Goal: Task Accomplishment & Management: Manage account settings

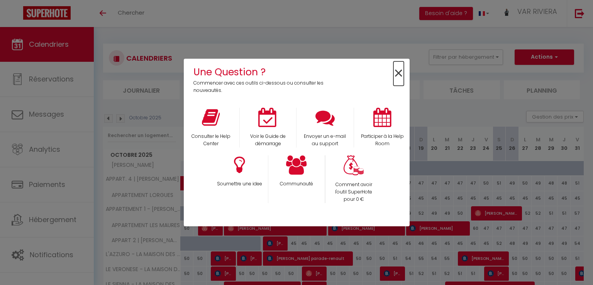
drag, startPoint x: 397, startPoint y: 75, endPoint x: 386, endPoint y: 82, distance: 13.2
click at [396, 75] on span "×" at bounding box center [399, 73] width 10 height 24
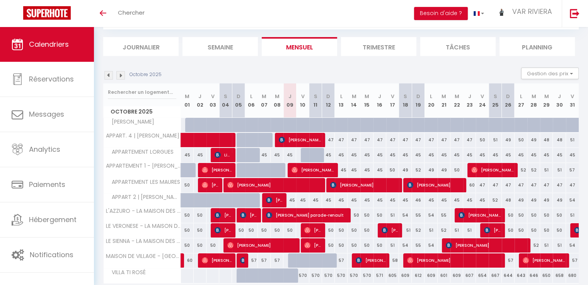
scroll to position [73, 0]
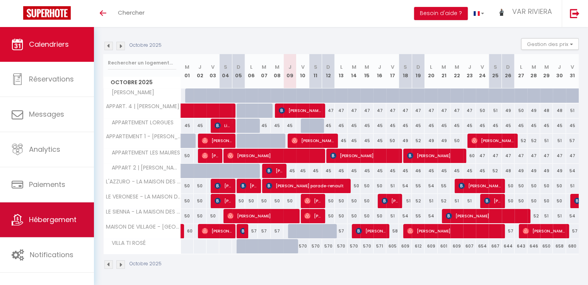
click at [39, 228] on link "Hébergement" at bounding box center [47, 219] width 94 height 35
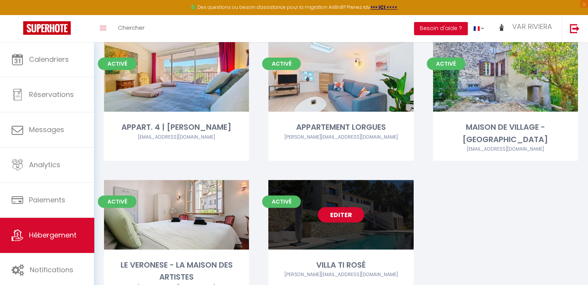
scroll to position [348, 0]
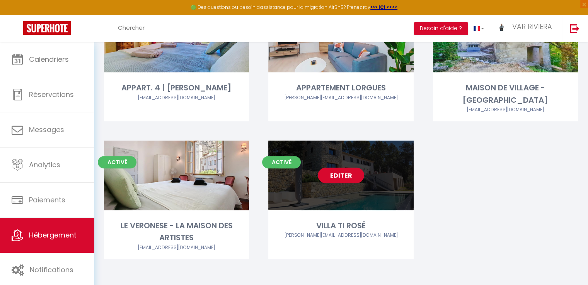
click at [342, 177] on link "Editer" at bounding box center [341, 175] width 46 height 15
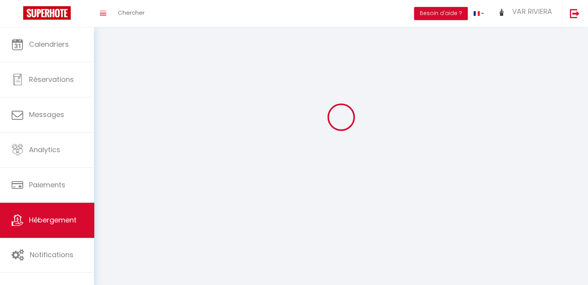
select select "1"
select select "28"
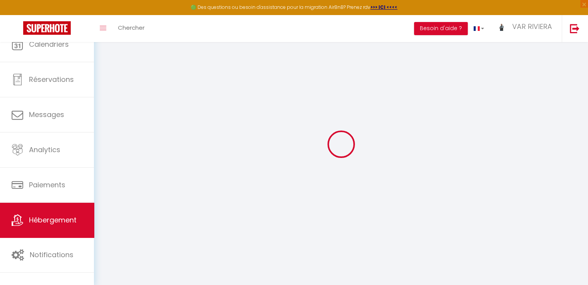
select select
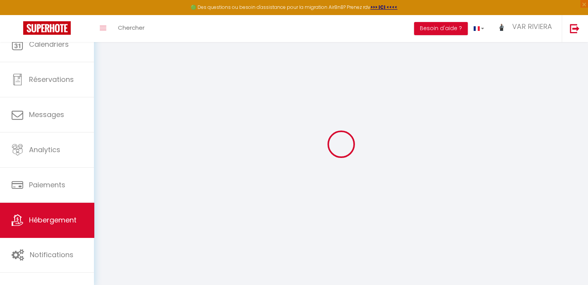
select select
checkbox input "false"
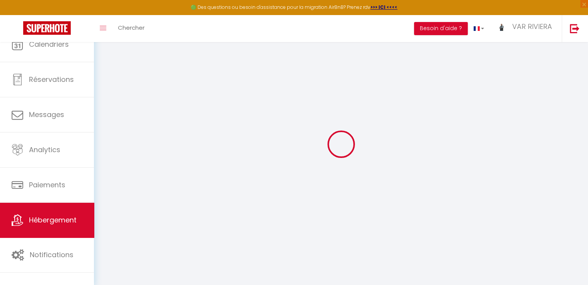
select select
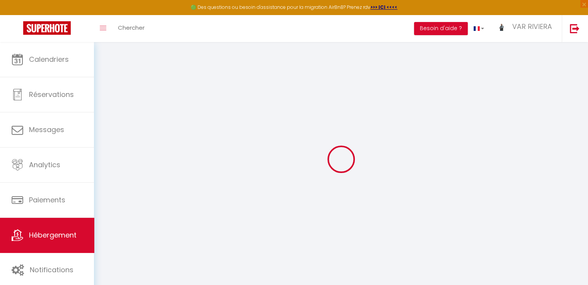
select select
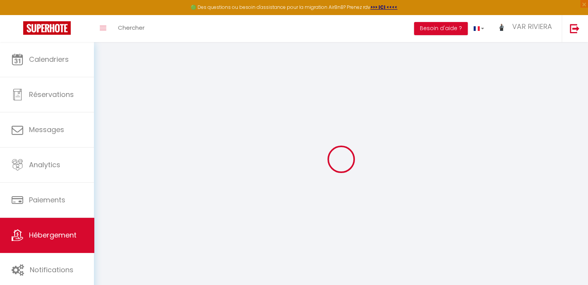
select select
checkbox input "false"
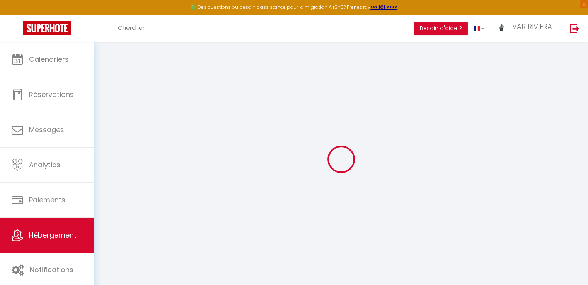
select select
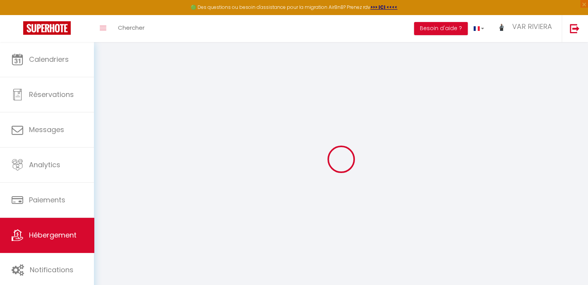
select select
checkbox input "false"
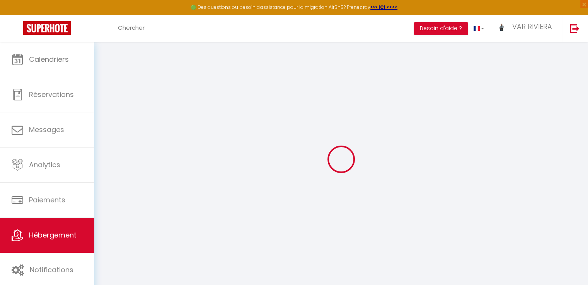
checkbox input "false"
select select
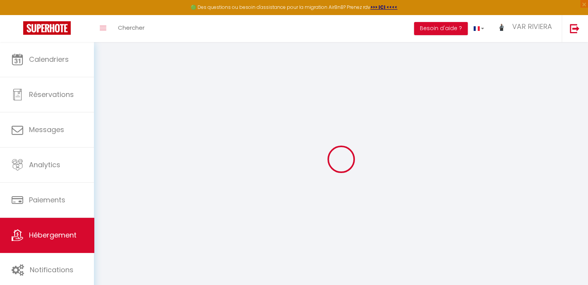
select select
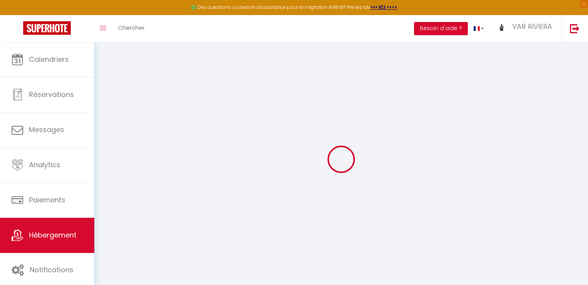
checkbox input "false"
select select
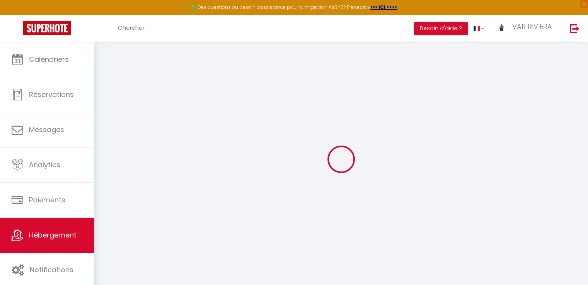
select select
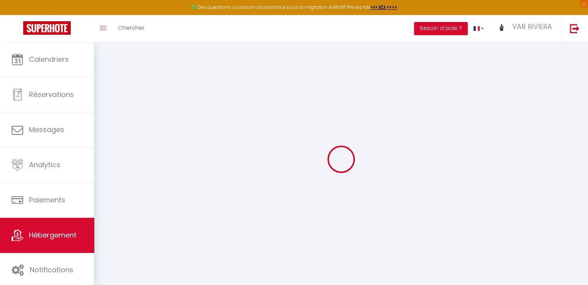
select select
checkbox input "false"
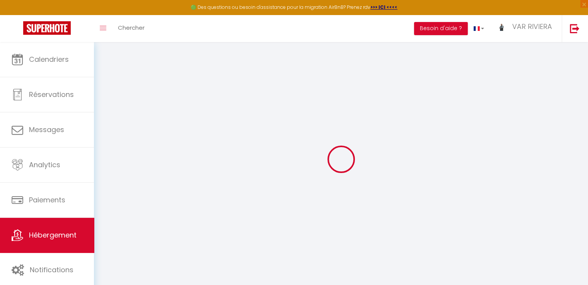
checkbox input "false"
select select
type input "VILLA TI ROSÉ"
type input "Claire et Eric"
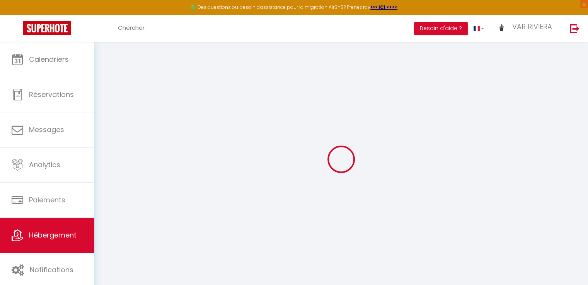
select select "houses"
select select "14"
select select "1"
select select "7"
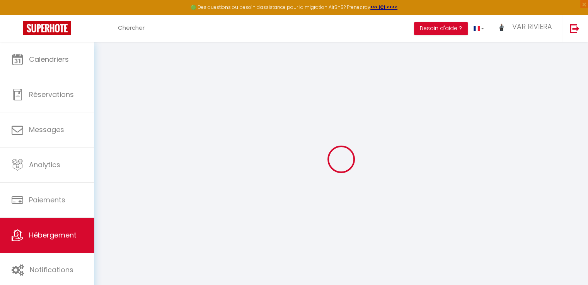
type input "800"
type input "400"
type input "5"
type input "500"
type input "1500"
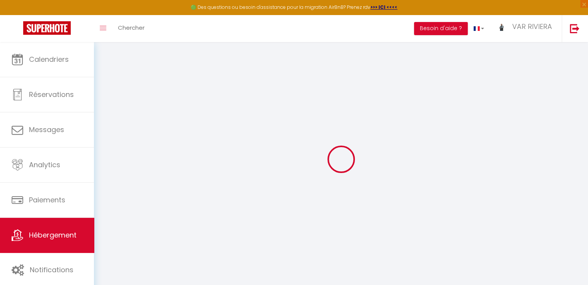
select select
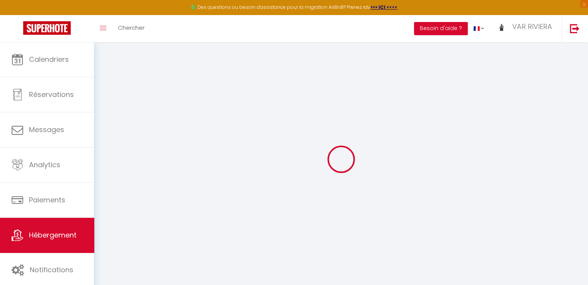
type input "[STREET_ADDRESS]"
type input "83510"
type input "LORGUES"
type input "[EMAIL_ADDRESS][DOMAIN_NAME]"
select select
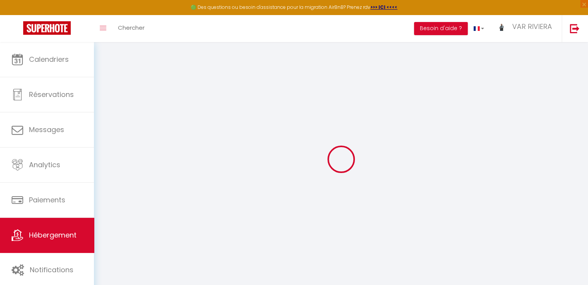
checkbox input "false"
radio input "true"
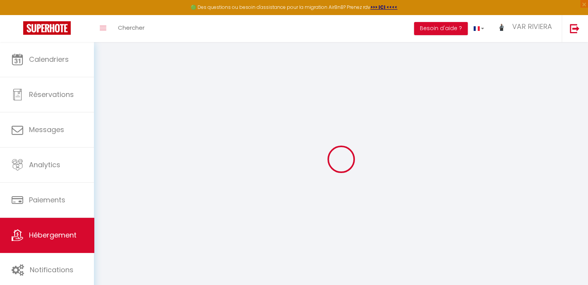
type input "250"
type input "0"
select select
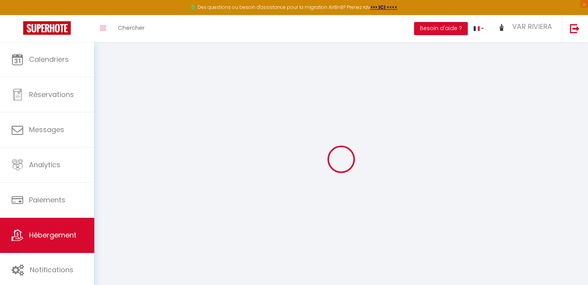
select select
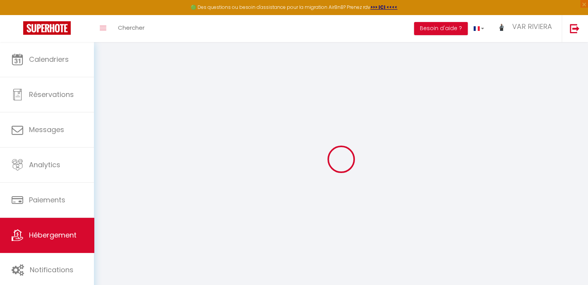
checkbox input "false"
select select
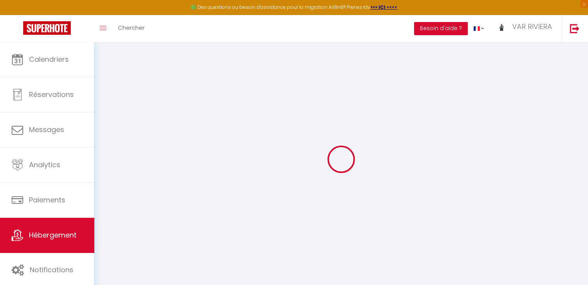
select select
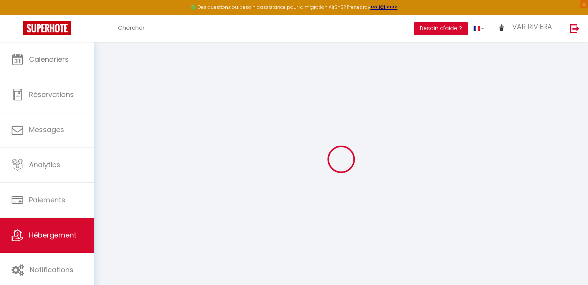
checkbox input "false"
select select
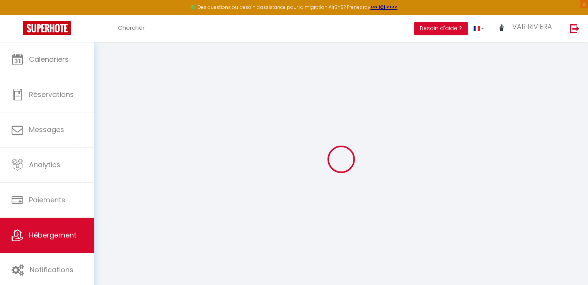
checkbox input "false"
select select
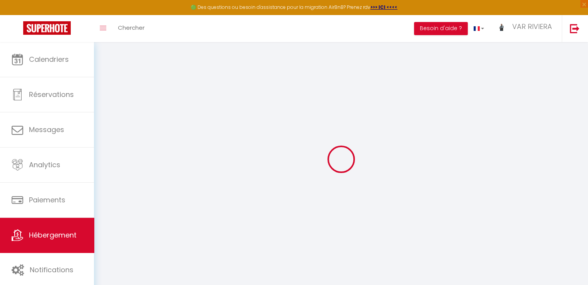
checkbox input "false"
select select "17:00"
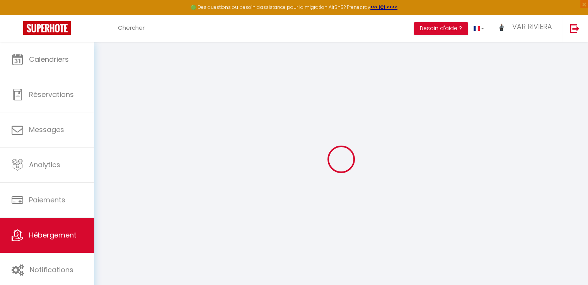
select select "23:45"
select select "10:00"
select select "60"
select select
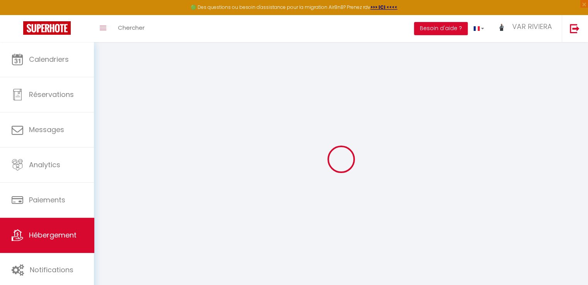
checkbox input "false"
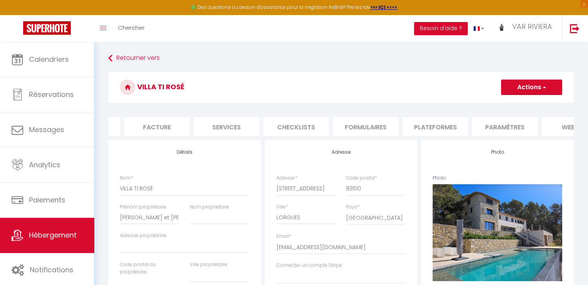
scroll to position [0, 127]
click at [497, 122] on li "Paramètres" at bounding box center [501, 126] width 66 height 19
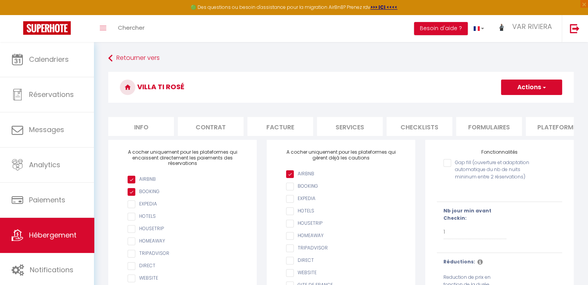
click at [131, 132] on li "Info" at bounding box center [141, 126] width 66 height 19
select select
checkbox input "false"
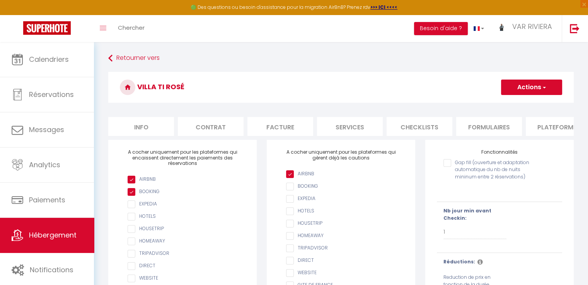
checkbox input "false"
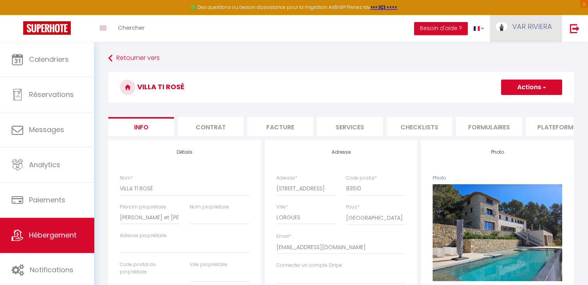
click at [513, 27] on span "VAR RIVIERA" at bounding box center [532, 27] width 40 height 10
click at [518, 51] on link "Paramètres" at bounding box center [530, 53] width 57 height 13
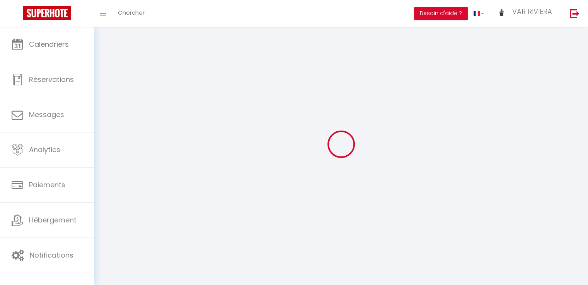
type input "VAR RIVIERA"
type input "CONCIERGERIE"
type input "0759692401"
type input "144 Chemin de Roque Rousse"
type input "83690"
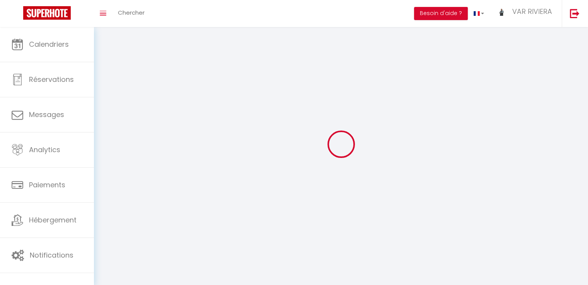
type input "SILLANS LA CASCADE"
select select "28"
type input "uUsU6uOgfi5qe0spUXand1Tcy"
type input "KJ2aGjO1UgU9hAprN8S1LxHoz"
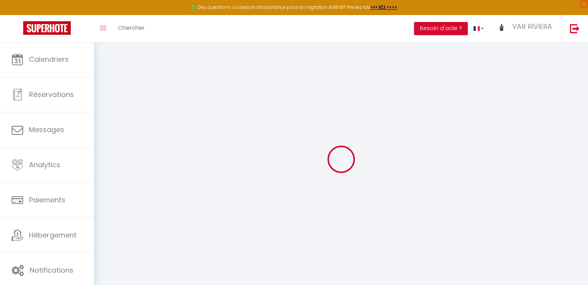
type input "uUsU6uOgfi5qe0spUXand1Tcy"
type input "KJ2aGjO1UgU9hAprN8S1LxHoz"
type input "https://app.superhote.com/#/get-available-rentals/KJ2aGjO1UgU9hAprN8S1LxHoz"
select select "fr"
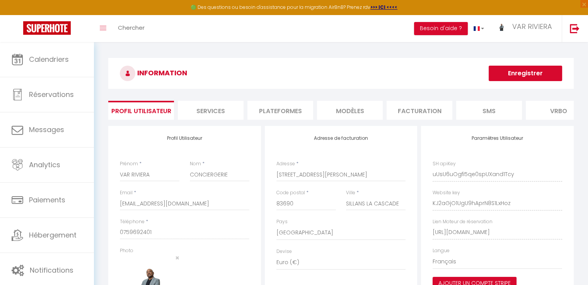
scroll to position [0, 88]
click at [588, 237] on html "🟢 Des questions ou besoin d'assistance pour la migration AirBnB? Prenez rdv >>>…" at bounding box center [294, 142] width 588 height 285
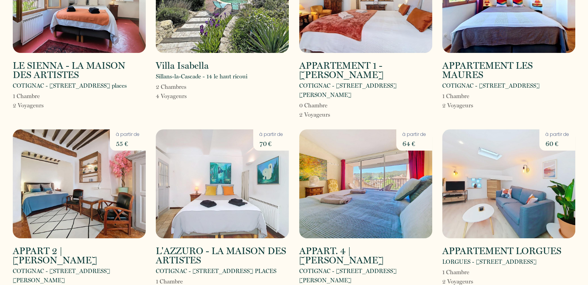
scroll to position [232, 0]
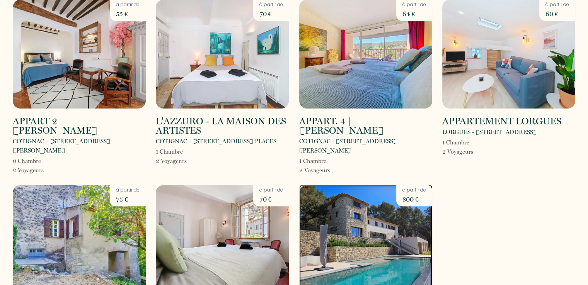
click at [349, 215] on img at bounding box center [365, 239] width 133 height 109
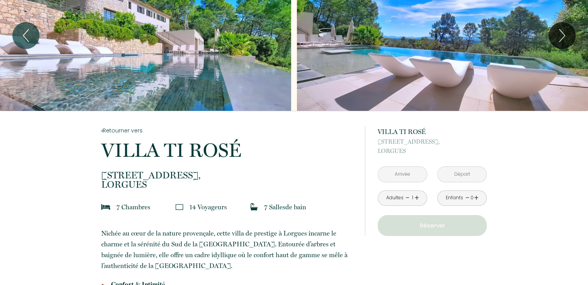
scroll to position [39, 0]
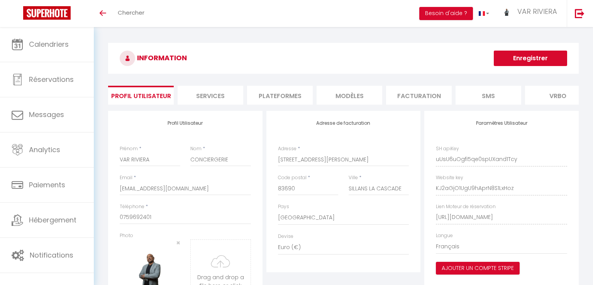
select select "28"
select select "fr"
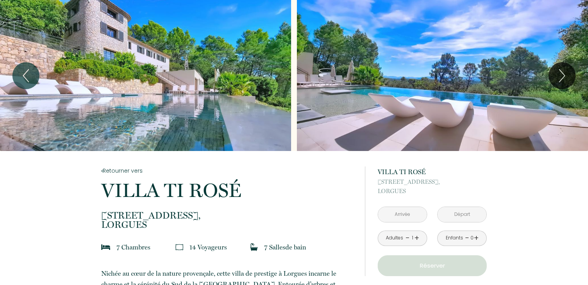
scroll to position [39, 0]
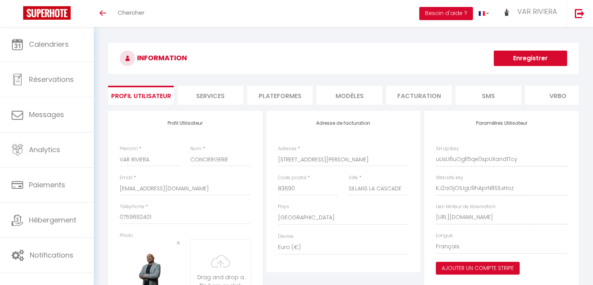
select select "28"
select select "fr"
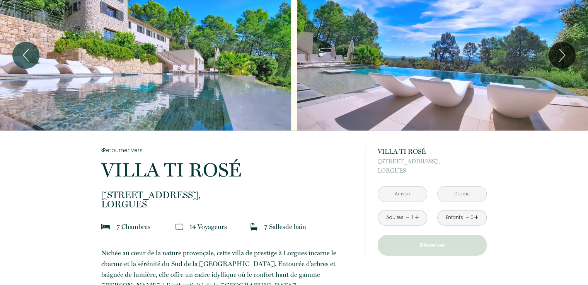
scroll to position [39, 0]
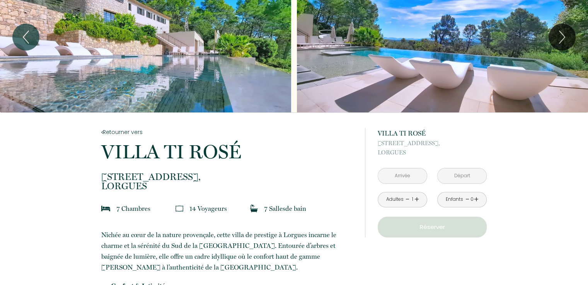
click at [402, 174] on input "text" at bounding box center [402, 175] width 49 height 15
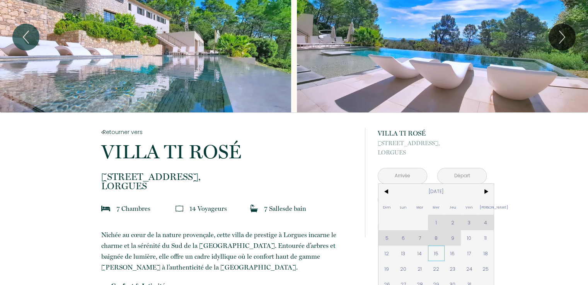
click at [437, 254] on span "15" at bounding box center [436, 253] width 17 height 15
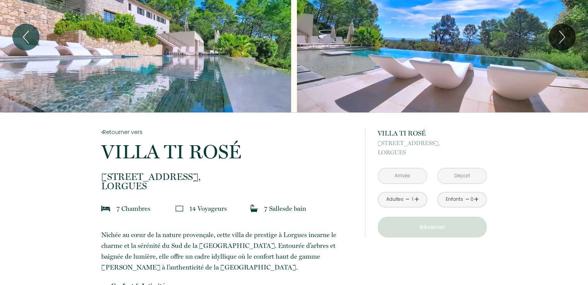
type input "Mer 15 Oct 2025"
type input "Jeu 16 Oct 2025"
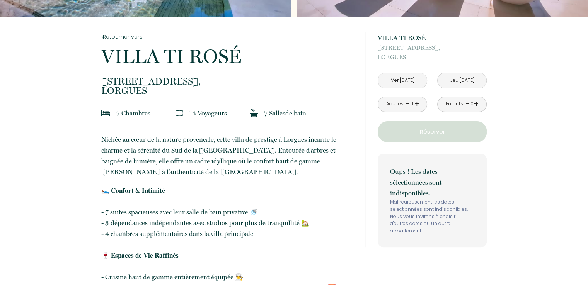
scroll to position [116, 0]
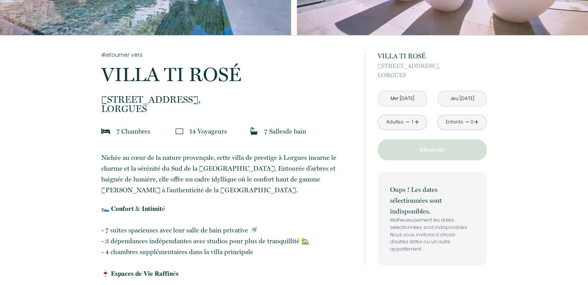
click at [406, 100] on input "Mer 15 Oct 2025" at bounding box center [402, 98] width 49 height 15
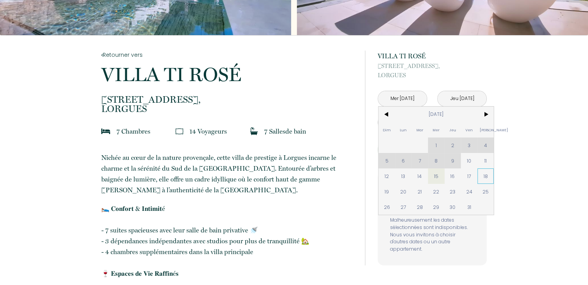
click at [485, 177] on span "18" at bounding box center [485, 175] width 17 height 15
type input "Sam 18 Oct 2025"
type input "Dim 19 Oct 2025"
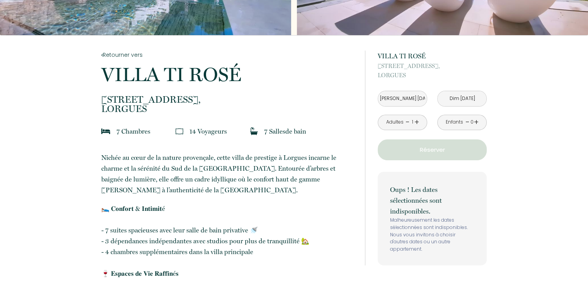
click at [401, 100] on input "Sam 18 Oct 2025" at bounding box center [402, 98] width 49 height 15
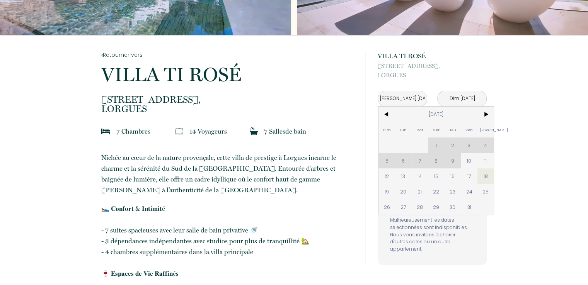
drag, startPoint x: 388, startPoint y: 176, endPoint x: 464, endPoint y: 178, distance: 75.7
click at [388, 177] on span "12" at bounding box center [386, 175] width 17 height 15
type input "Dim 12 Oct 2025"
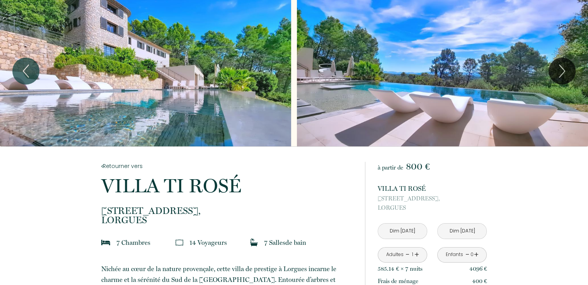
scroll to position [0, 0]
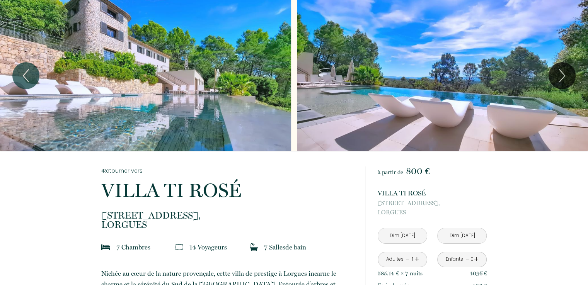
drag, startPoint x: 133, startPoint y: 0, endPoint x: 64, endPoint y: 181, distance: 193.6
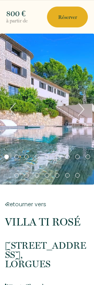
drag, startPoint x: 509, startPoint y: 170, endPoint x: 90, endPoint y: 29, distance: 442.6
click at [90, 29] on div "800 € à partir de Réserver" at bounding box center [47, 16] width 94 height 33
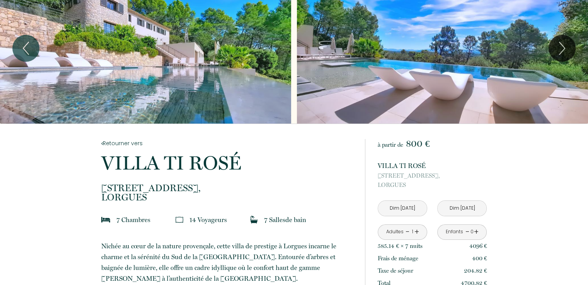
scroll to position [77, 0]
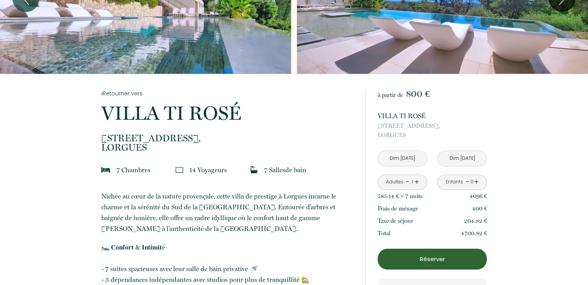
click at [420, 258] on p "Réserver" at bounding box center [432, 259] width 104 height 9
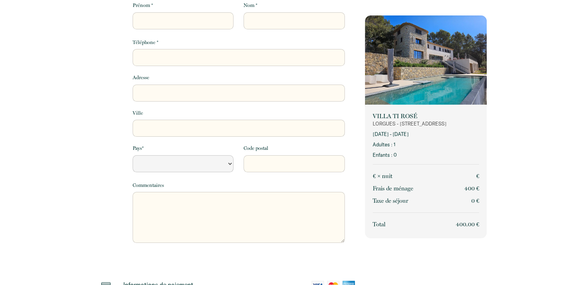
select select "Default select example"
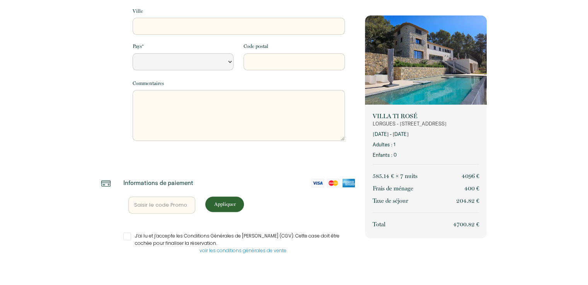
scroll to position [182, 0]
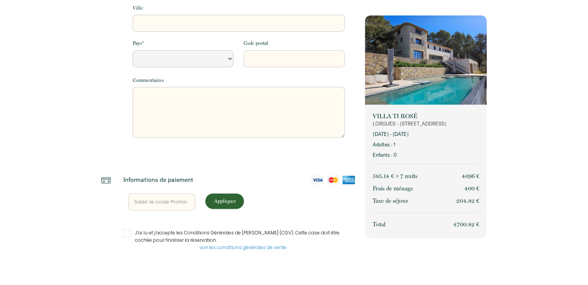
click at [128, 230] on input "J’ai lu et j’accepte les Conditions Générales de Vente (CGV). Cette case doit ê…" at bounding box center [239, 233] width 232 height 8
checkbox input "true"
select select "Default select example"
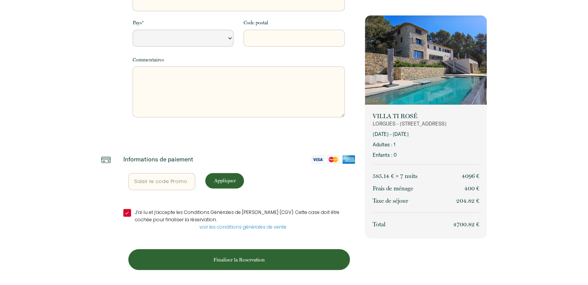
scroll to position [164, 0]
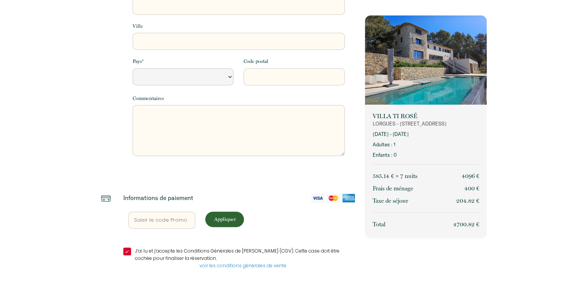
click at [156, 196] on p "Informations de paiement" at bounding box center [158, 198] width 70 height 8
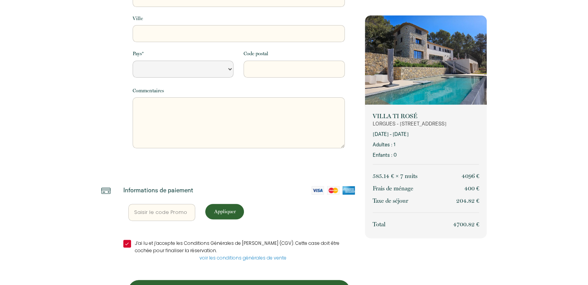
scroll to position [203, 0]
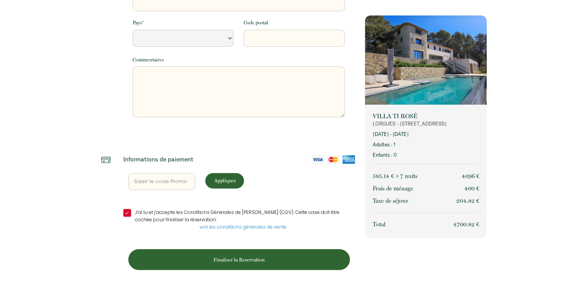
click at [125, 166] on div "Informations de paiement Appliquer J’ai lu et j’accepte les Conditions Générale…" at bounding box center [239, 220] width 242 height 131
click at [133, 159] on p "Informations de paiement" at bounding box center [158, 159] width 70 height 8
click at [267, 183] on div "Appliquer" at bounding box center [239, 181] width 232 height 17
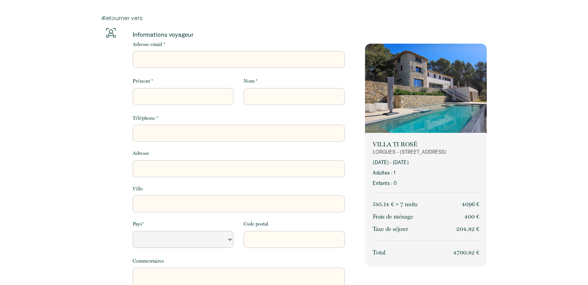
scroll to position [0, 0]
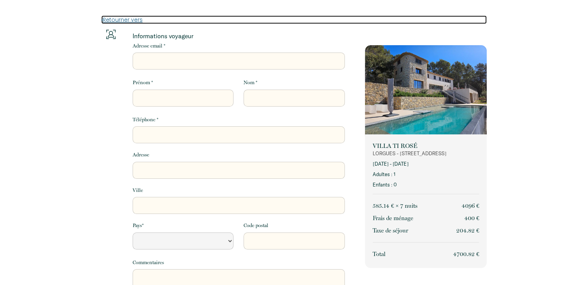
click at [110, 21] on link "Retourner vers" at bounding box center [294, 19] width 386 height 8
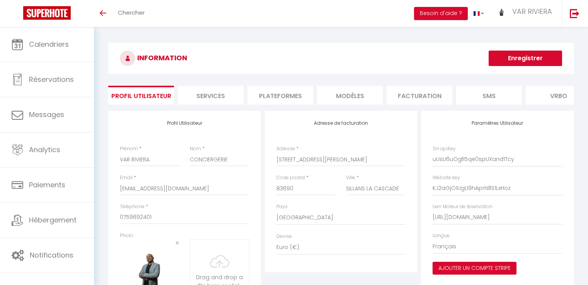
select select "28"
select select "fr"
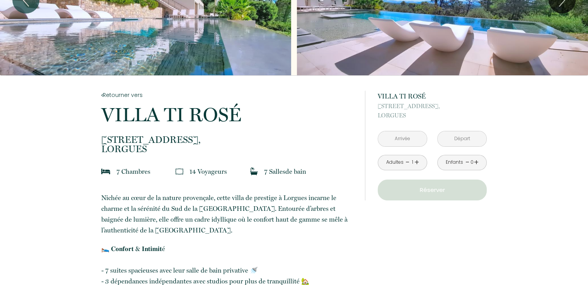
scroll to position [77, 0]
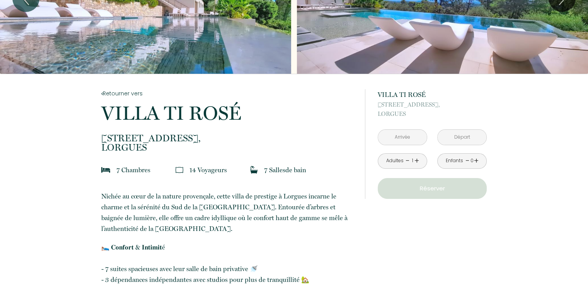
click at [429, 109] on span "100 Chemin de la Faou Nord," at bounding box center [431, 104] width 109 height 9
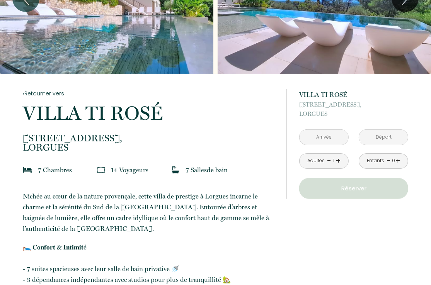
click at [388, 109] on p "100 Chemin de la Faou Nord, LORGUES" at bounding box center [353, 109] width 109 height 19
click at [413, 132] on div "< Oct 2025 > Dim Lun Mar Mer Jeu Ven Sam 1 2 3 4 5 6 7 8 9 10 11 12 13 14 15 16…" at bounding box center [383, 137] width 59 height 16
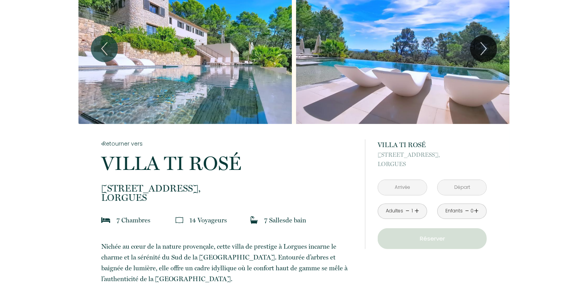
scroll to position [0, 0]
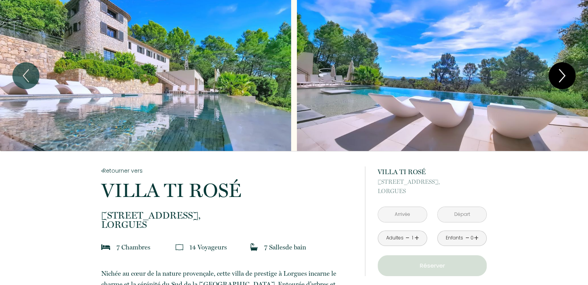
click at [556, 75] on icon "Next" at bounding box center [562, 75] width 16 height 23
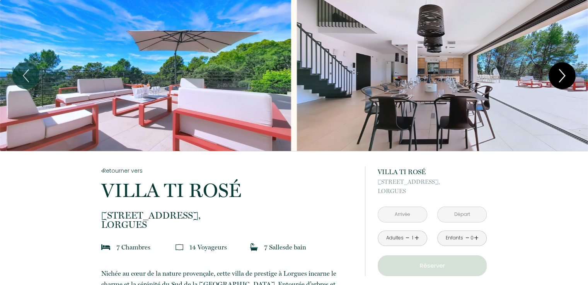
click at [556, 75] on icon "Next" at bounding box center [562, 75] width 16 height 23
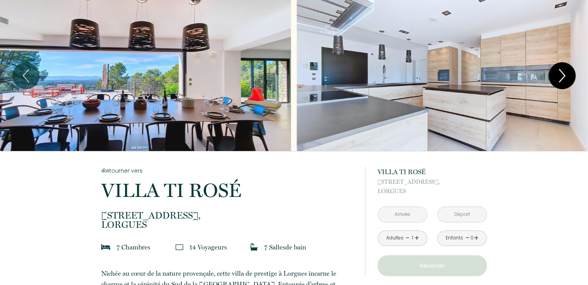
click at [556, 75] on icon "Next" at bounding box center [562, 75] width 16 height 23
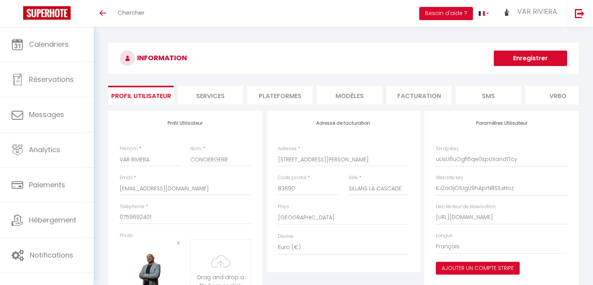
select select "28"
select select "fr"
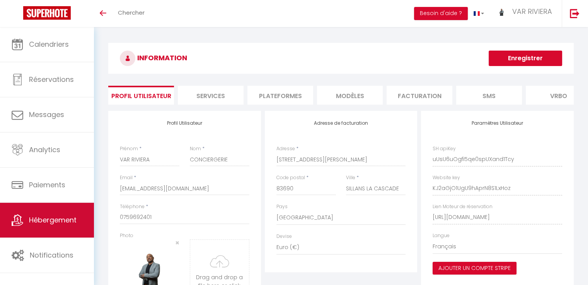
click at [61, 228] on link "Hébergement" at bounding box center [47, 220] width 94 height 35
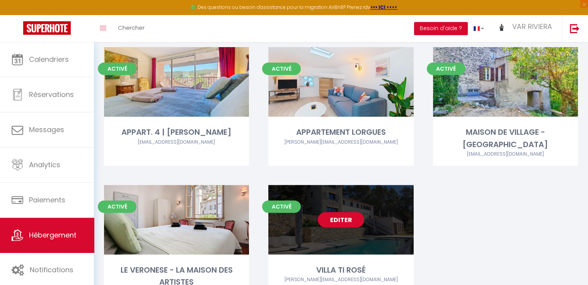
scroll to position [309, 0]
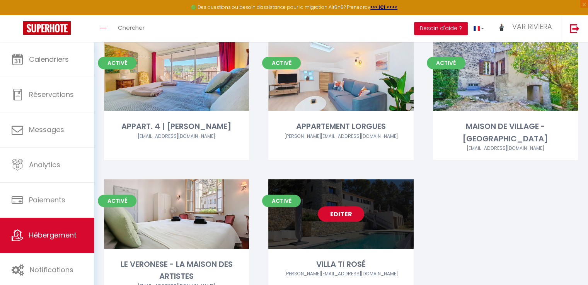
click at [349, 221] on link "Editer" at bounding box center [341, 213] width 46 height 15
select select "3"
select select "2"
select select "1"
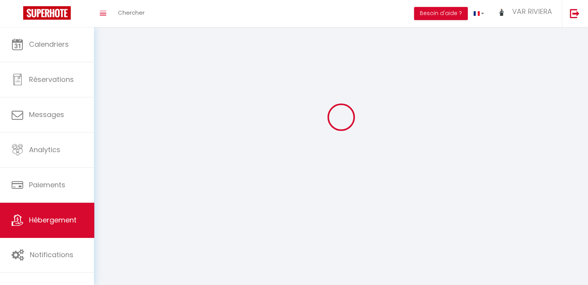
select select
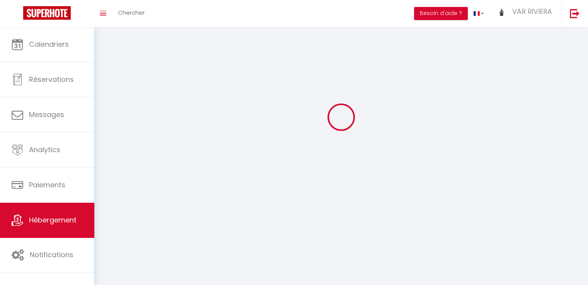
select select
checkbox input "false"
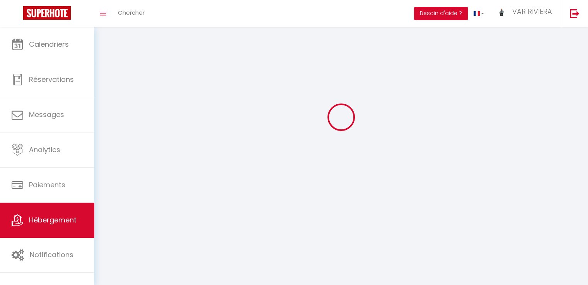
select select
select select "1"
select select "28"
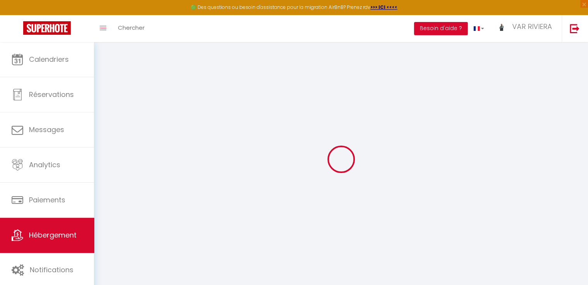
select select
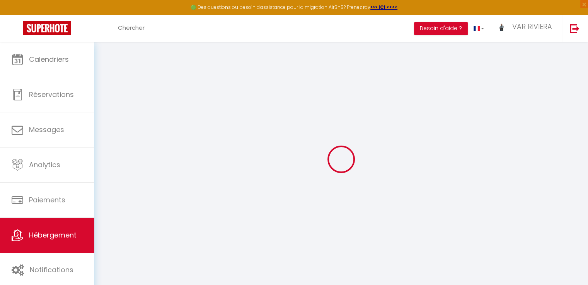
select select
checkbox input "false"
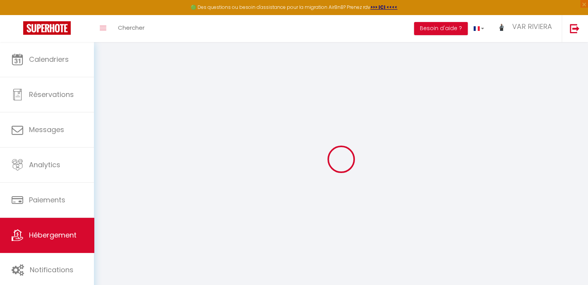
select select
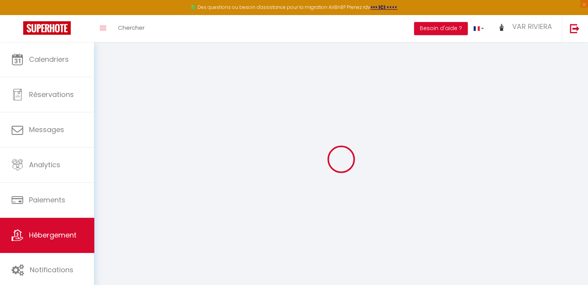
select select
checkbox input "false"
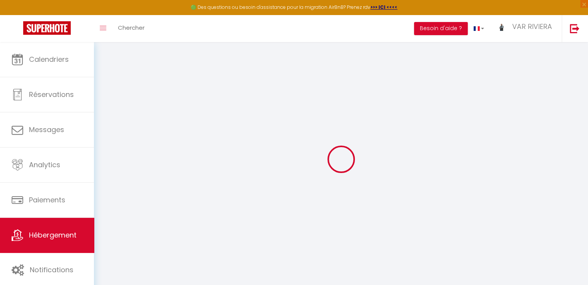
checkbox input "false"
select select
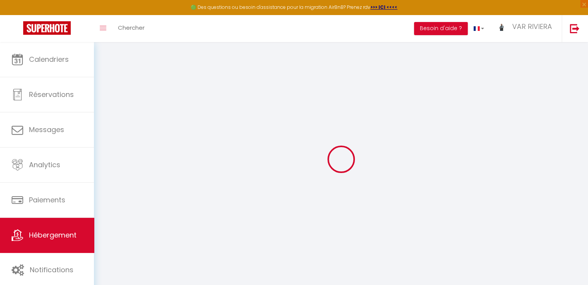
select select
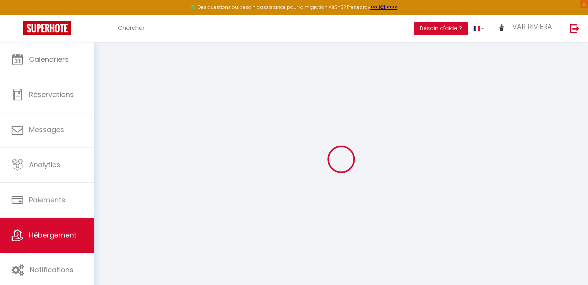
checkbox input "false"
select select
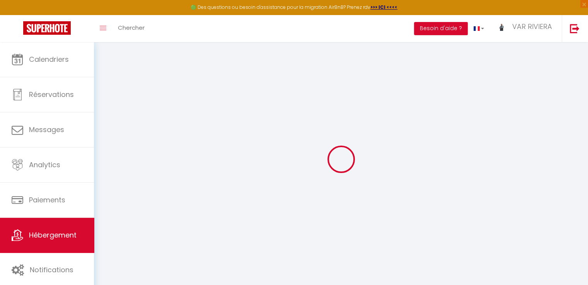
select select
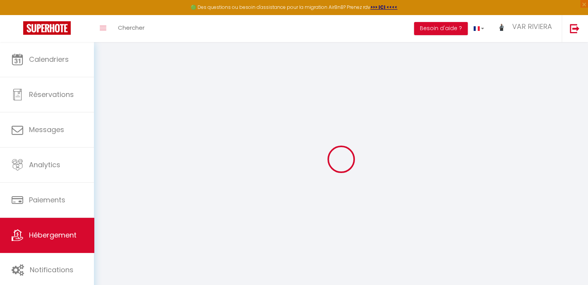
select select
checkbox input "false"
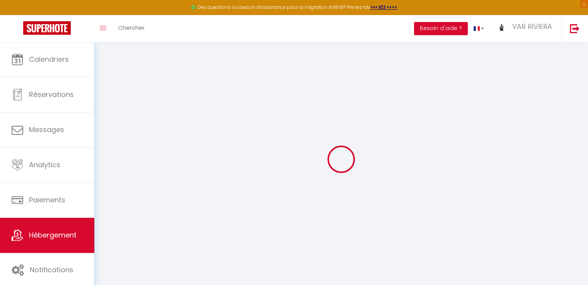
checkbox input "false"
select select
type input "VILLA TI ROSÉ"
type input "Claire et Eric"
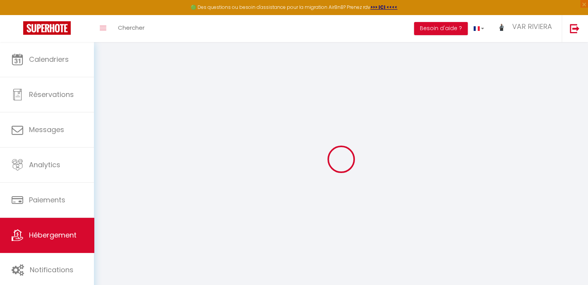
select select "houses"
select select "14"
select select "1"
select select "7"
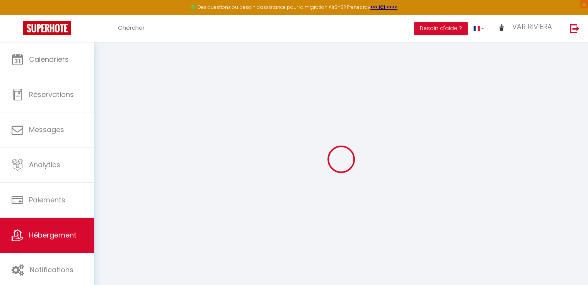
type input "800"
type input "400"
type input "5"
type input "500"
type input "1500"
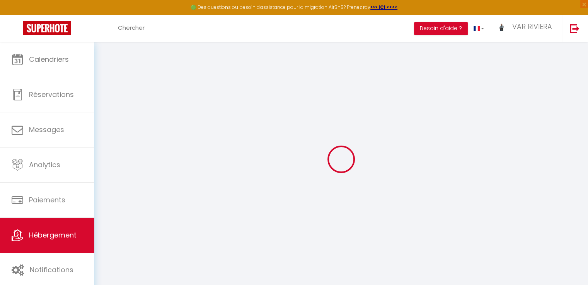
select select
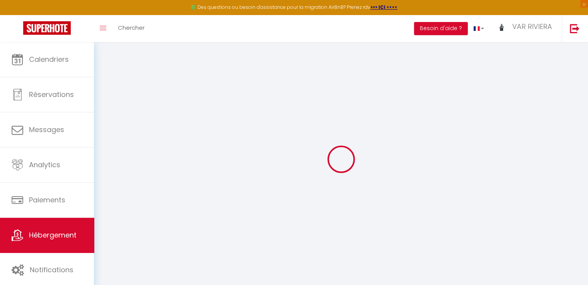
type input "100 Chemin de la Faou Nord"
type input "83510"
type input "LORGUES"
type input "varrivieraconciergerie@gmail.com"
select select
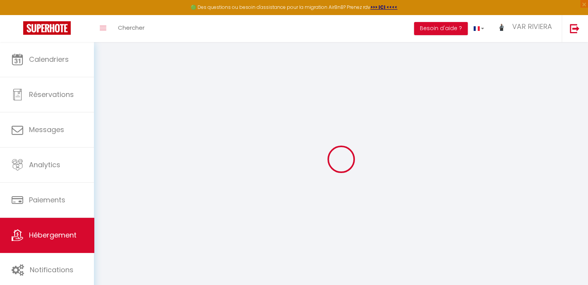
checkbox input "false"
radio input "true"
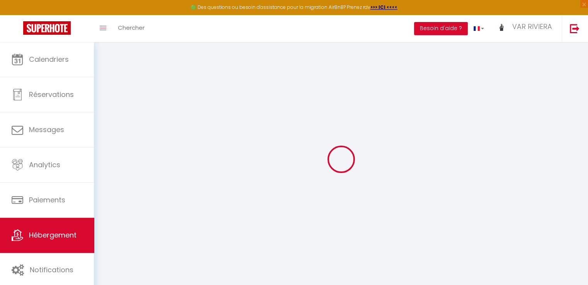
type input "250"
type input "0"
select select
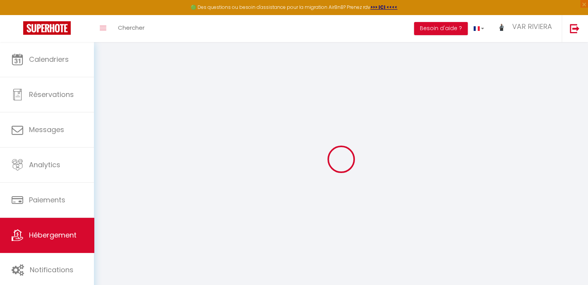
select select
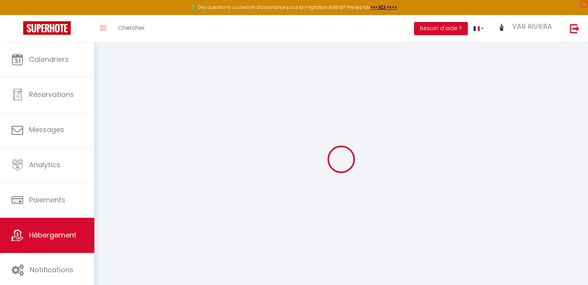
checkbox input "false"
select select
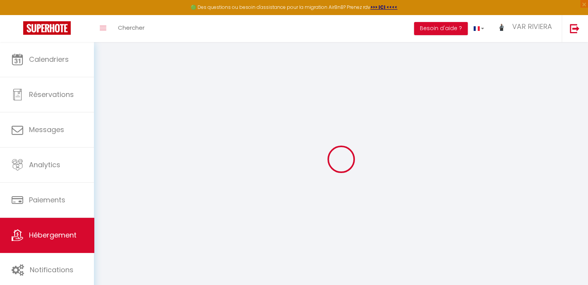
select select
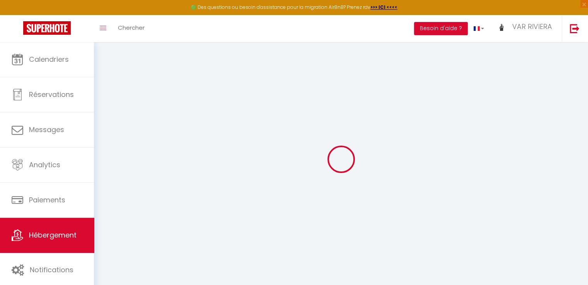
checkbox input "false"
select select "17:00"
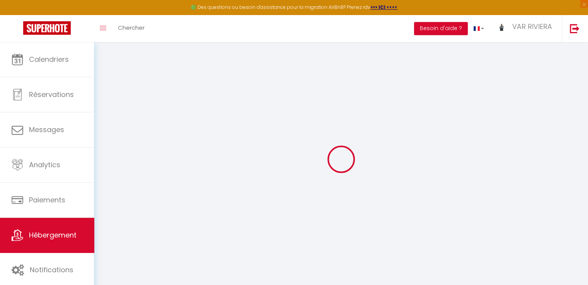
select select "23:45"
select select "10:00"
select select "60"
select select
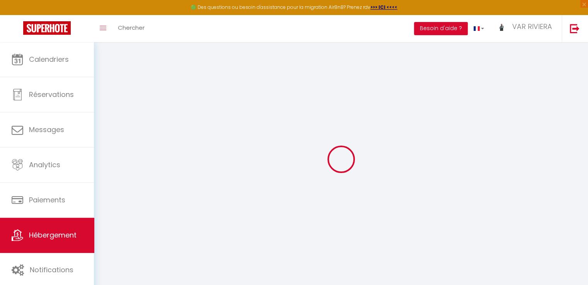
checkbox input "false"
select select
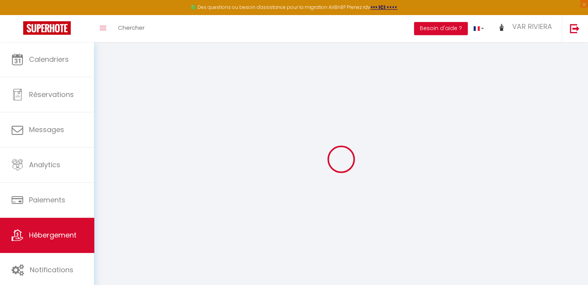
checkbox input "false"
select select
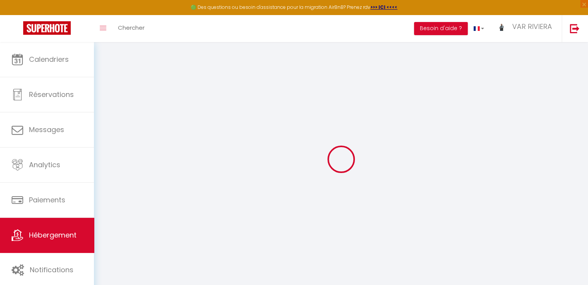
checkbox input "false"
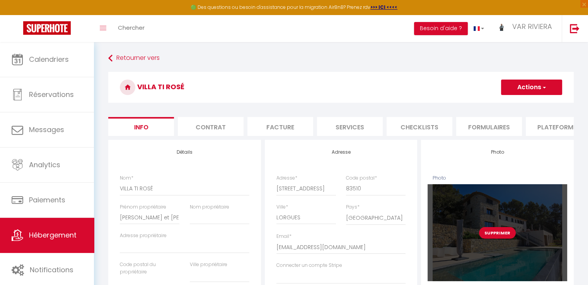
click at [495, 237] on button "Supprimer" at bounding box center [497, 233] width 37 height 12
select select
checkbox input "false"
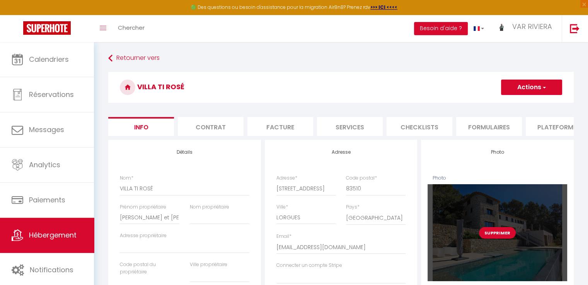
checkbox input "false"
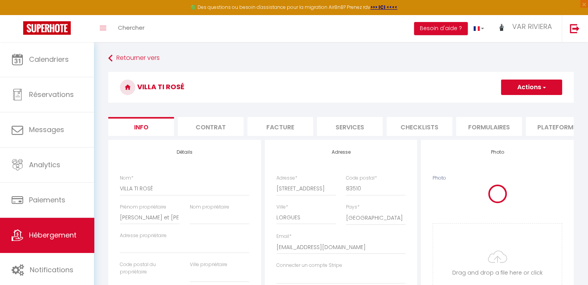
select select
checkbox input "false"
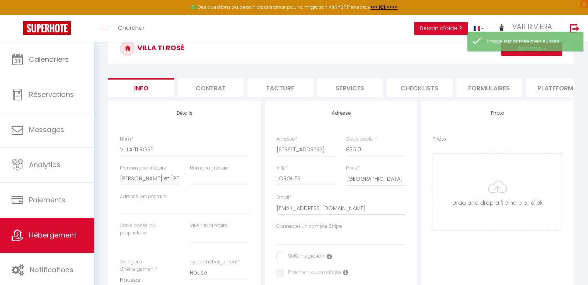
scroll to position [116, 0]
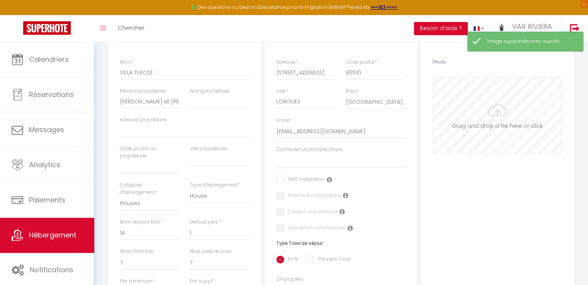
click at [482, 133] on input "Photo" at bounding box center [497, 115] width 129 height 76
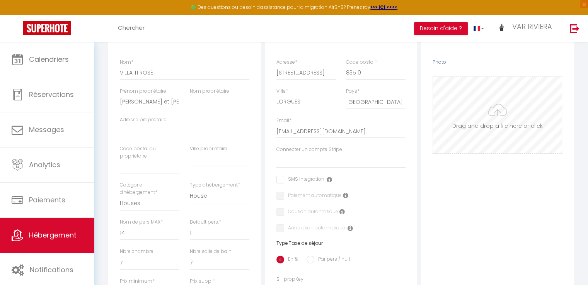
type input "C:\fakepath\Design sans titre (58).png"
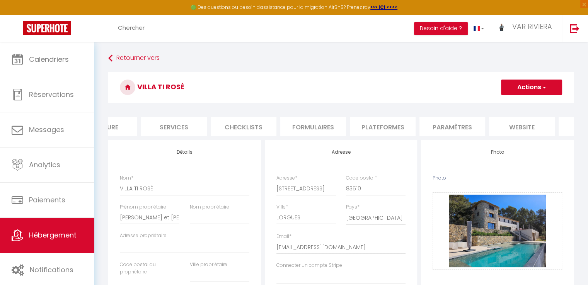
scroll to position [0, 230]
click at [468, 132] on li "website" at bounding box center [467, 126] width 66 height 19
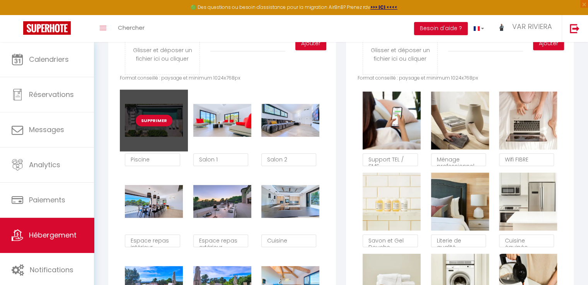
scroll to position [386, 0]
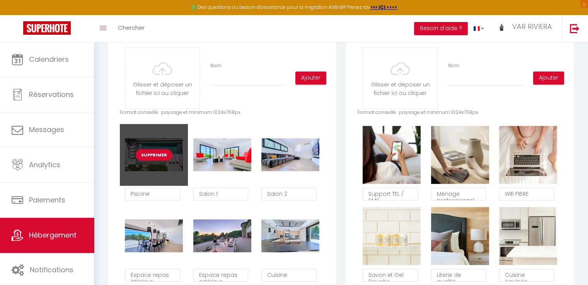
click at [156, 160] on button "Supprimer" at bounding box center [154, 155] width 37 height 12
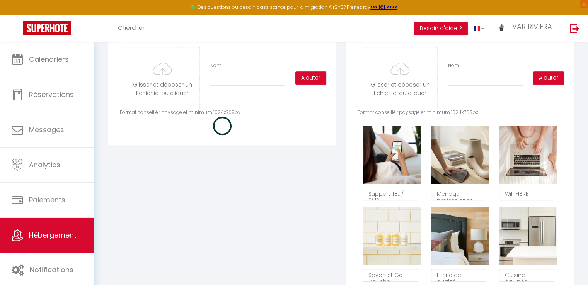
checkbox input "true"
checkbox input "false"
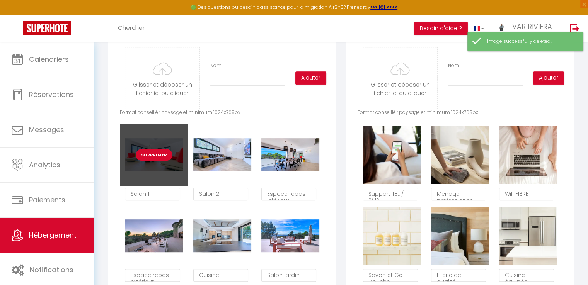
click at [158, 161] on button "Supprimer" at bounding box center [154, 155] width 37 height 12
checkbox input "true"
checkbox input "false"
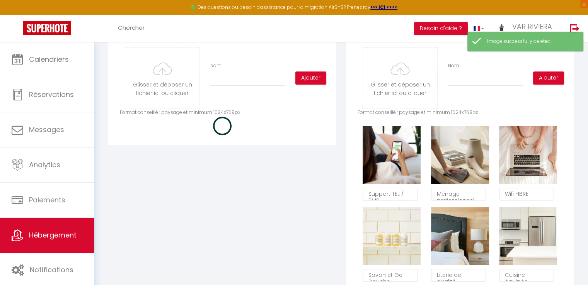
checkbox input "true"
checkbox input "false"
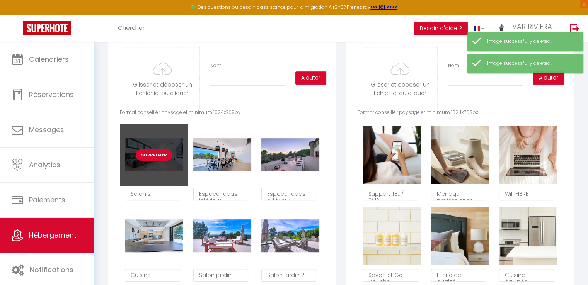
click at [160, 161] on button "Supprimer" at bounding box center [154, 155] width 37 height 12
checkbox input "true"
checkbox input "false"
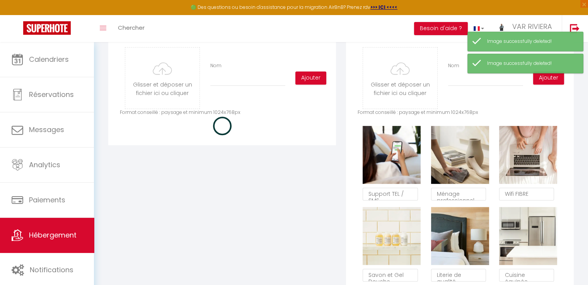
checkbox input "true"
checkbox input "false"
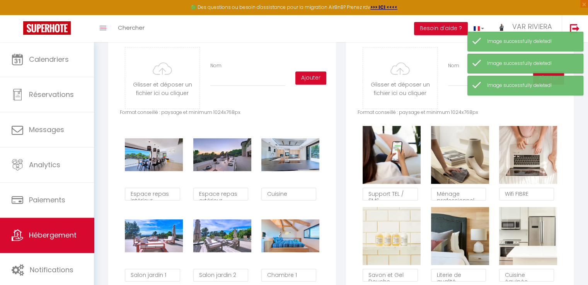
click at [162, 161] on button "Supprimer" at bounding box center [154, 155] width 37 height 12
checkbox input "true"
checkbox input "false"
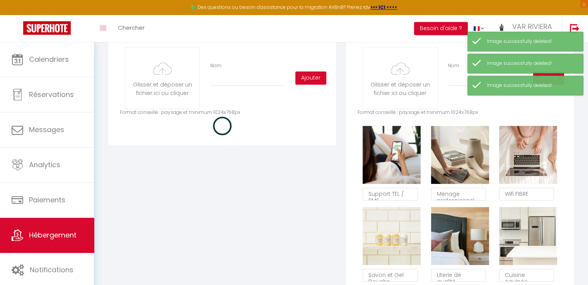
checkbox input "true"
checkbox input "false"
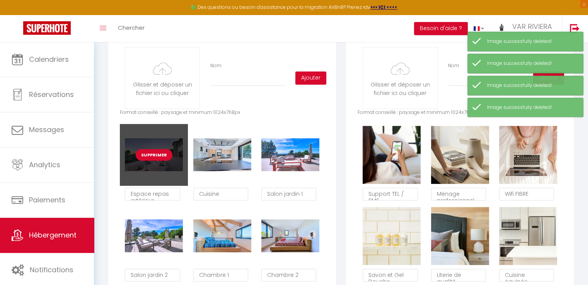
click at [163, 161] on button "Supprimer" at bounding box center [154, 155] width 37 height 12
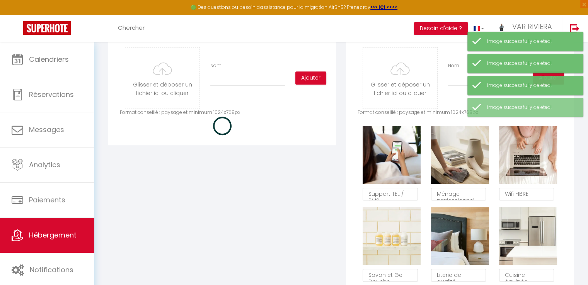
checkbox input "true"
checkbox input "false"
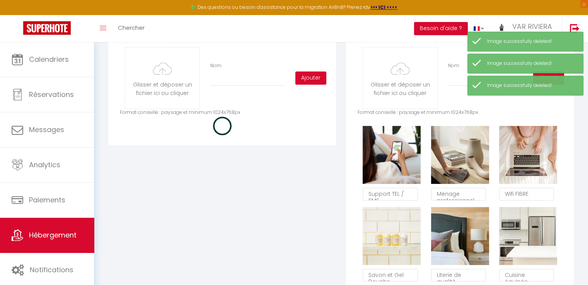
checkbox input "true"
checkbox input "false"
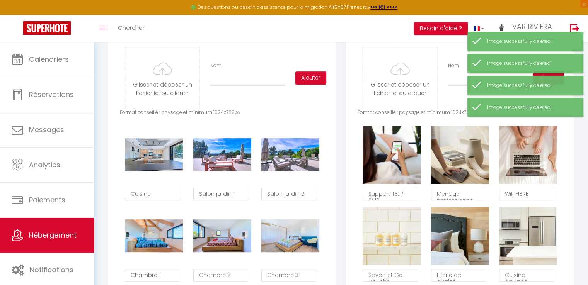
click at [163, 161] on button "Supprimer" at bounding box center [154, 155] width 37 height 12
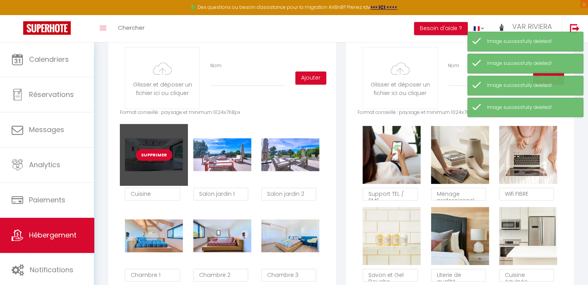
checkbox input "true"
checkbox input "false"
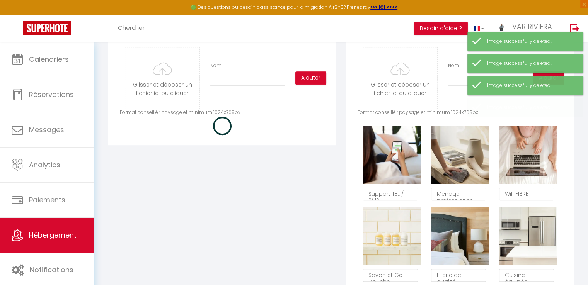
checkbox input "true"
checkbox input "false"
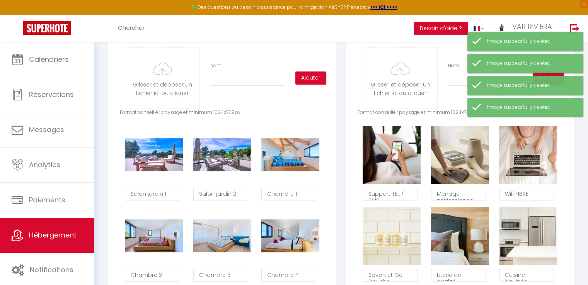
click at [163, 161] on button "Supprimer" at bounding box center [154, 155] width 37 height 12
checkbox input "true"
checkbox input "false"
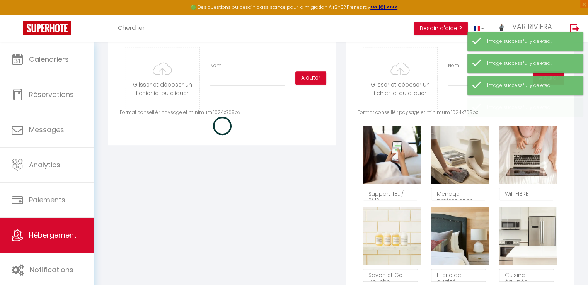
checkbox input "true"
checkbox input "false"
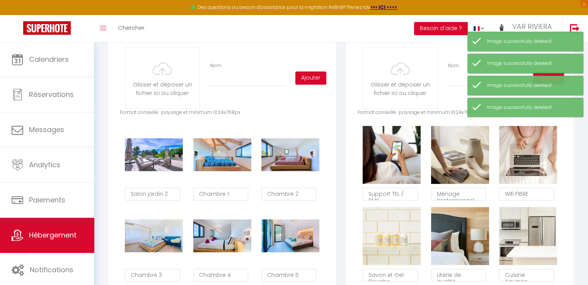
click at [163, 161] on button "Supprimer" at bounding box center [154, 155] width 37 height 12
checkbox input "true"
checkbox input "false"
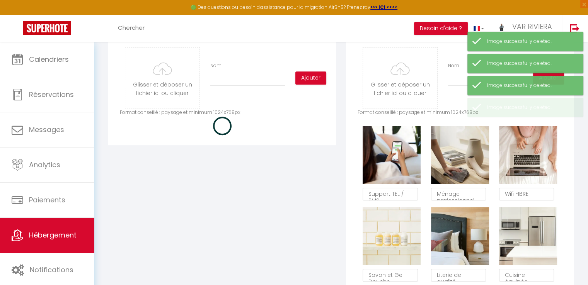
checkbox input "true"
checkbox input "false"
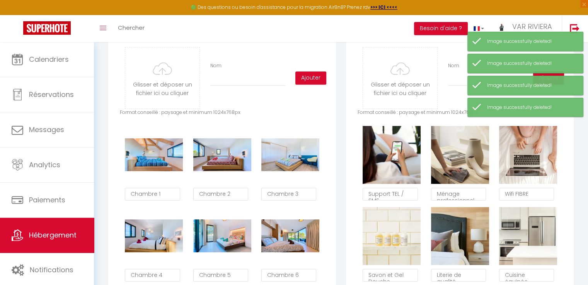
click at [163, 161] on button "Supprimer" at bounding box center [154, 155] width 37 height 12
checkbox input "true"
checkbox input "false"
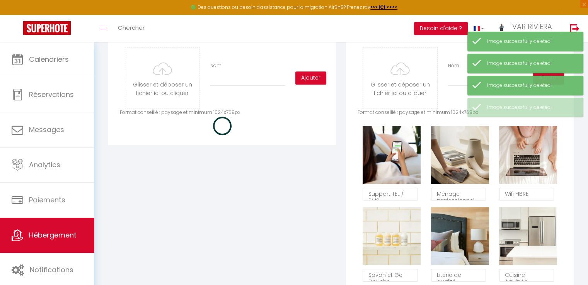
checkbox input "true"
checkbox input "false"
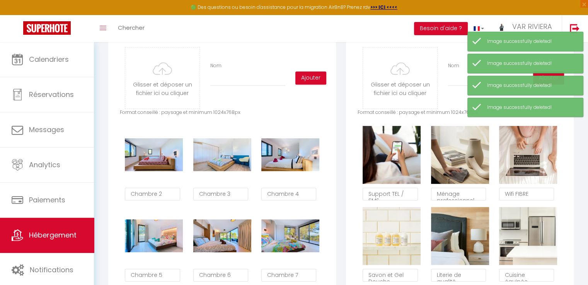
click at [163, 161] on button "Supprimer" at bounding box center [154, 155] width 37 height 12
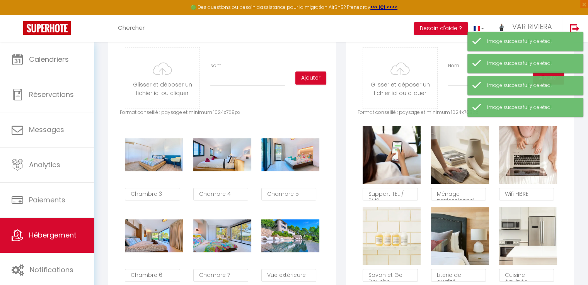
click at [163, 161] on button "Supprimer" at bounding box center [154, 155] width 37 height 12
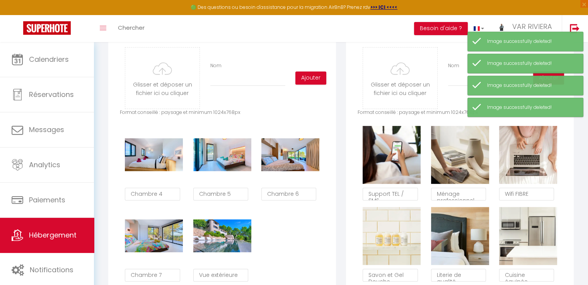
click at [163, 161] on button "Supprimer" at bounding box center [154, 155] width 37 height 12
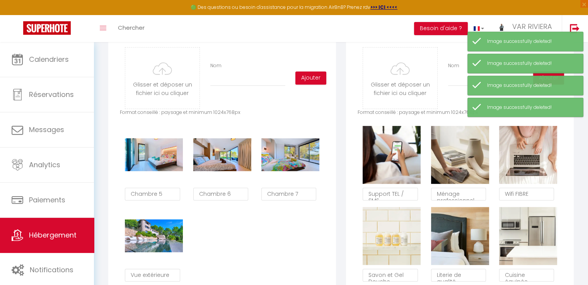
click at [163, 161] on button "Supprimer" at bounding box center [154, 155] width 37 height 12
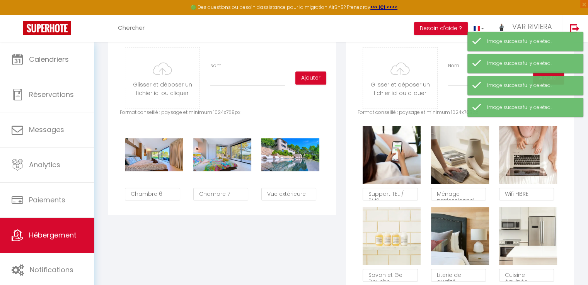
click at [163, 161] on button "Supprimer" at bounding box center [154, 155] width 37 height 12
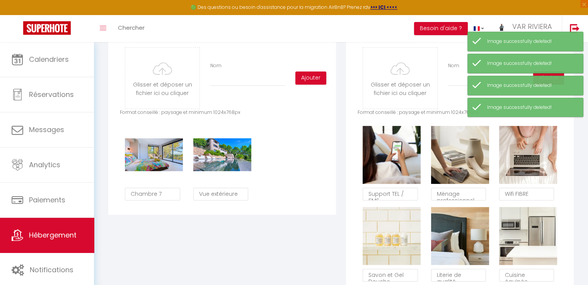
click at [163, 161] on button "Supprimer" at bounding box center [154, 155] width 37 height 12
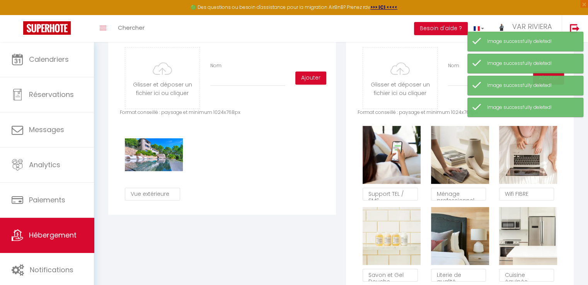
click at [163, 161] on button "Supprimer" at bounding box center [154, 155] width 37 height 12
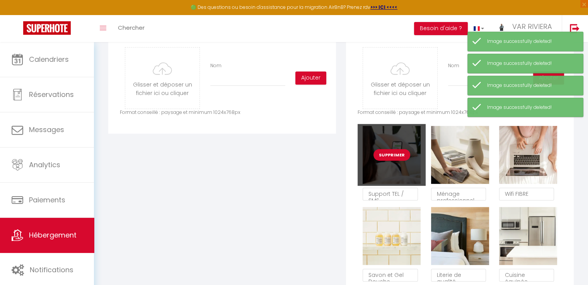
click at [395, 161] on button "Supprimer" at bounding box center [391, 155] width 37 height 12
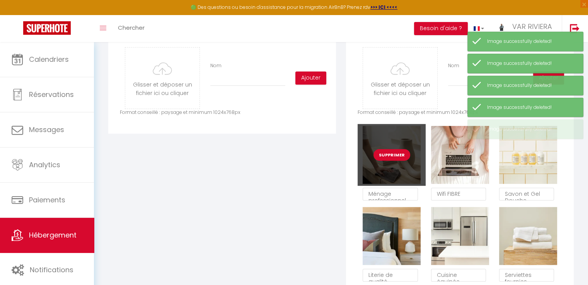
click at [396, 161] on button "Supprimer" at bounding box center [391, 155] width 37 height 12
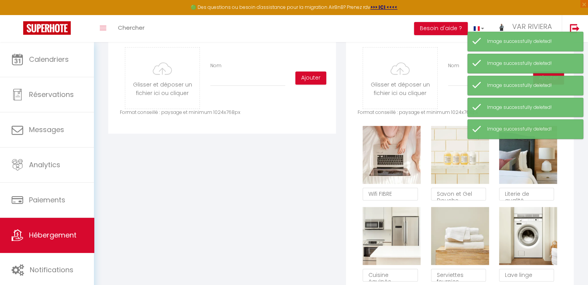
click at [396, 161] on button "Supprimer" at bounding box center [391, 155] width 37 height 12
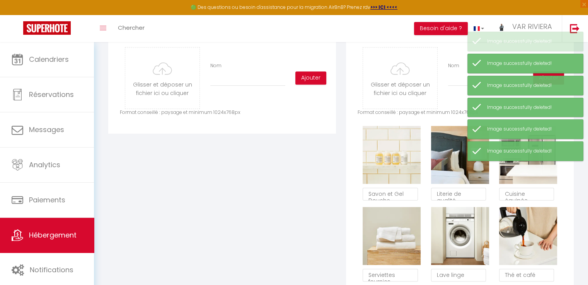
click at [396, 161] on button "Supprimer" at bounding box center [391, 155] width 37 height 12
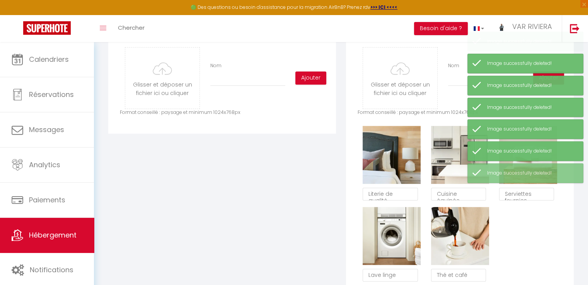
click at [396, 161] on button "Supprimer" at bounding box center [391, 155] width 37 height 12
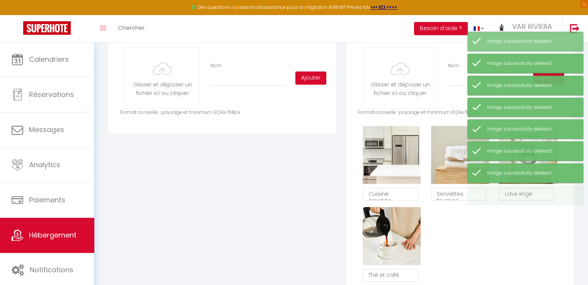
click at [396, 161] on button "Supprimer" at bounding box center [391, 155] width 37 height 12
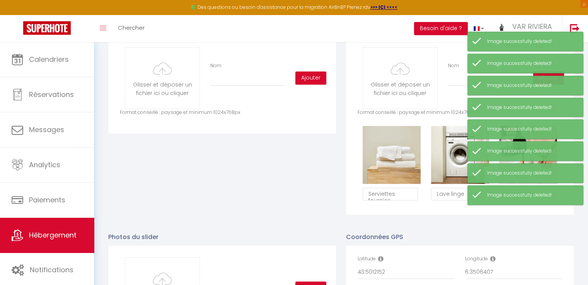
click at [396, 161] on button "Supprimer" at bounding box center [391, 155] width 37 height 12
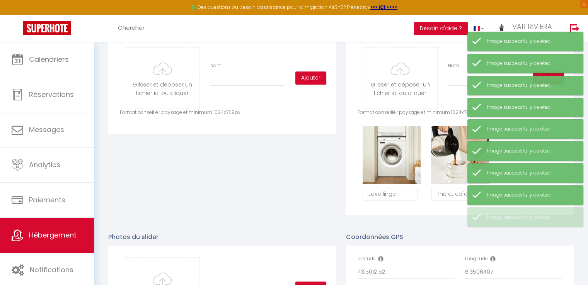
click at [396, 161] on button "Supprimer" at bounding box center [391, 155] width 37 height 12
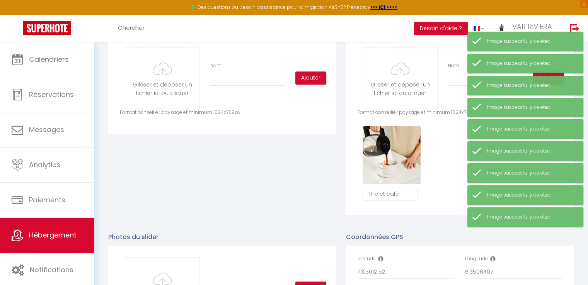
click at [396, 161] on button "Supprimer" at bounding box center [391, 155] width 37 height 12
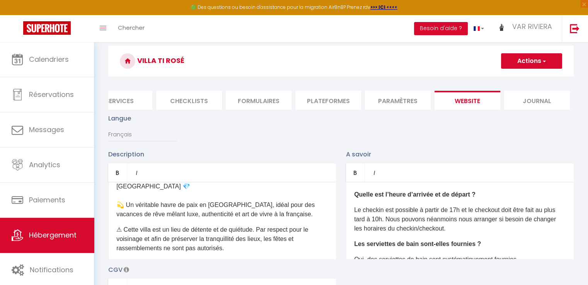
scroll to position [0, 0]
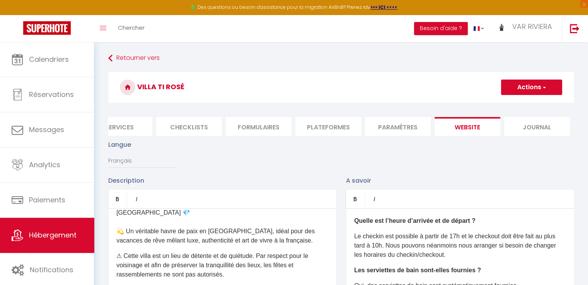
click at [536, 92] on button "Actions" at bounding box center [531, 87] width 61 height 15
click at [532, 104] on input "Enregistrer" at bounding box center [522, 104] width 29 height 8
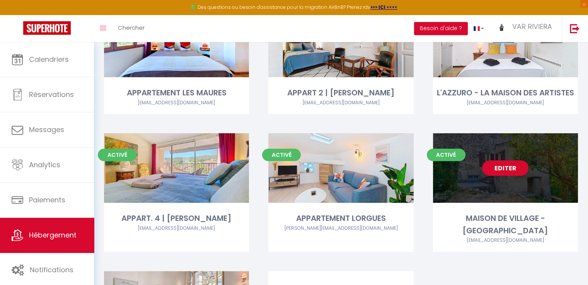
scroll to position [309, 0]
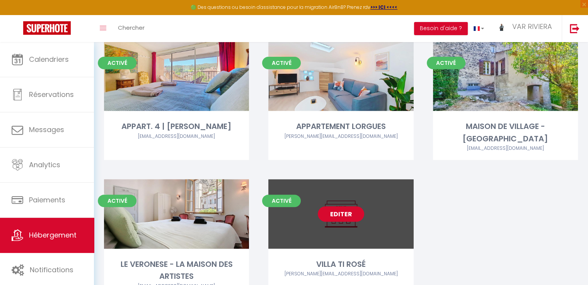
click at [338, 218] on link "Editer" at bounding box center [341, 213] width 46 height 15
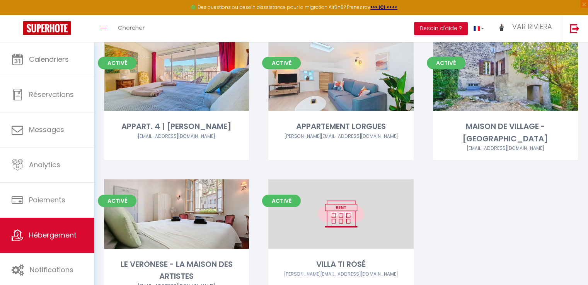
click at [340, 216] on link "Editer" at bounding box center [341, 213] width 46 height 15
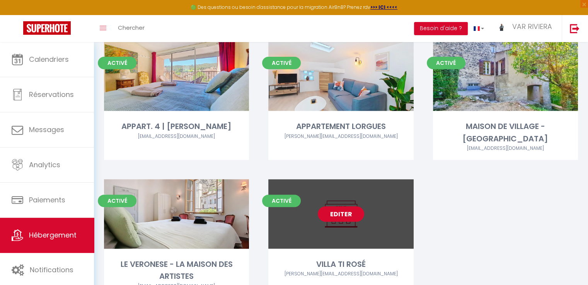
click at [340, 216] on link "Editer" at bounding box center [341, 213] width 46 height 15
click at [357, 215] on link "Editer" at bounding box center [341, 213] width 46 height 15
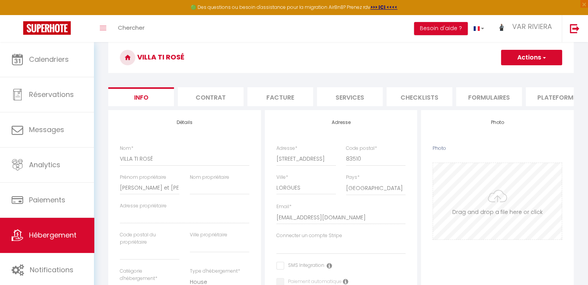
scroll to position [77, 0]
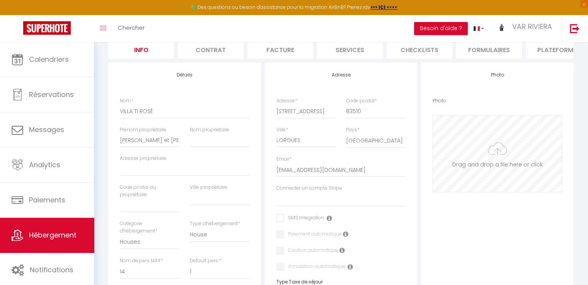
click at [482, 148] on input "Photo" at bounding box center [497, 154] width 129 height 76
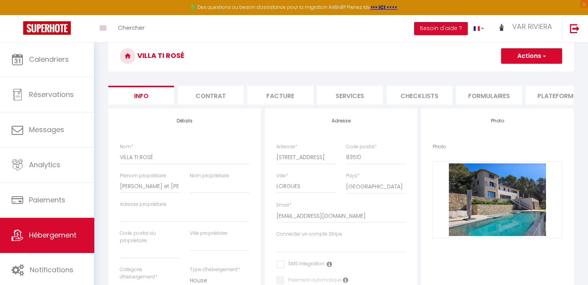
scroll to position [0, 0]
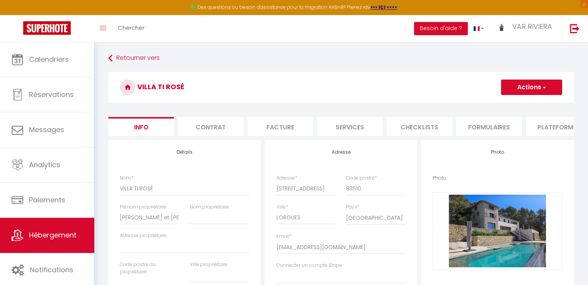
click at [516, 89] on button "Actions" at bounding box center [531, 87] width 61 height 15
click at [517, 104] on link "Enregistrer" at bounding box center [520, 104] width 83 height 10
click at [518, 92] on button "Actions" at bounding box center [531, 87] width 61 height 15
click at [502, 105] on input "Enregistrer" at bounding box center [500, 104] width 29 height 8
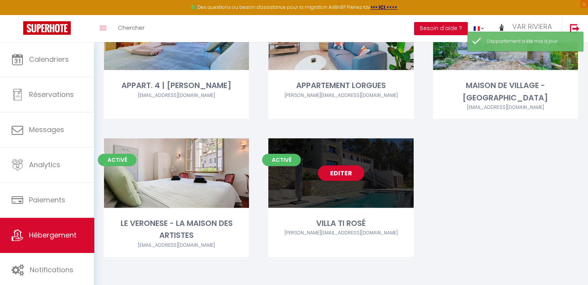
scroll to position [350, 0]
click at [349, 174] on link "Editer" at bounding box center [341, 172] width 46 height 15
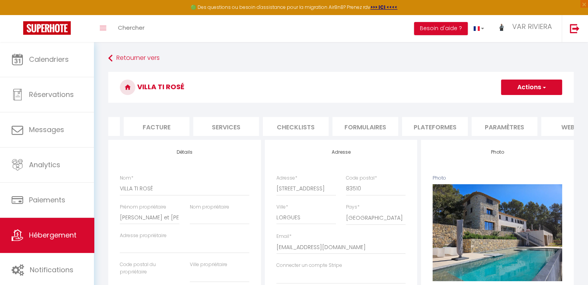
scroll to position [0, 230]
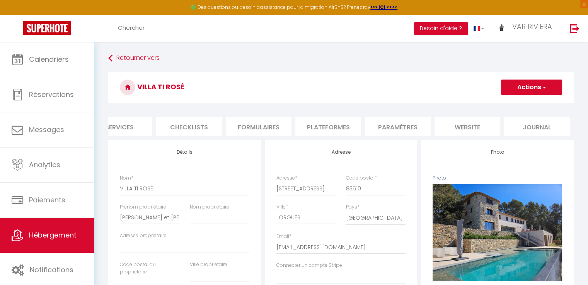
click at [470, 130] on li "website" at bounding box center [467, 126] width 66 height 19
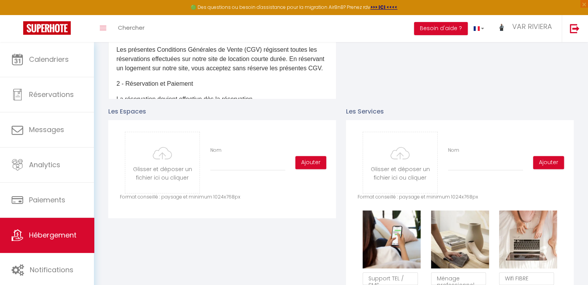
scroll to position [386, 0]
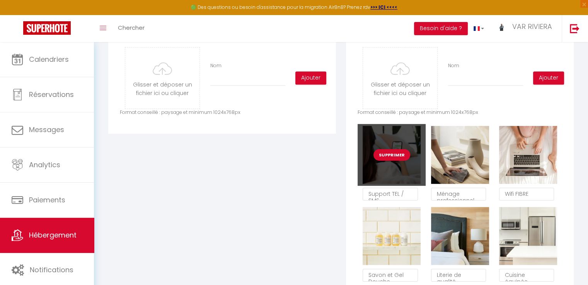
click at [389, 161] on button "Supprimer" at bounding box center [391, 155] width 37 height 12
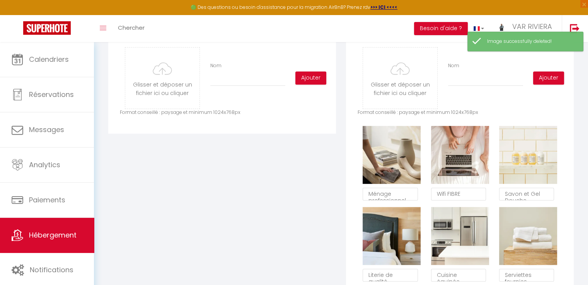
click at [390, 161] on button "Supprimer" at bounding box center [391, 155] width 37 height 12
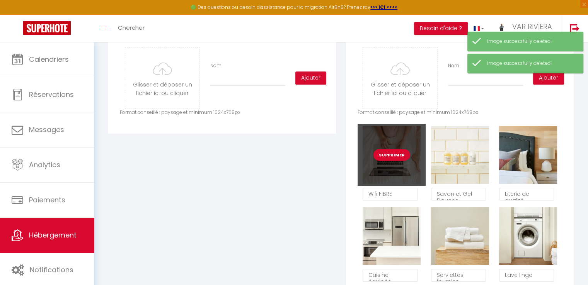
click at [390, 161] on button "Supprimer" at bounding box center [391, 155] width 37 height 12
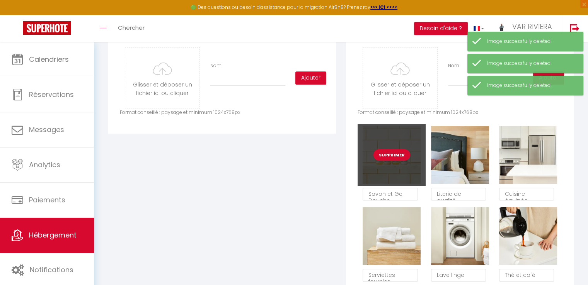
click at [391, 161] on button "Supprimer" at bounding box center [391, 155] width 37 height 12
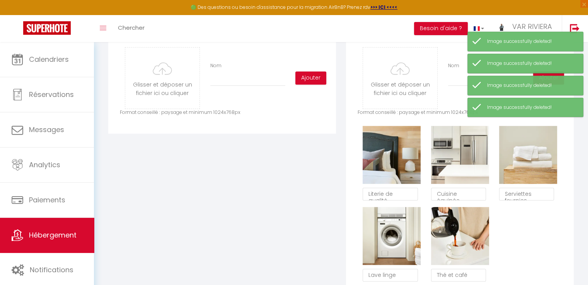
click at [391, 161] on button "Supprimer" at bounding box center [391, 155] width 37 height 12
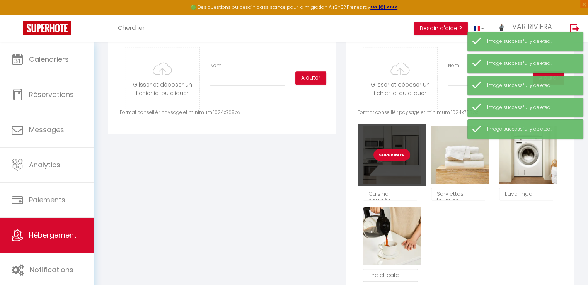
click at [393, 161] on button "Supprimer" at bounding box center [391, 155] width 37 height 12
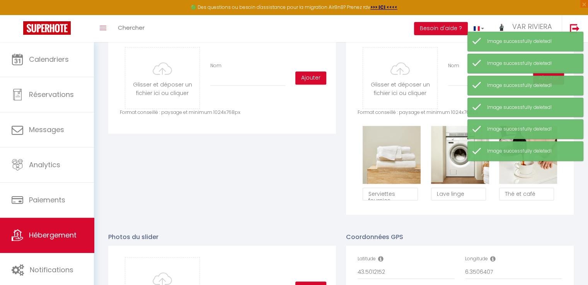
click at [393, 161] on button "Supprimer" at bounding box center [391, 155] width 37 height 12
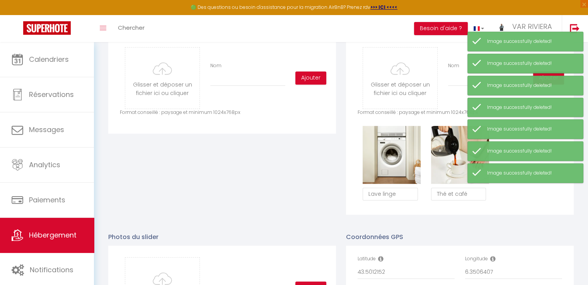
click at [393, 161] on button "Supprimer" at bounding box center [391, 155] width 37 height 12
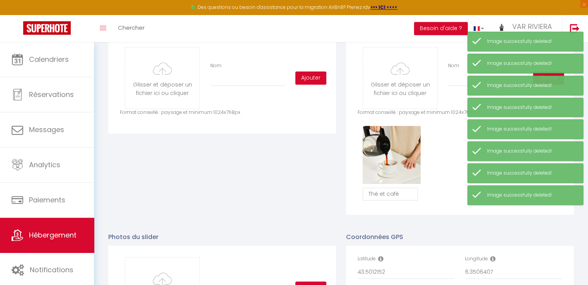
click at [393, 161] on button "Supprimer" at bounding box center [391, 155] width 37 height 12
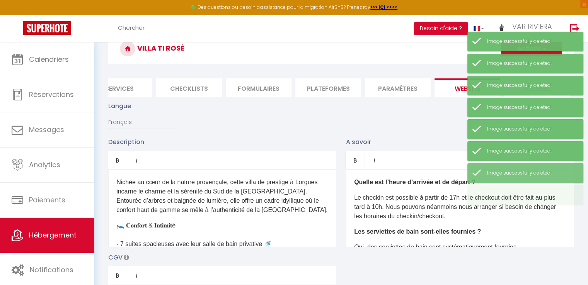
scroll to position [0, 0]
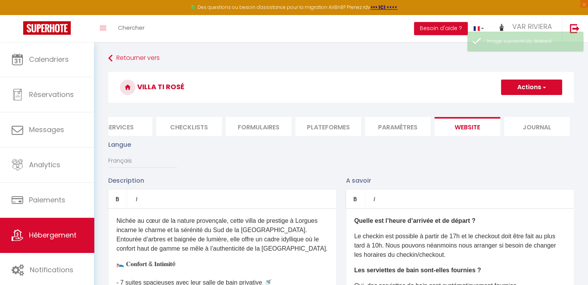
click at [532, 90] on button "Actions" at bounding box center [531, 87] width 61 height 15
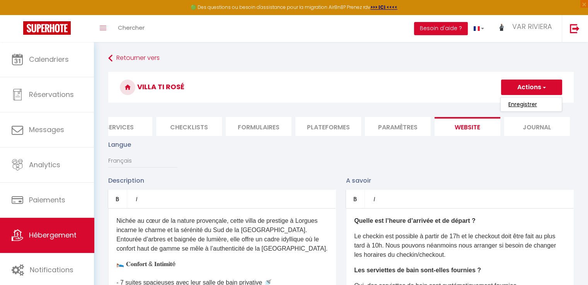
click at [532, 102] on input "Enregistrer" at bounding box center [522, 104] width 29 height 8
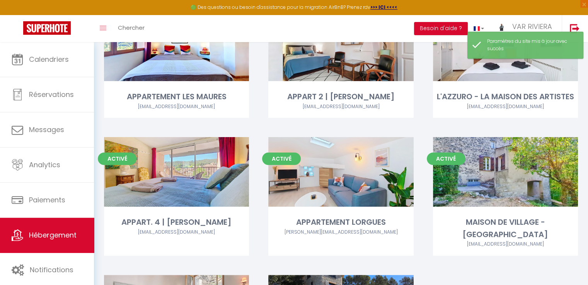
scroll to position [348, 0]
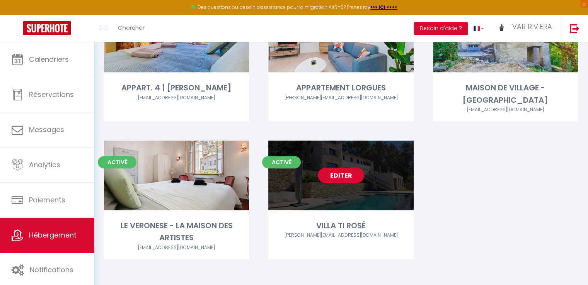
click at [348, 176] on link "Editer" at bounding box center [341, 175] width 46 height 15
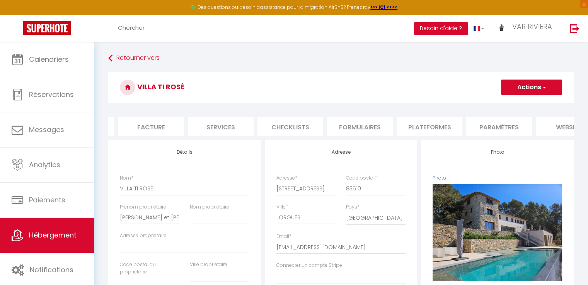
scroll to position [0, 138]
click at [474, 127] on li "Paramètres" at bounding box center [490, 126] width 66 height 19
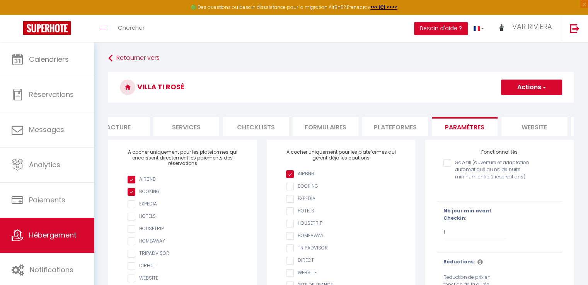
scroll to position [0, 169]
click at [515, 128] on li "website" at bounding box center [528, 126] width 66 height 19
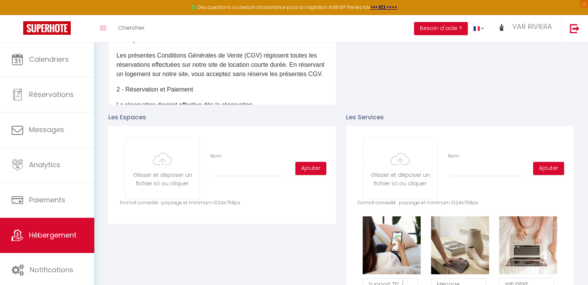
scroll to position [309, 0]
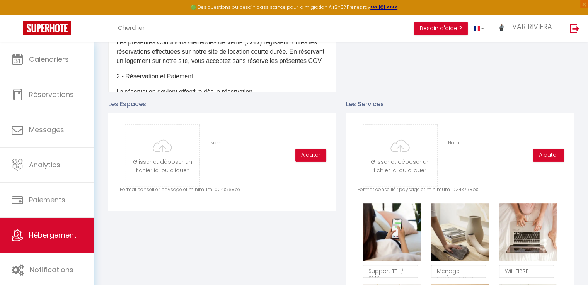
click at [376, 121] on div "Glisser et déposer un fichier ici ou cliquer Ooops, something wrong happened. R…" at bounding box center [460, 284] width 228 height 342
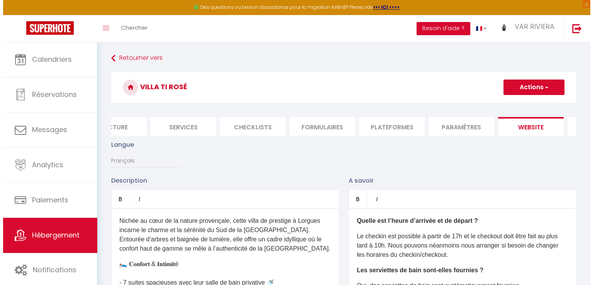
scroll to position [0, 230]
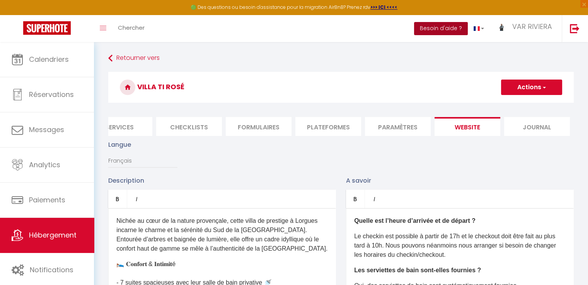
click at [434, 27] on button "Besoin d'aide ?" at bounding box center [441, 28] width 54 height 13
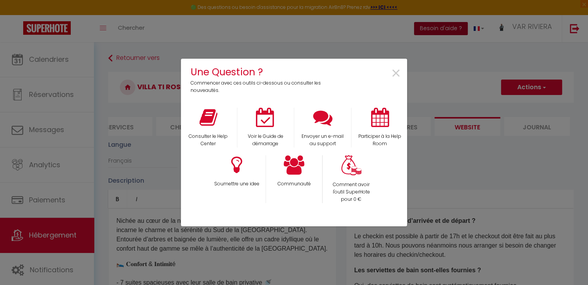
scroll to position [0, 224]
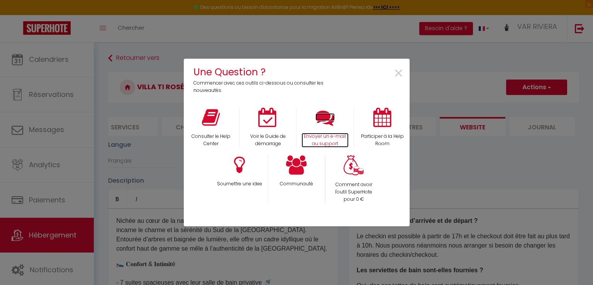
click at [317, 135] on p "Envoyer un e-mail au support" at bounding box center [325, 140] width 47 height 15
click at [399, 73] on span "×" at bounding box center [399, 73] width 10 height 24
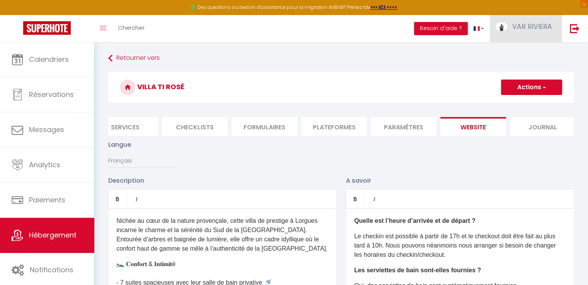
click at [528, 26] on span "VAR RIVIERA" at bounding box center [532, 27] width 40 height 10
click at [526, 53] on link "Paramètres" at bounding box center [530, 53] width 57 height 13
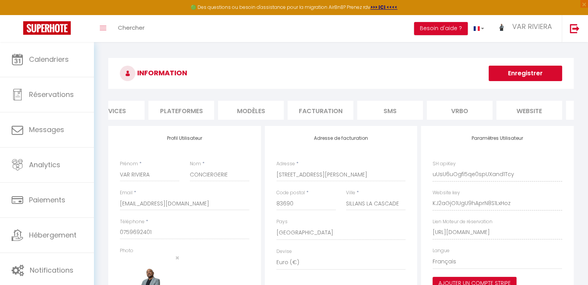
scroll to position [0, 143]
click at [496, 109] on li "website" at bounding box center [485, 110] width 66 height 19
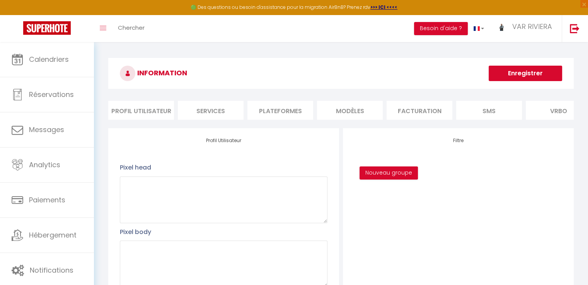
click at [159, 113] on li "Profil Utilisateur" at bounding box center [141, 110] width 66 height 19
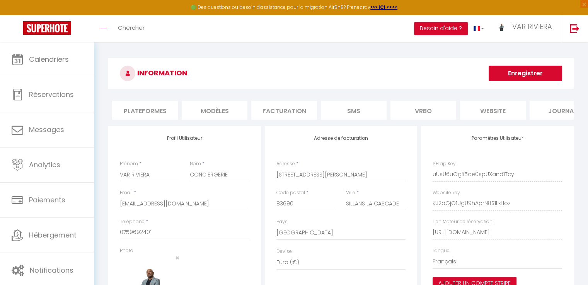
scroll to position [0, 161]
click at [460, 112] on li "website" at bounding box center [467, 110] width 66 height 19
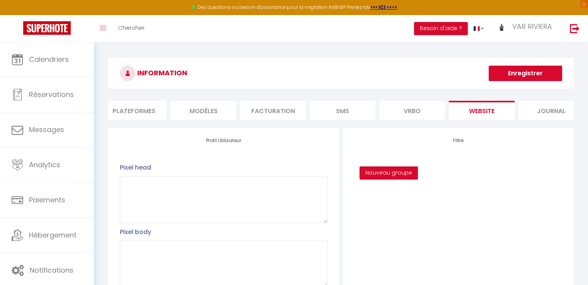
scroll to position [0, 127]
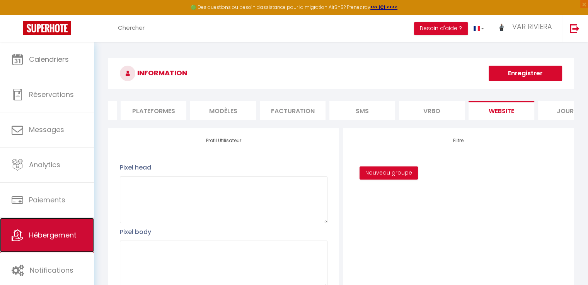
click at [53, 238] on span "Hébergement" at bounding box center [53, 235] width 48 height 10
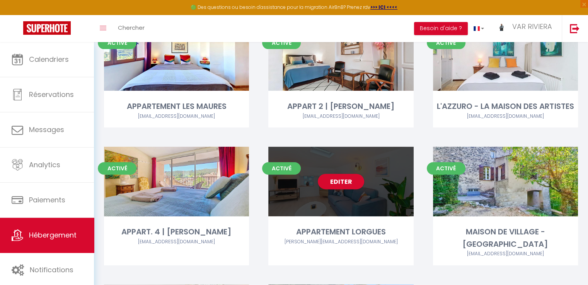
scroll to position [309, 0]
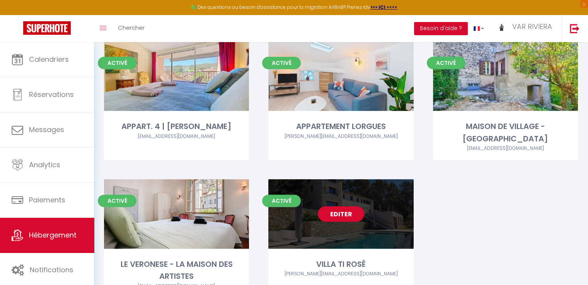
click at [337, 210] on link "Editer" at bounding box center [341, 213] width 46 height 15
click at [341, 216] on link "Editer" at bounding box center [341, 213] width 46 height 15
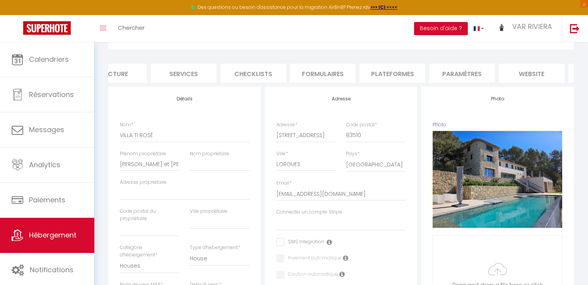
scroll to position [0, 175]
click at [172, 71] on li "Services" at bounding box center [175, 73] width 66 height 19
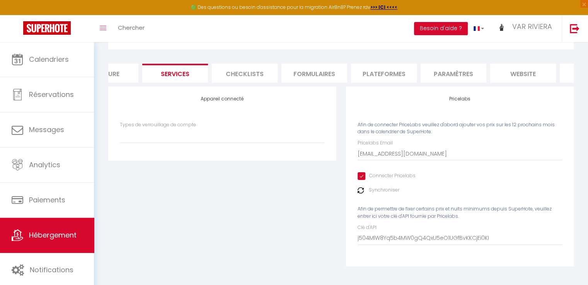
scroll to position [0, 230]
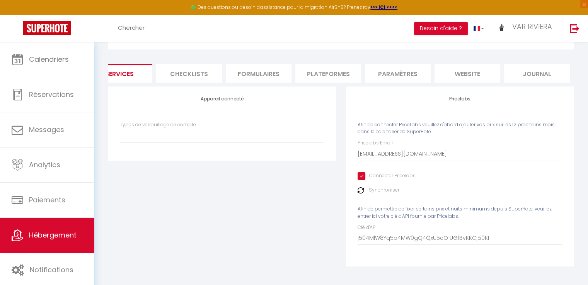
click at [476, 68] on li "website" at bounding box center [467, 73] width 66 height 19
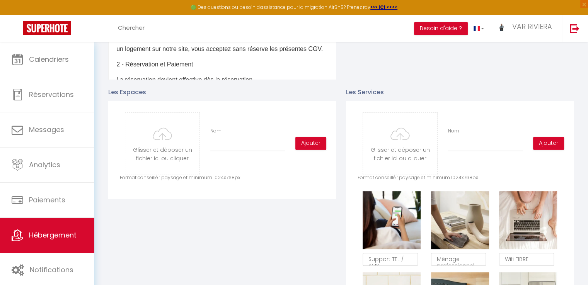
scroll to position [401, 0]
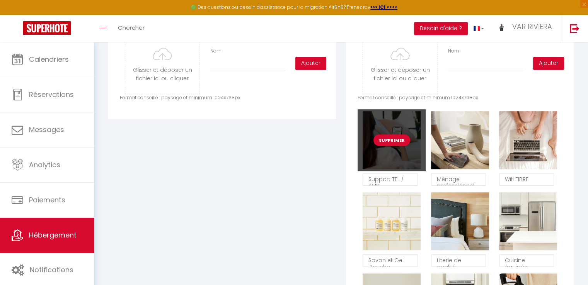
click at [389, 146] on button "Supprimer" at bounding box center [391, 140] width 37 height 12
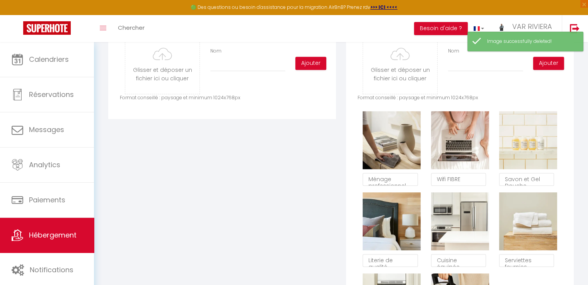
click at [389, 146] on button "Supprimer" at bounding box center [391, 140] width 37 height 12
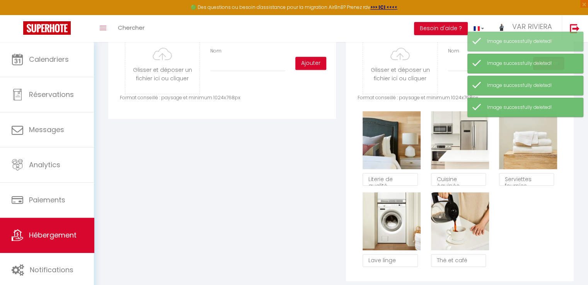
click at [389, 146] on button "Supprimer" at bounding box center [391, 140] width 37 height 12
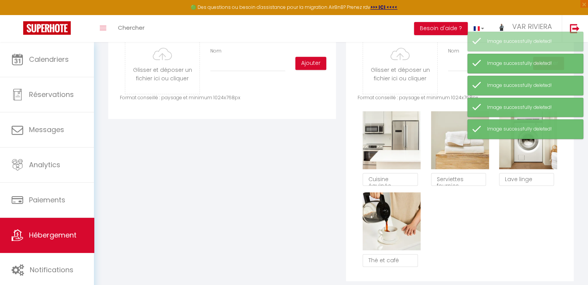
click at [389, 146] on button "Supprimer" at bounding box center [391, 140] width 37 height 12
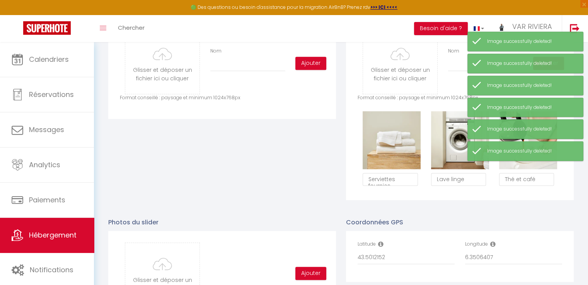
click at [389, 146] on button "Supprimer" at bounding box center [391, 140] width 37 height 12
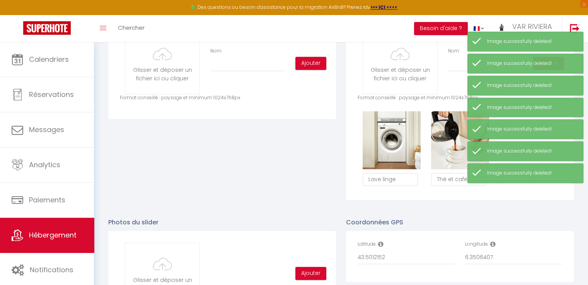
click at [389, 146] on button "Supprimer" at bounding box center [391, 140] width 37 height 12
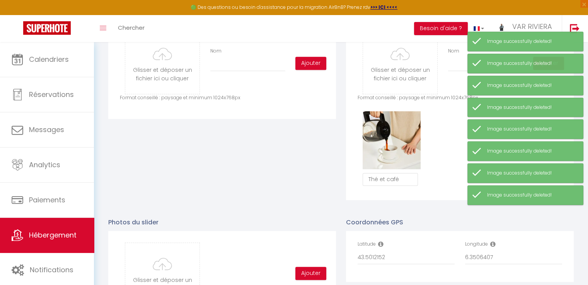
click at [389, 146] on button "Supprimer" at bounding box center [391, 140] width 37 height 12
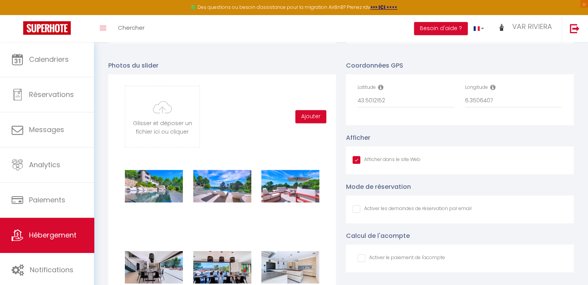
scroll to position [478, 0]
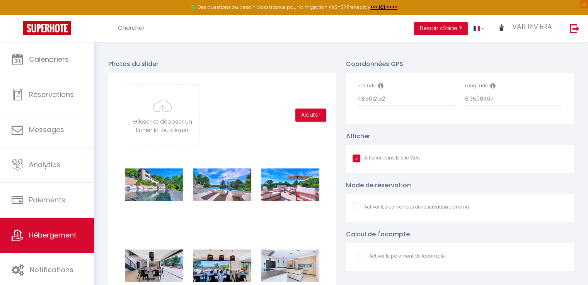
click at [357, 162] on input "Afficher dans le site Web" at bounding box center [386, 159] width 68 height 8
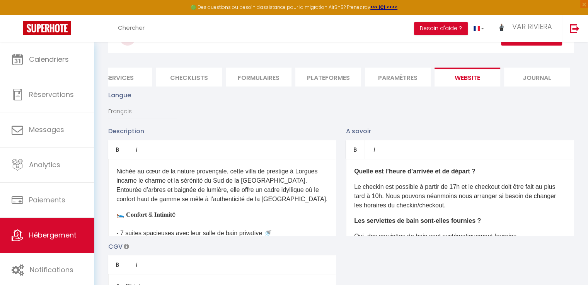
scroll to position [0, 0]
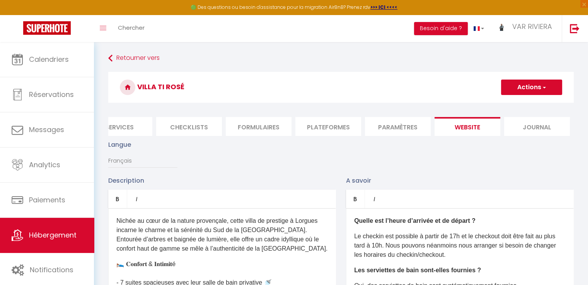
click at [530, 89] on button "Actions" at bounding box center [531, 87] width 61 height 15
click at [531, 103] on input "Enregistrer" at bounding box center [522, 104] width 29 height 8
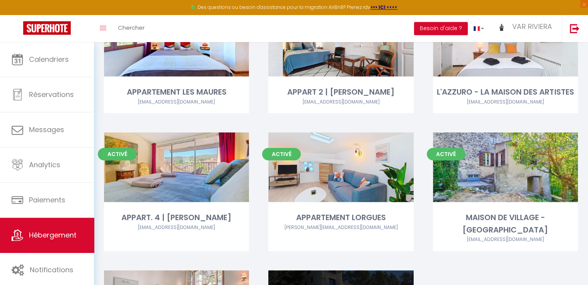
scroll to position [348, 0]
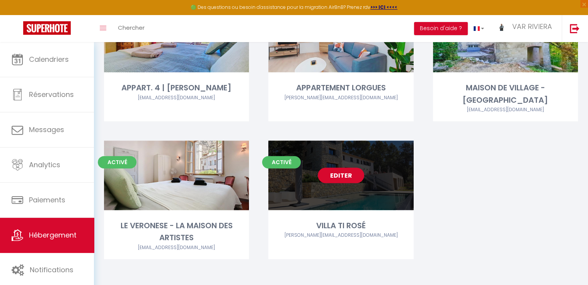
click at [334, 177] on link "Editer" at bounding box center [341, 175] width 46 height 15
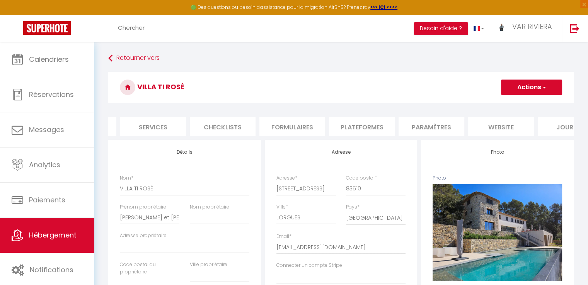
scroll to position [0, 230]
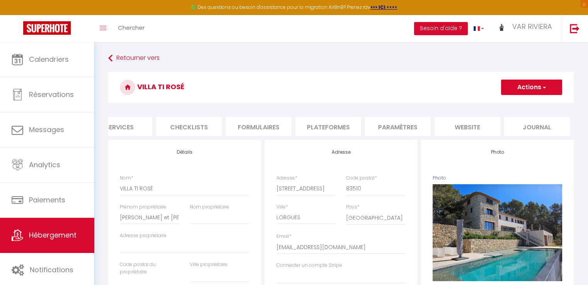
click at [471, 129] on li "website" at bounding box center [467, 126] width 66 height 19
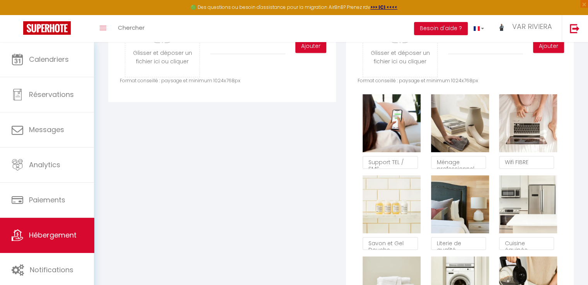
scroll to position [425, 0]
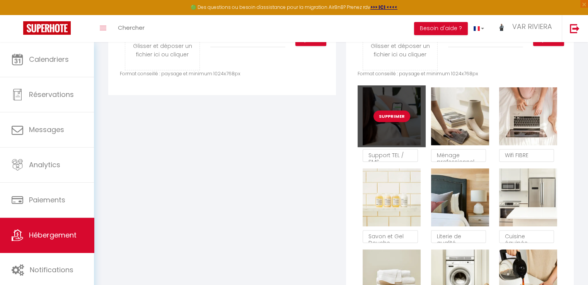
click at [390, 122] on button "Supprimer" at bounding box center [391, 116] width 37 height 12
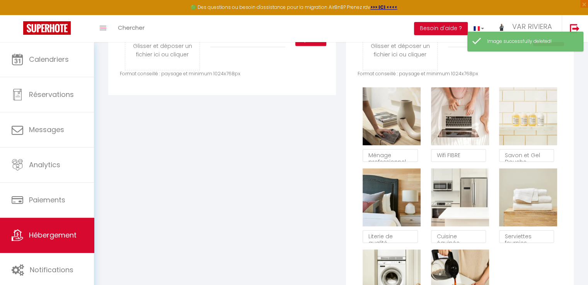
click at [390, 122] on button "Supprimer" at bounding box center [391, 116] width 37 height 12
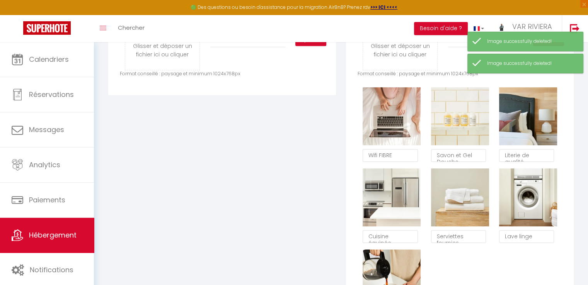
click at [390, 122] on button "Supprimer" at bounding box center [391, 116] width 37 height 12
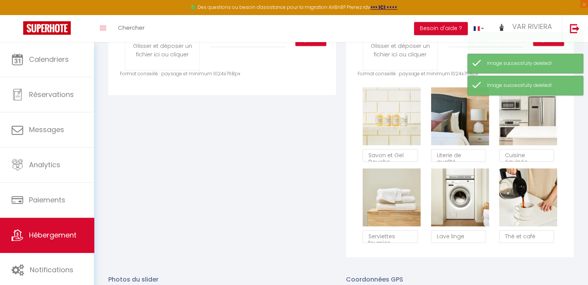
click at [390, 122] on button "Supprimer" at bounding box center [391, 116] width 37 height 12
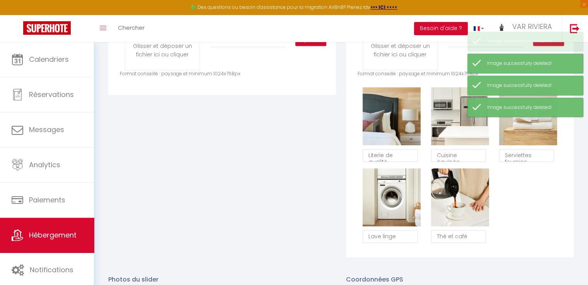
click at [390, 122] on button "Supprimer" at bounding box center [391, 116] width 37 height 12
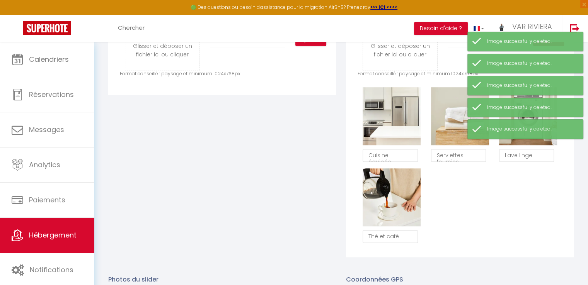
click at [390, 122] on button "Supprimer" at bounding box center [391, 116] width 37 height 12
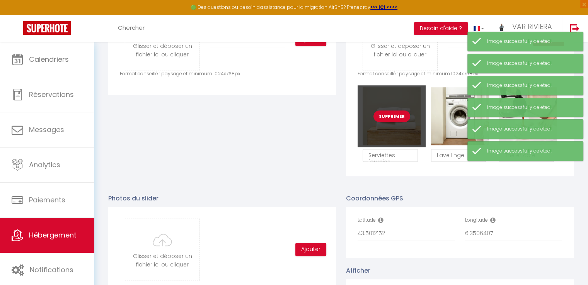
click at [390, 122] on button "Supprimer" at bounding box center [391, 116] width 37 height 12
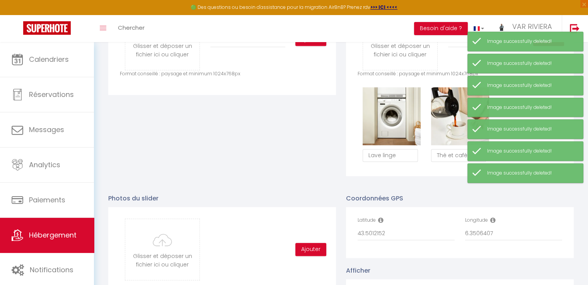
click at [390, 122] on button "Supprimer" at bounding box center [391, 116] width 37 height 12
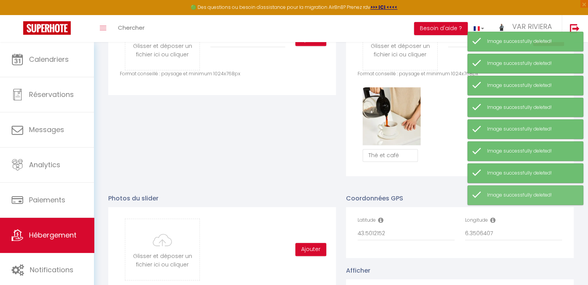
click at [444, 126] on div "Supprimer Thé et café" at bounding box center [459, 125] width 204 height 81
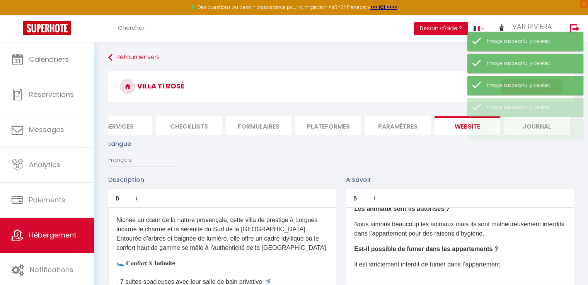
scroll to position [0, 0]
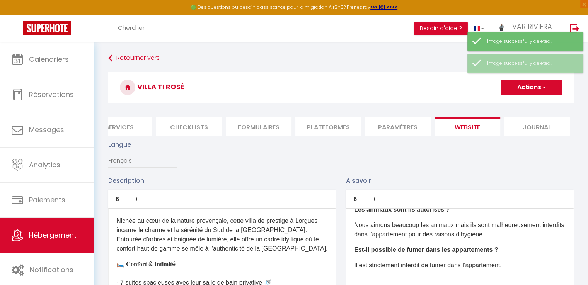
click at [530, 93] on button "Actions" at bounding box center [531, 87] width 61 height 15
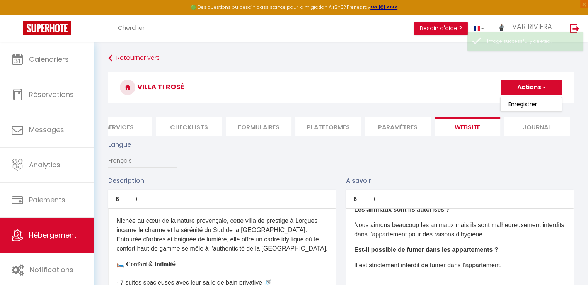
click at [522, 105] on input "Enregistrer" at bounding box center [522, 104] width 29 height 8
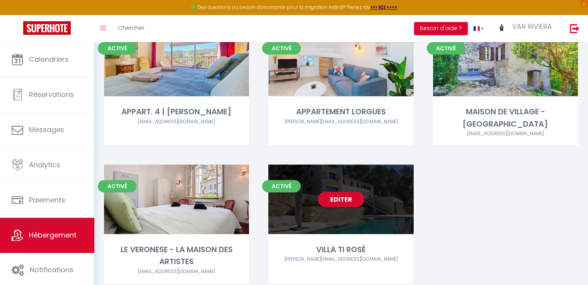
scroll to position [350, 0]
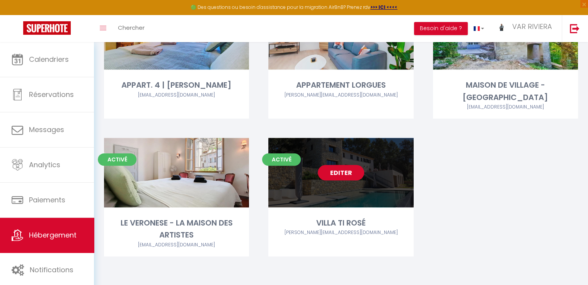
click at [346, 175] on link "Editer" at bounding box center [341, 172] width 46 height 15
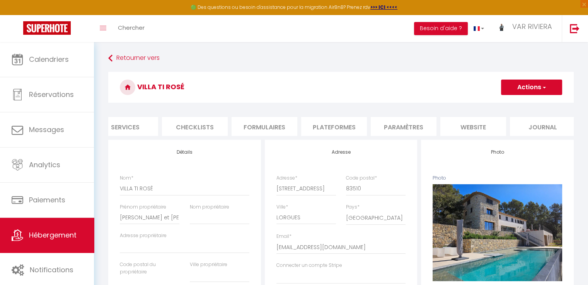
scroll to position [0, 224]
click at [483, 130] on li "website" at bounding box center [474, 126] width 66 height 19
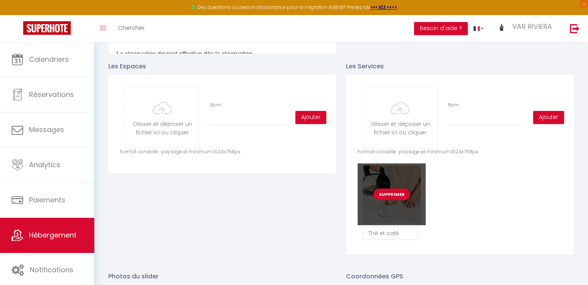
scroll to position [348, 0]
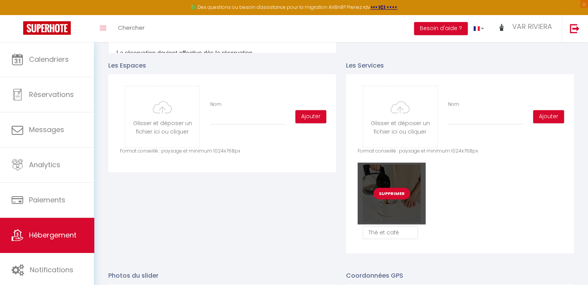
click at [396, 197] on button "Supprimer" at bounding box center [391, 194] width 37 height 12
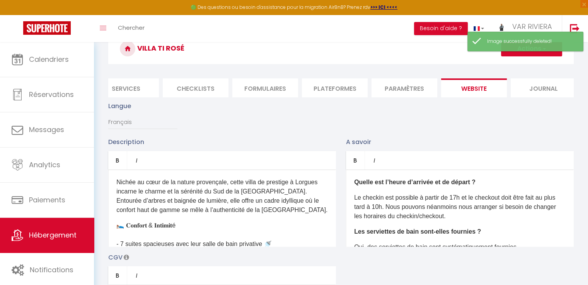
scroll to position [0, 0]
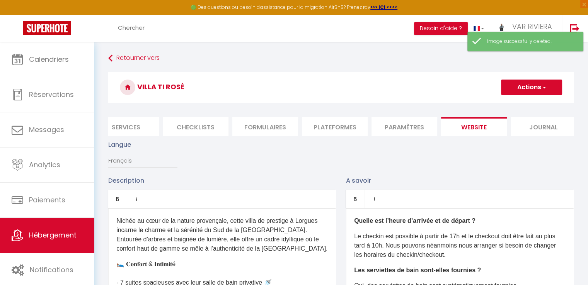
click at [516, 90] on button "Actions" at bounding box center [531, 87] width 61 height 15
click at [517, 101] on input "Enregistrer" at bounding box center [522, 104] width 29 height 8
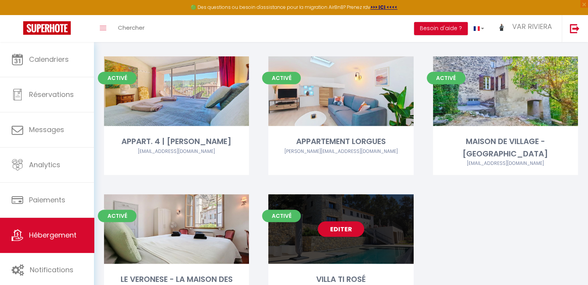
scroll to position [350, 0]
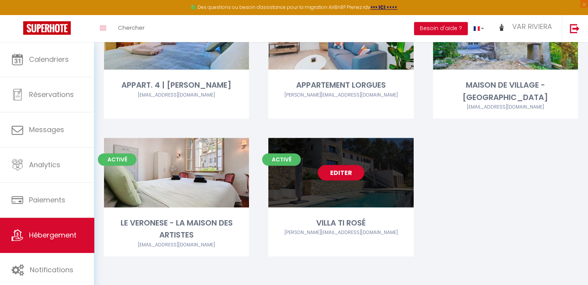
click at [351, 168] on link "Editer" at bounding box center [341, 172] width 46 height 15
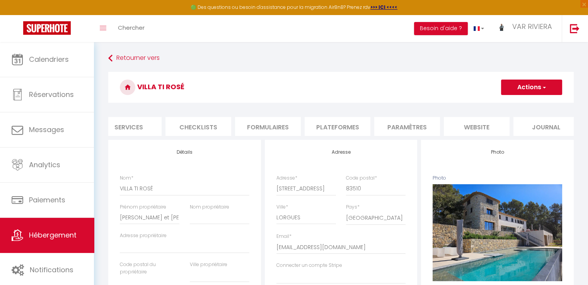
scroll to position [0, 230]
click at [479, 130] on li "website" at bounding box center [467, 126] width 66 height 19
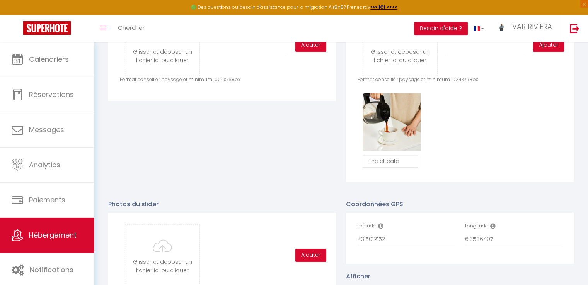
scroll to position [425, 0]
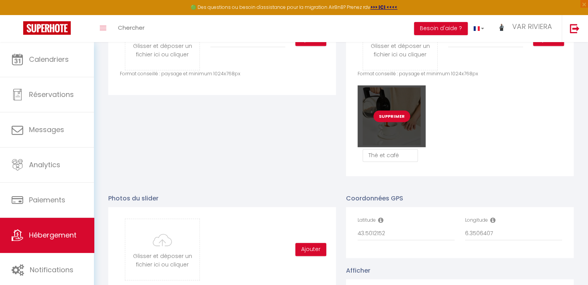
click at [397, 121] on button "Supprimer" at bounding box center [391, 116] width 37 height 12
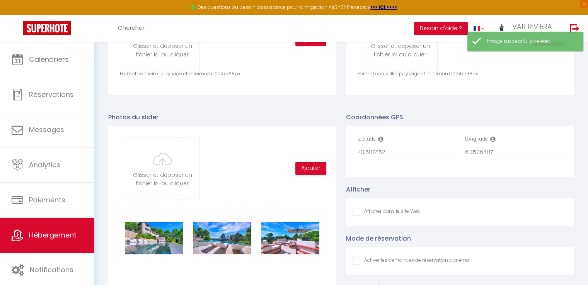
click at [437, 95] on div "Glisser et déposer un fichier ici ou cliquer Ooops, something wrong happened. R…" at bounding box center [460, 46] width 228 height 98
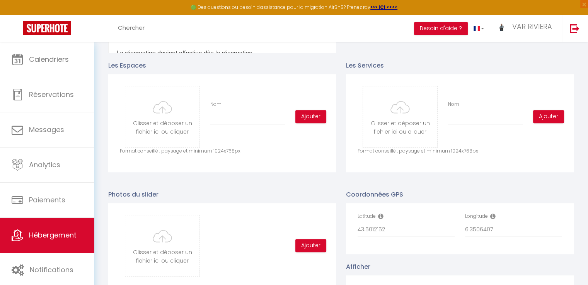
click at [383, 70] on p "Les Services" at bounding box center [460, 66] width 228 height 10
drag, startPoint x: 382, startPoint y: 72, endPoint x: 348, endPoint y: 73, distance: 33.6
click at [348, 70] on p "Les Services" at bounding box center [460, 66] width 228 height 10
click at [397, 70] on p "Les Services" at bounding box center [460, 66] width 228 height 10
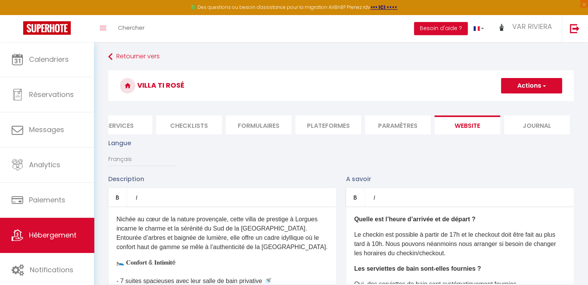
scroll to position [0, 0]
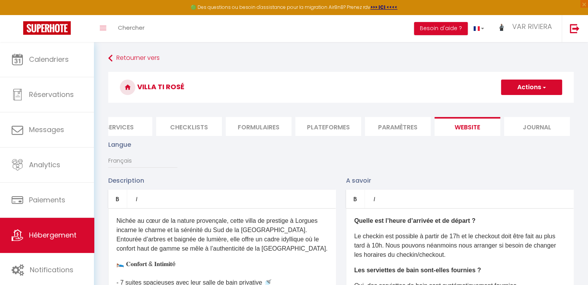
click at [541, 88] on span "button" at bounding box center [543, 87] width 5 height 8
click at [531, 103] on input "Enregistrer" at bounding box center [522, 104] width 29 height 8
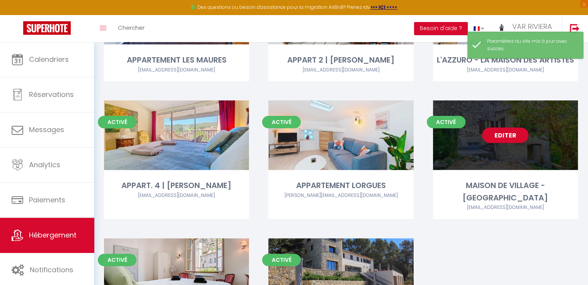
scroll to position [309, 0]
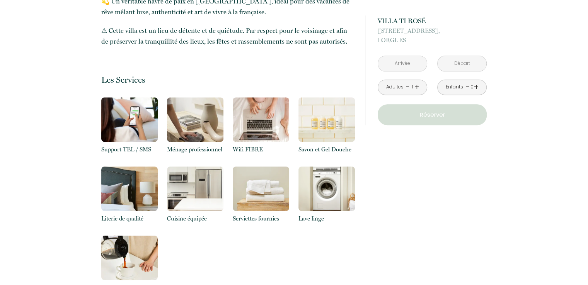
scroll to position [657, 0]
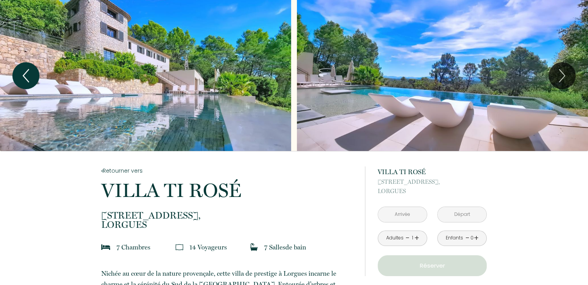
click at [28, 75] on icon "Previous" at bounding box center [26, 75] width 16 height 23
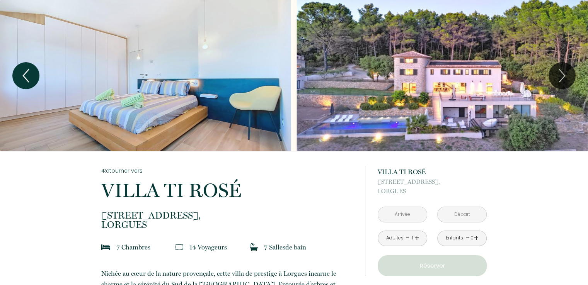
click at [29, 75] on icon "Previous" at bounding box center [26, 75] width 16 height 23
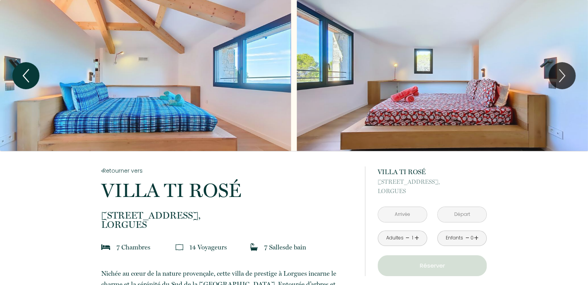
click at [30, 74] on icon "Previous" at bounding box center [26, 75] width 16 height 23
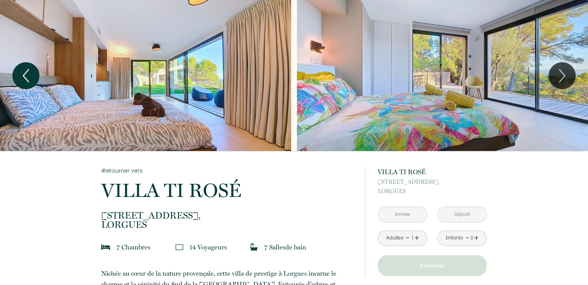
click at [30, 73] on icon "Previous" at bounding box center [26, 75] width 16 height 23
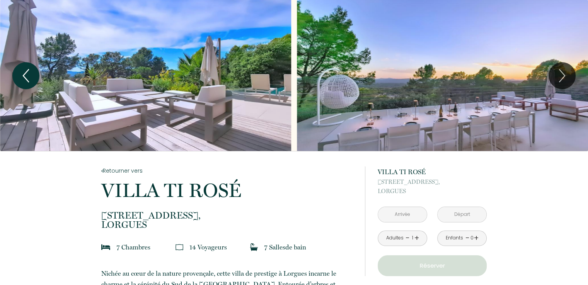
click at [30, 73] on icon "Previous" at bounding box center [26, 75] width 16 height 23
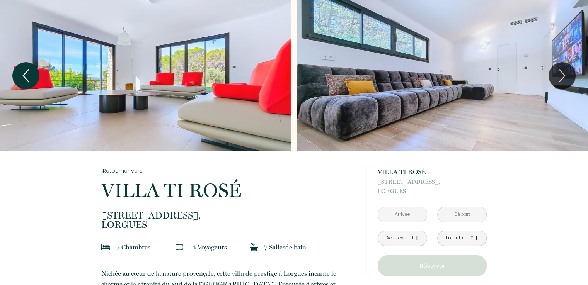
click at [30, 73] on icon "Previous" at bounding box center [26, 75] width 16 height 23
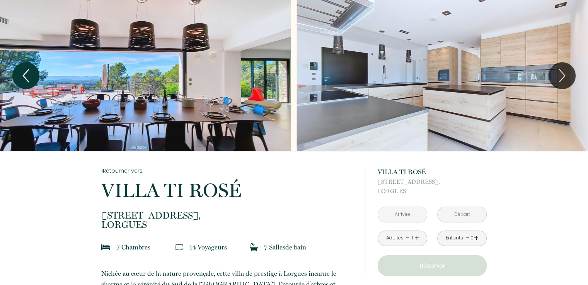
click at [30, 73] on icon "Previous" at bounding box center [26, 75] width 16 height 23
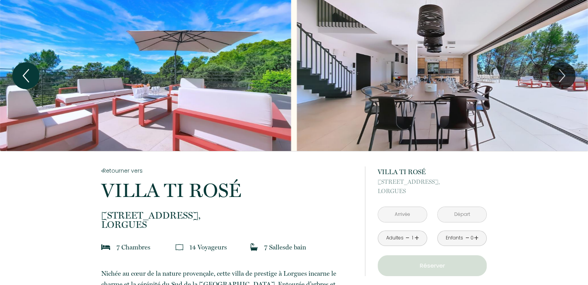
click at [31, 73] on icon "Previous" at bounding box center [26, 75] width 16 height 23
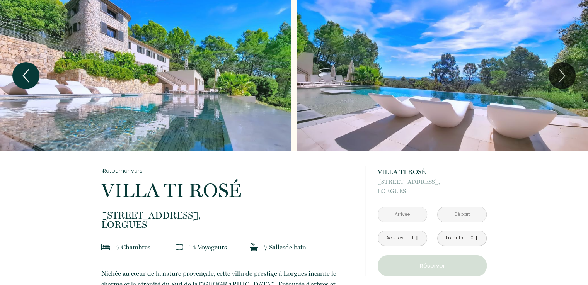
click at [31, 73] on icon "Previous" at bounding box center [26, 75] width 16 height 23
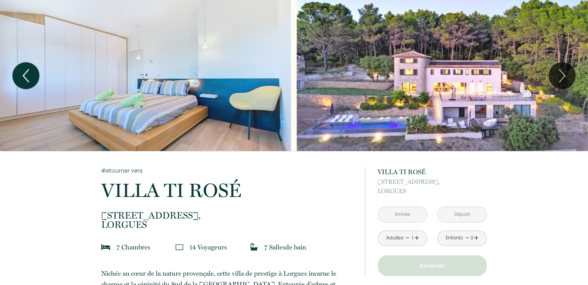
click at [31, 73] on icon "Previous" at bounding box center [26, 75] width 16 height 23
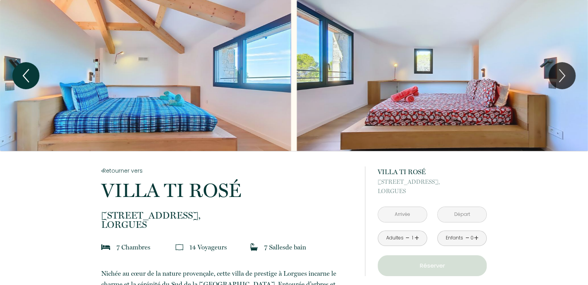
click at [31, 73] on icon "Previous" at bounding box center [26, 75] width 16 height 23
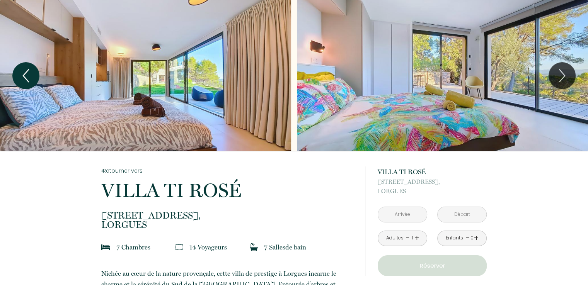
click at [31, 73] on icon "Previous" at bounding box center [26, 75] width 16 height 23
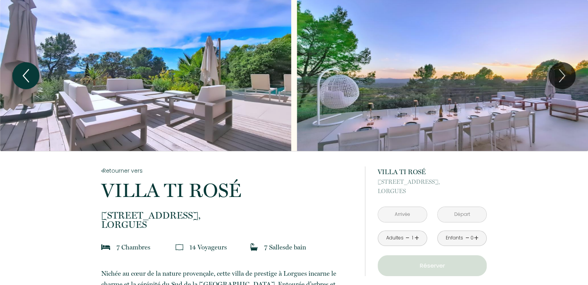
click at [31, 73] on icon "Previous" at bounding box center [26, 75] width 16 height 23
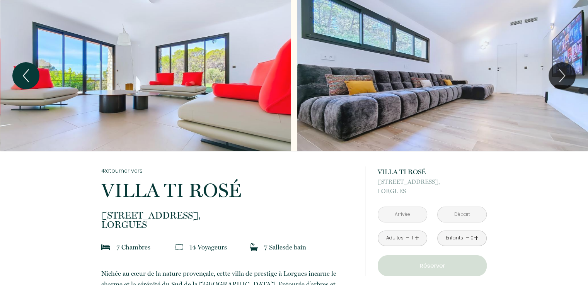
click at [37, 72] on button "Previous" at bounding box center [25, 75] width 27 height 27
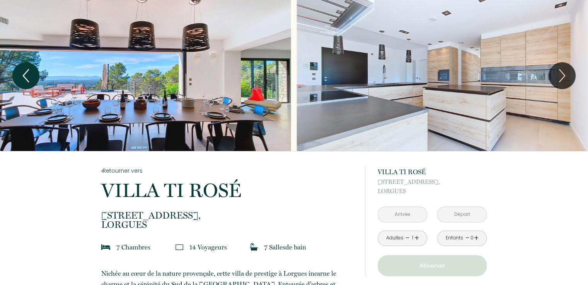
click at [32, 74] on icon "Previous" at bounding box center [26, 75] width 16 height 23
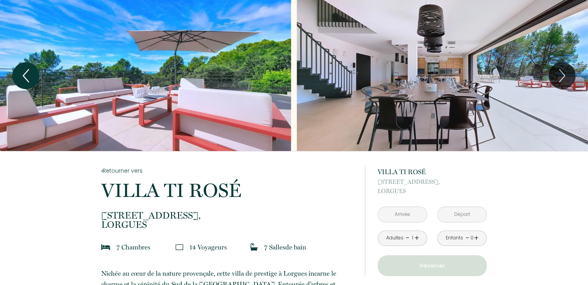
click at [32, 73] on icon "Previous" at bounding box center [26, 75] width 16 height 23
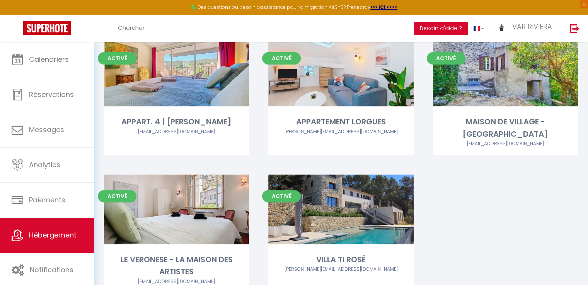
scroll to position [350, 0]
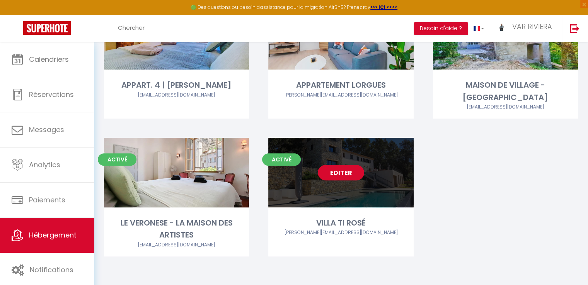
click at [350, 169] on link "Editer" at bounding box center [341, 172] width 46 height 15
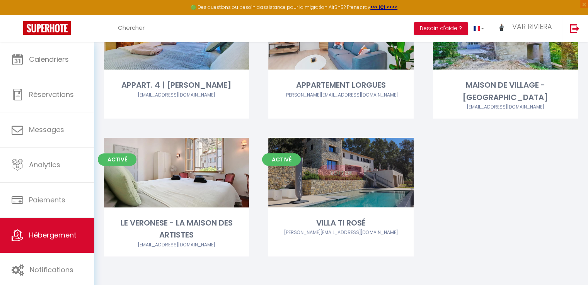
click at [354, 167] on link "Editer" at bounding box center [341, 172] width 46 height 15
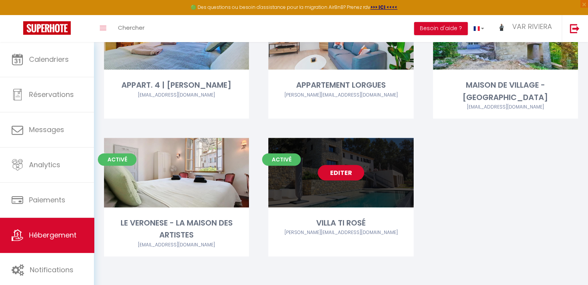
click at [336, 170] on link "Editer" at bounding box center [341, 172] width 46 height 15
select select "3"
select select "2"
select select "1"
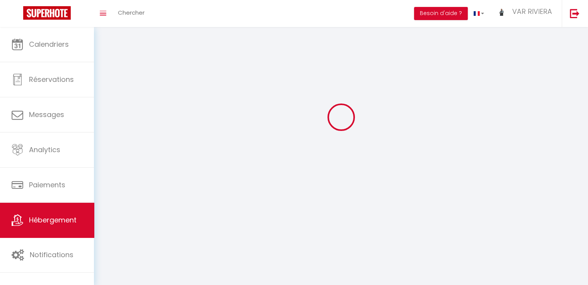
select select
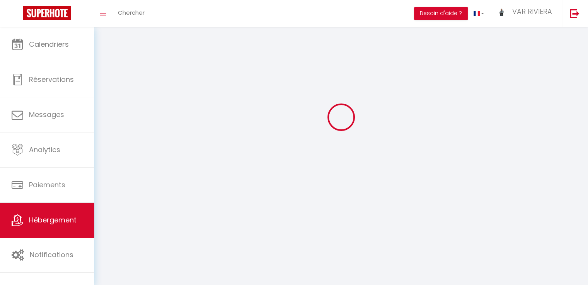
select select
checkbox input "false"
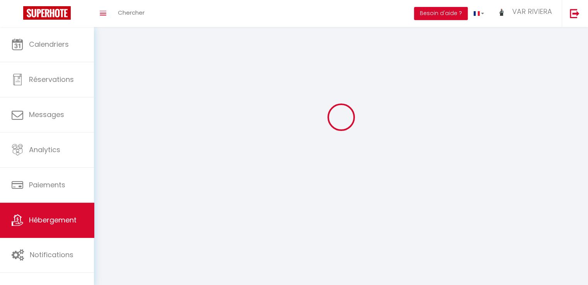
select select
select select "1"
select select "28"
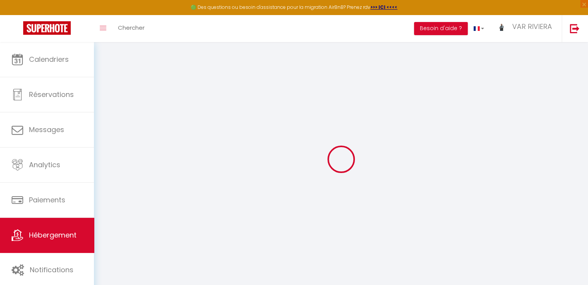
select select
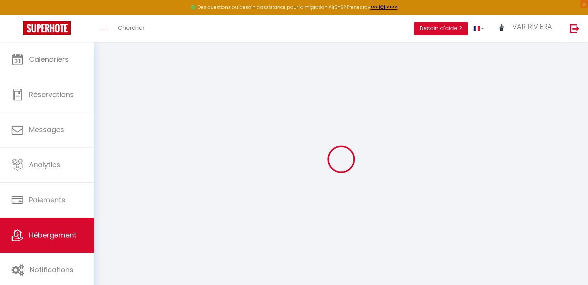
select select
checkbox input "false"
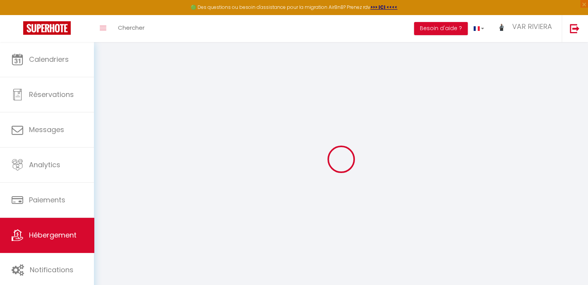
select select
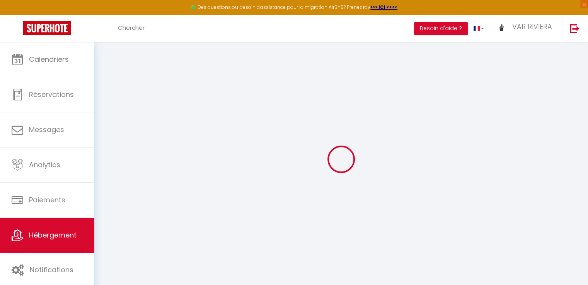
select select
checkbox input "false"
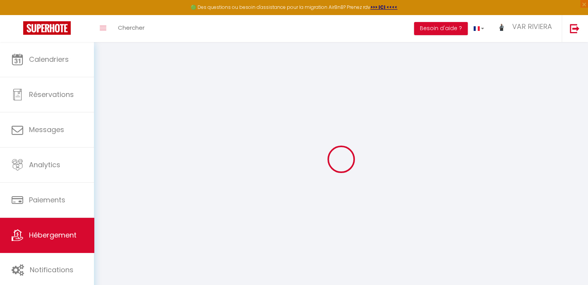
checkbox input "false"
select select
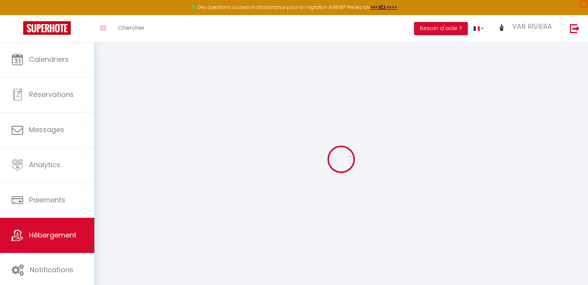
select select
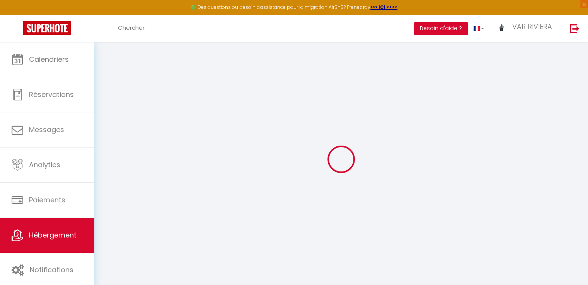
checkbox input "false"
select select
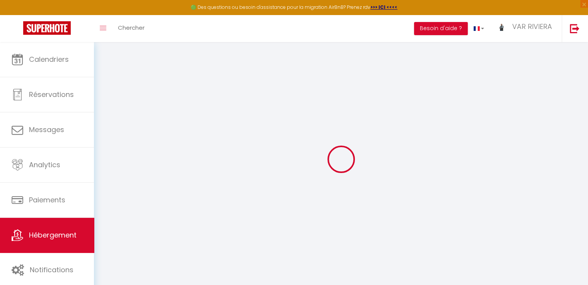
select select
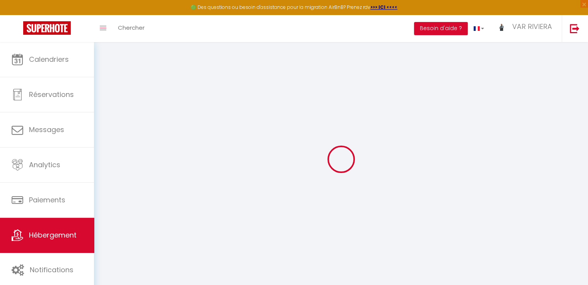
select select
checkbox input "false"
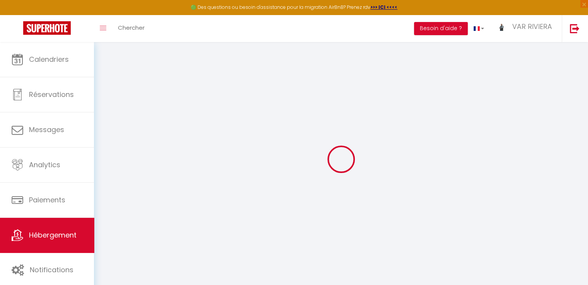
checkbox input "false"
select select
type input "Oups ! Les dates sélectionnées sont indisponibles."
type textarea "Malheureusement les dates sélectionnées sont indisponibles. Nous vous invitons …"
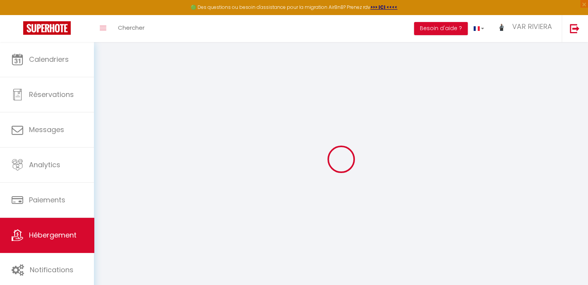
type input "43.5012152"
type input "6.3506407"
checkbox input "false"
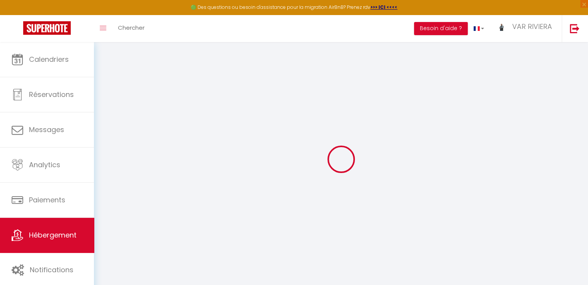
select select
checkbox input "false"
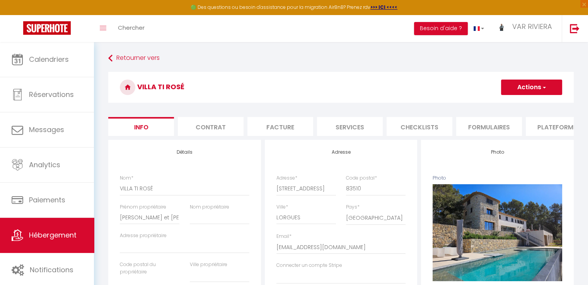
scroll to position [0, 230]
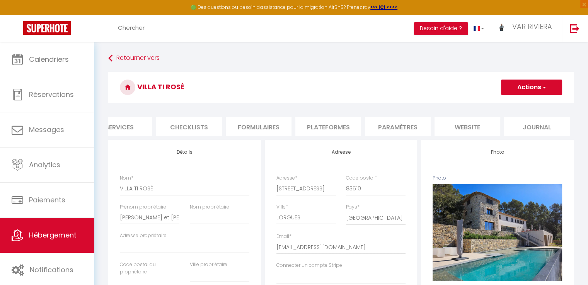
click at [466, 129] on li "website" at bounding box center [467, 126] width 66 height 19
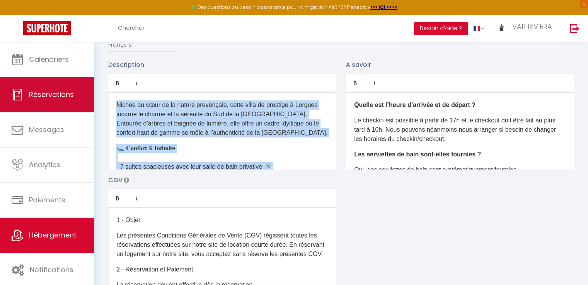
drag, startPoint x: 292, startPoint y: 168, endPoint x: 90, endPoint y: 82, distance: 218.9
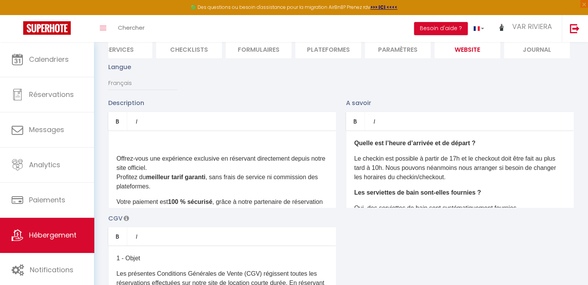
scroll to position [116, 0]
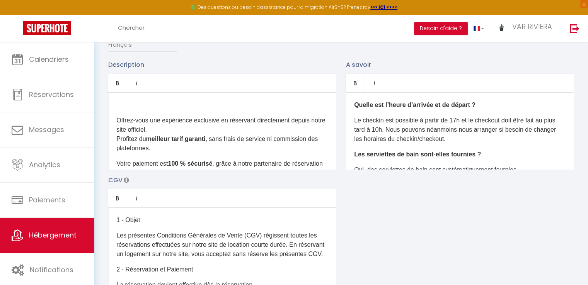
click at [116, 128] on div "​ Offrez-vous une expérience exclusive en réservant directement depuis notre si…" at bounding box center [222, 130] width 228 height 77
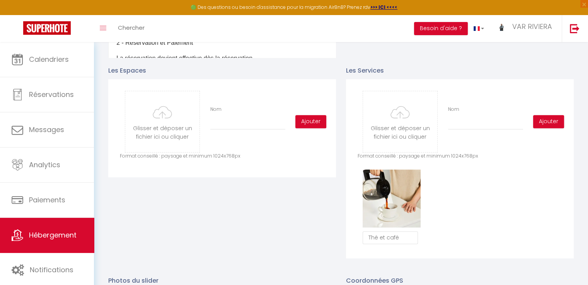
scroll to position [348, 0]
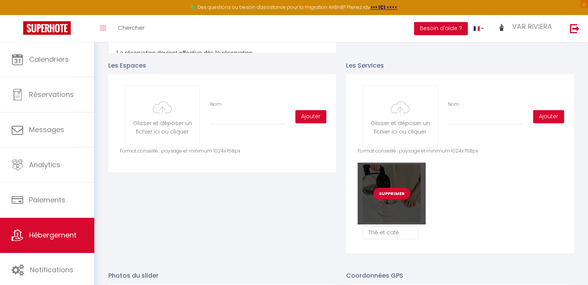
click at [399, 197] on button "Supprimer" at bounding box center [391, 194] width 37 height 12
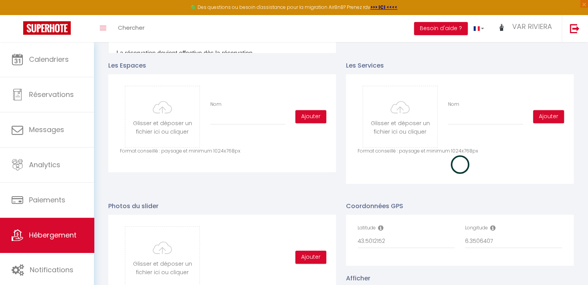
checkbox input "false"
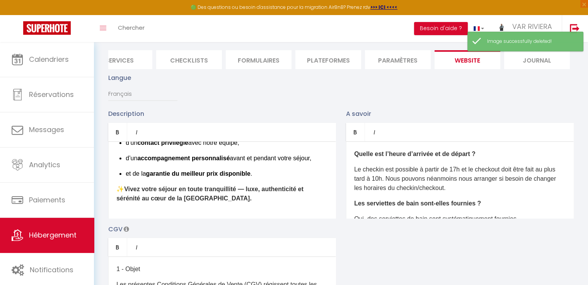
scroll to position [0, 0]
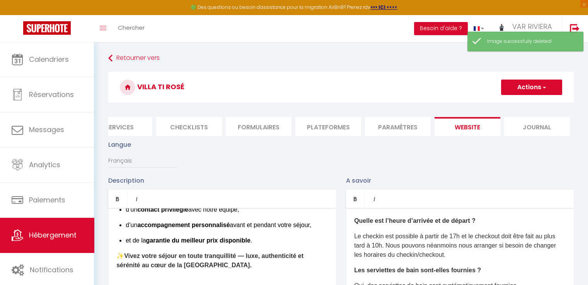
click at [522, 88] on button "Actions" at bounding box center [531, 87] width 61 height 15
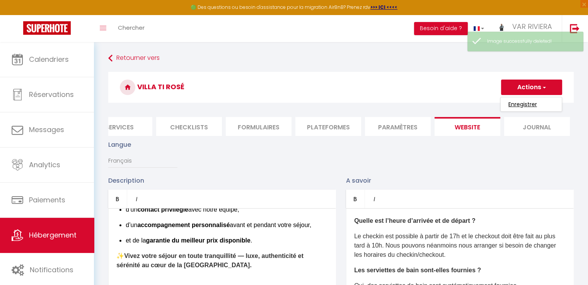
click at [524, 105] on input "Enregistrer" at bounding box center [522, 104] width 29 height 8
checkbox input "false"
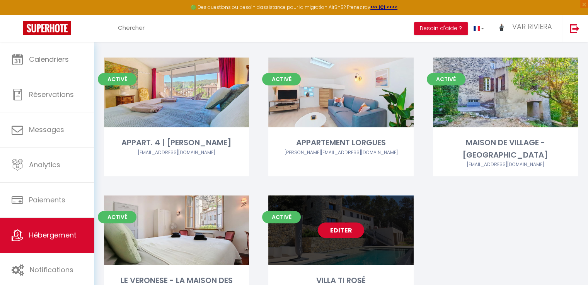
scroll to position [350, 0]
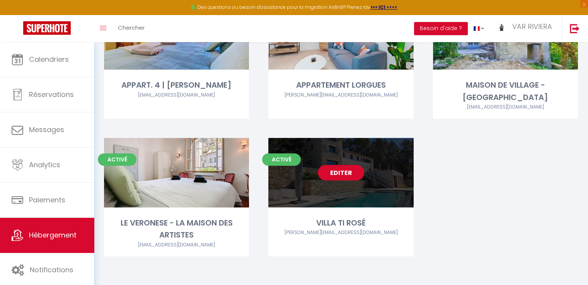
click at [339, 170] on link "Editer" at bounding box center [341, 172] width 46 height 15
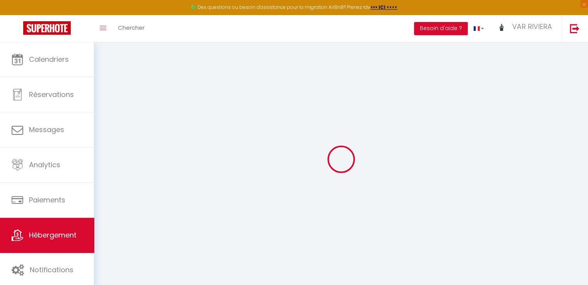
type input "Oups ! Les dates sélectionnées sont indisponibles."
type textarea "Malheureusement les dates sélectionnées sont indisponibles. Nous vous invitons …"
type input "43.5012152"
type input "6.3506407"
checkbox input "false"
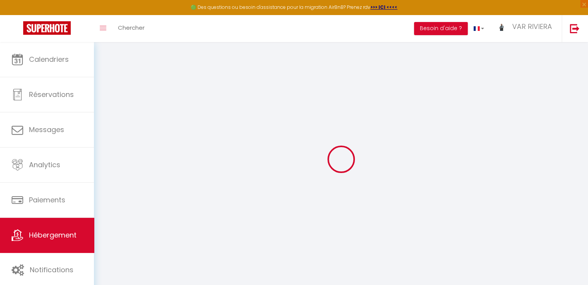
checkbox input "false"
select select
checkbox input "false"
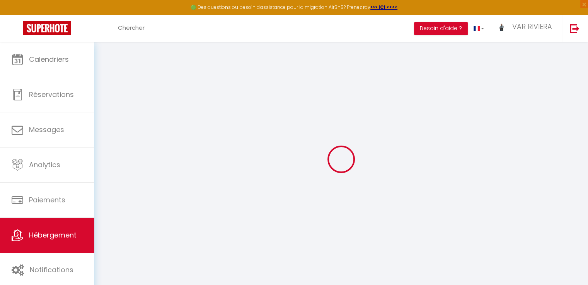
checkbox input "false"
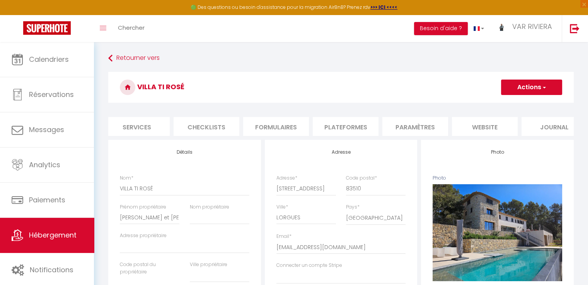
scroll to position [0, 230]
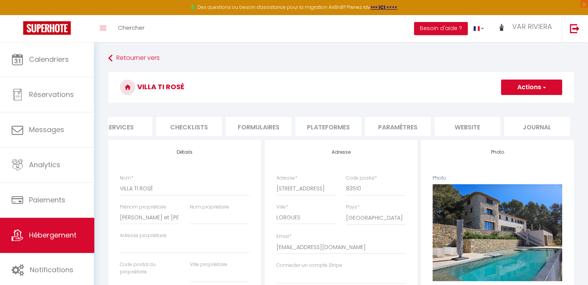
click at [474, 129] on li "website" at bounding box center [467, 126] width 66 height 19
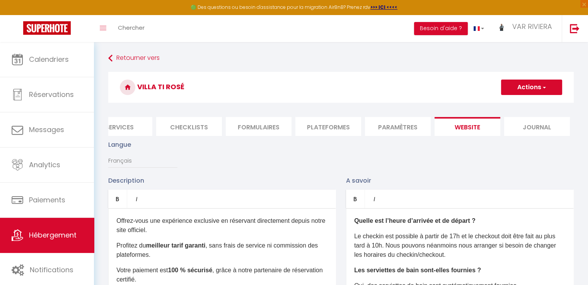
click at [396, 132] on li "Paramètres" at bounding box center [398, 126] width 66 height 19
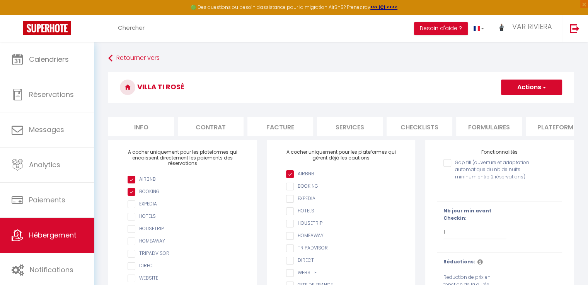
click at [142, 127] on li "Info" at bounding box center [141, 126] width 66 height 19
select select
checkbox input "false"
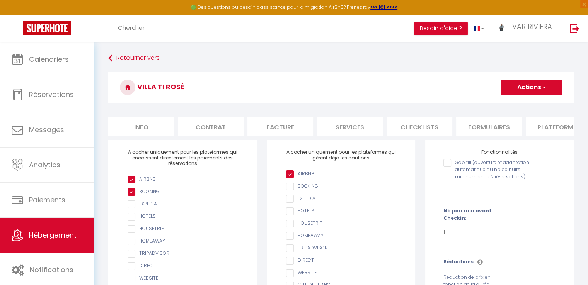
checkbox input "false"
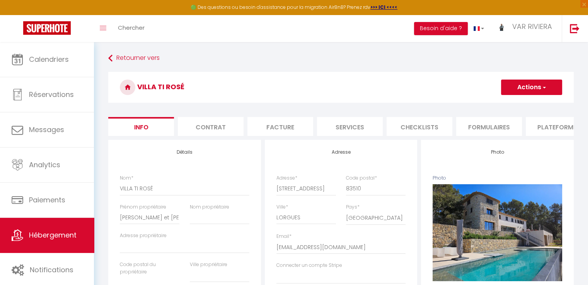
click at [219, 129] on li "Contrat" at bounding box center [211, 126] width 66 height 19
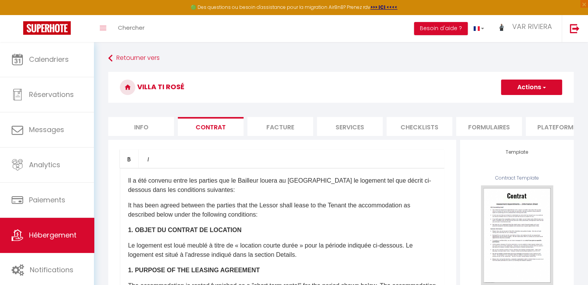
click at [345, 129] on li "Services" at bounding box center [350, 126] width 66 height 19
select select
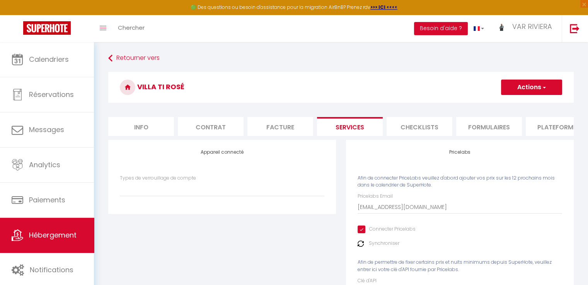
click at [411, 128] on li "Checklists" at bounding box center [419, 126] width 66 height 19
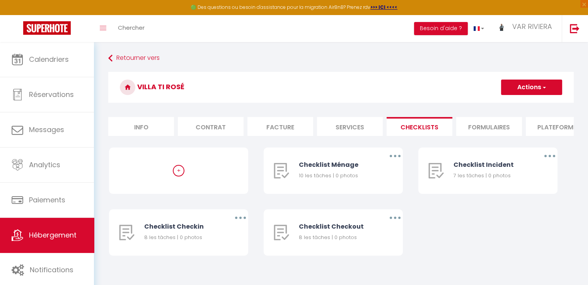
click at [479, 127] on li "Formulaires" at bounding box center [489, 126] width 66 height 19
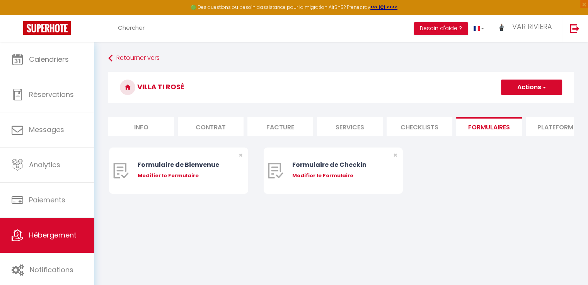
click at [538, 128] on li "Plateformes" at bounding box center [558, 126] width 66 height 19
select select
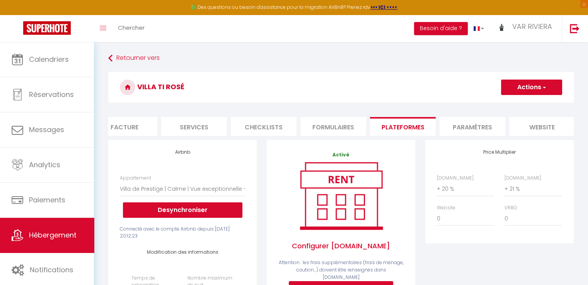
click at [457, 128] on li "Paramètres" at bounding box center [472, 126] width 66 height 19
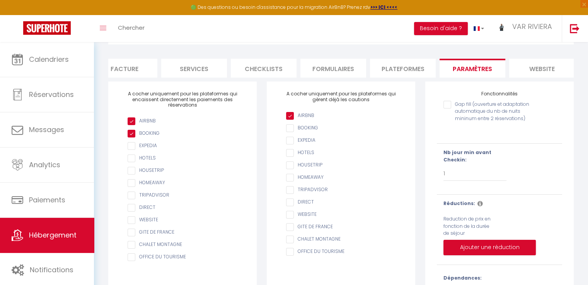
scroll to position [0, 230]
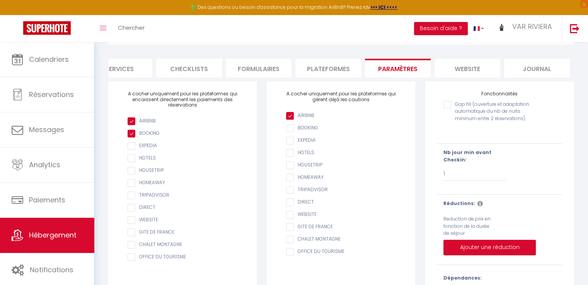
click at [479, 71] on li "website" at bounding box center [467, 68] width 66 height 19
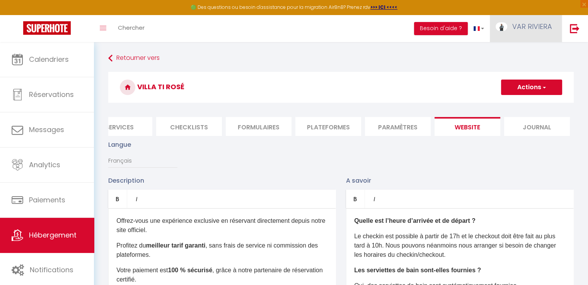
click at [515, 27] on span "VAR RIVIERA" at bounding box center [532, 27] width 40 height 10
click at [535, 53] on link "Paramètres" at bounding box center [530, 53] width 57 height 13
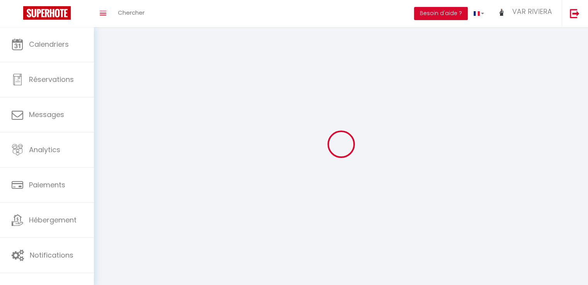
type input "uUsU6uOgfi5qe0spUXand1Tcy"
type input "KJ2aGjO1UgU9hAprN8S1LxHoz"
type input "https://app.superhote.com/#/get-available-rentals/KJ2aGjO1UgU9hAprN8S1LxHoz"
select select "fr"
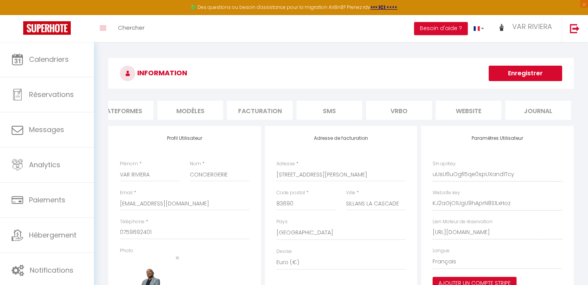
scroll to position [0, 161]
click at [478, 109] on li "website" at bounding box center [467, 110] width 66 height 19
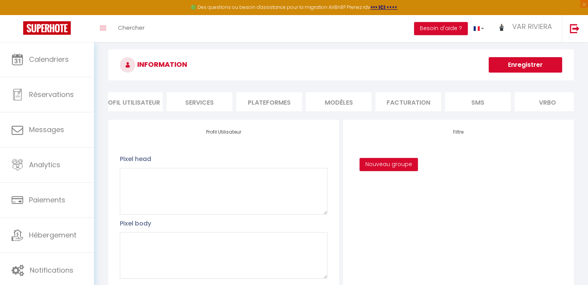
scroll to position [0, 4]
click at [335, 102] on li "MODÈLES" at bounding box center [346, 101] width 66 height 19
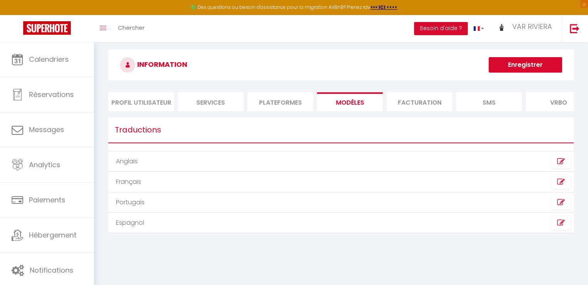
click at [221, 102] on li "Services" at bounding box center [211, 101] width 66 height 19
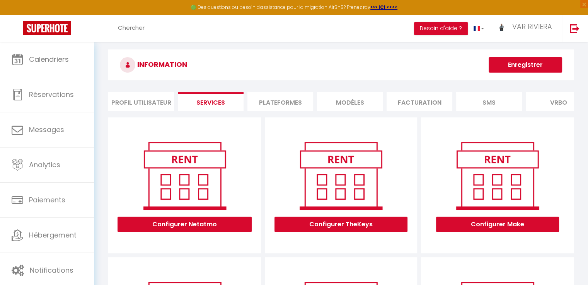
click at [148, 104] on li "Profil Utilisateur" at bounding box center [141, 101] width 66 height 19
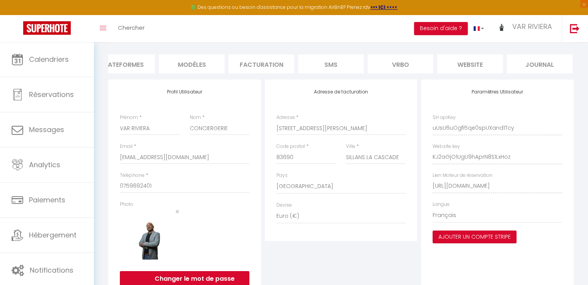
scroll to position [0, 161]
click at [318, 68] on li "SMS" at bounding box center [328, 63] width 66 height 19
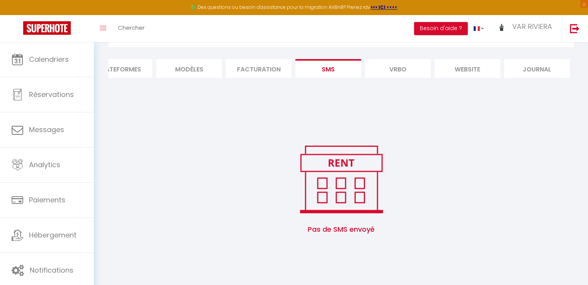
click at [480, 71] on li "website" at bounding box center [467, 68] width 66 height 19
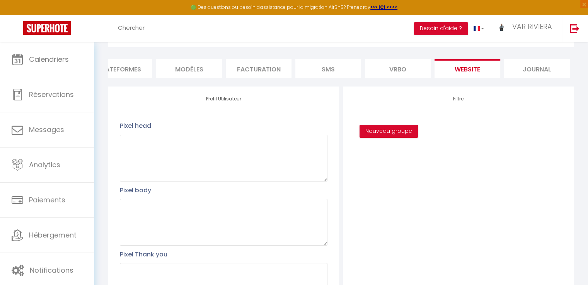
scroll to position [46, 0]
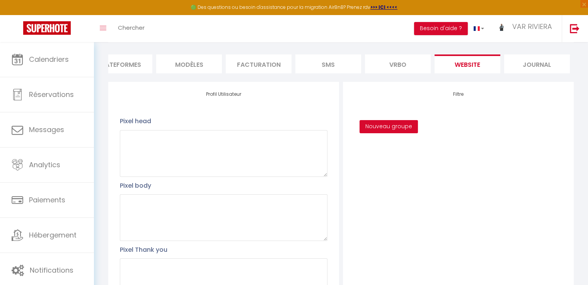
click at [408, 133] on button "Nouveau groupe" at bounding box center [388, 126] width 58 height 13
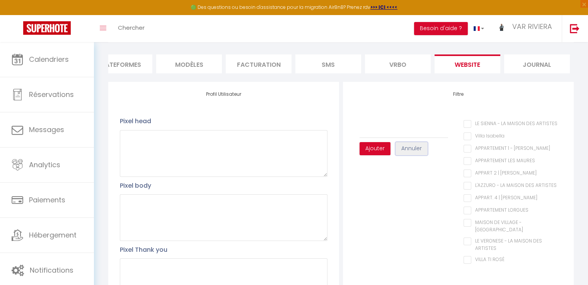
click at [416, 155] on button "Annuler" at bounding box center [411, 148] width 32 height 13
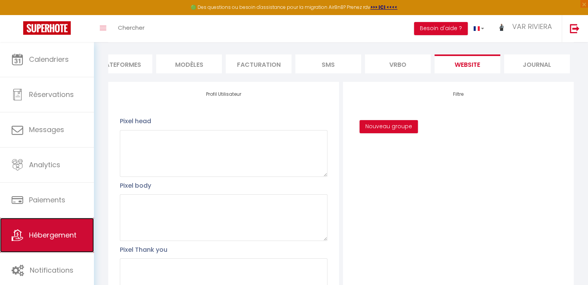
click at [58, 242] on link "Hébergement" at bounding box center [47, 235] width 94 height 35
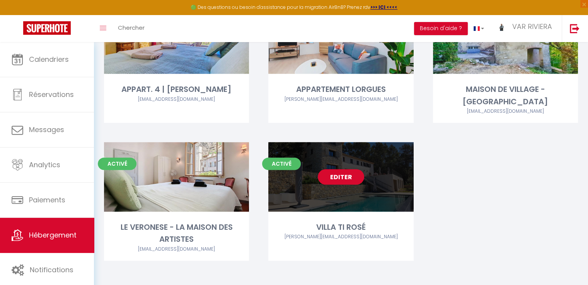
scroll to position [350, 0]
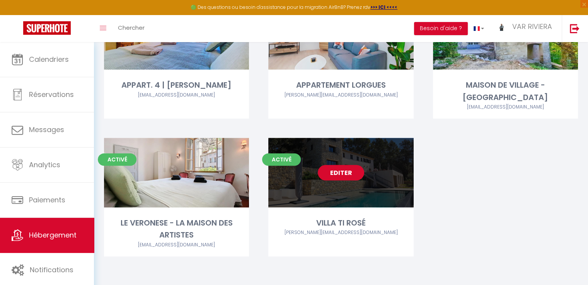
click at [338, 173] on link "Editer" at bounding box center [341, 172] width 46 height 15
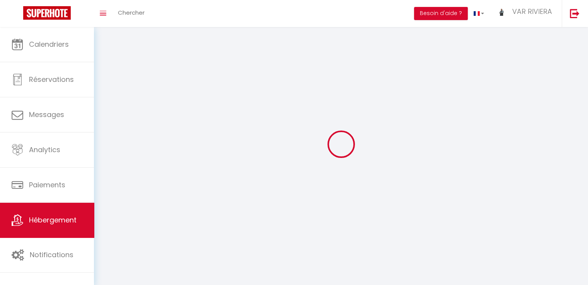
select select "28"
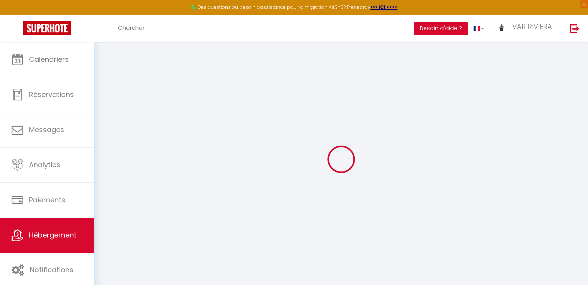
select select
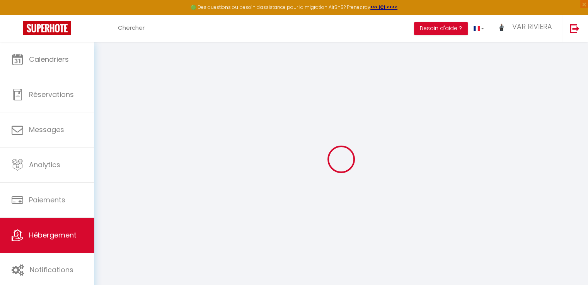
select select
checkbox input "false"
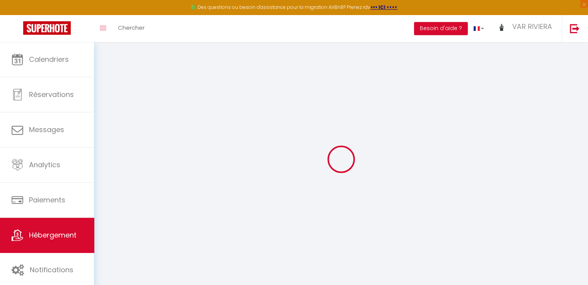
select select
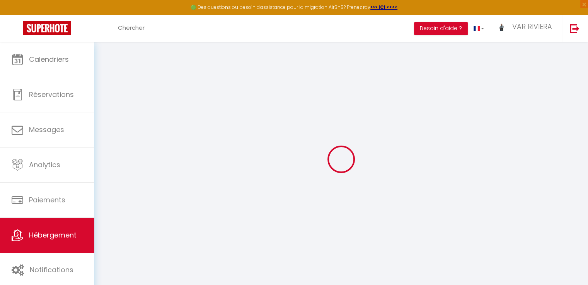
select select
checkbox input "false"
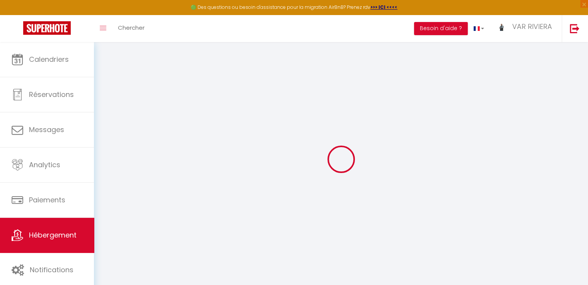
checkbox input "false"
select select
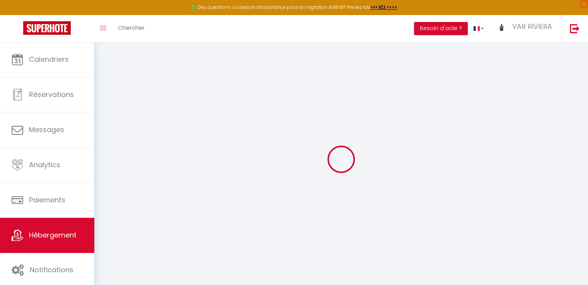
select select
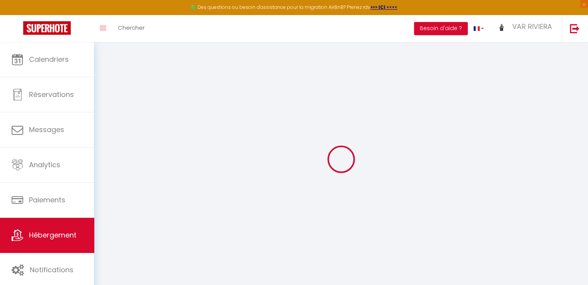
checkbox input "false"
select select
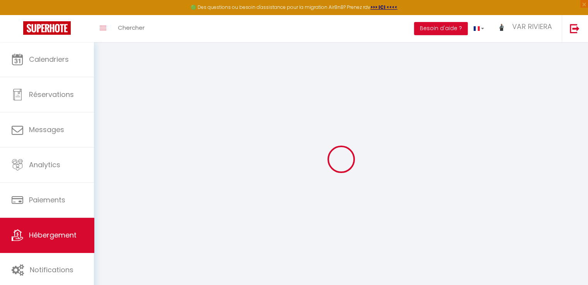
select select
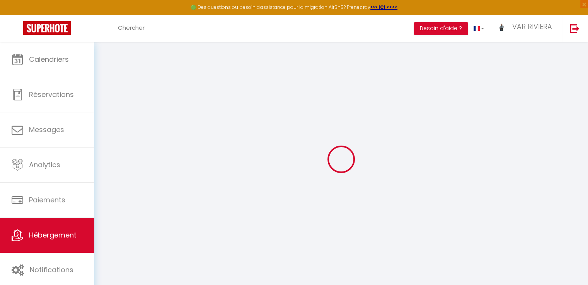
select select
checkbox input "false"
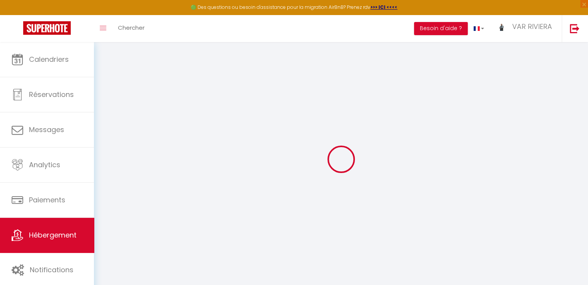
checkbox input "false"
select select
type input "VILLA TI ROSÉ"
type input "Claire et Eric"
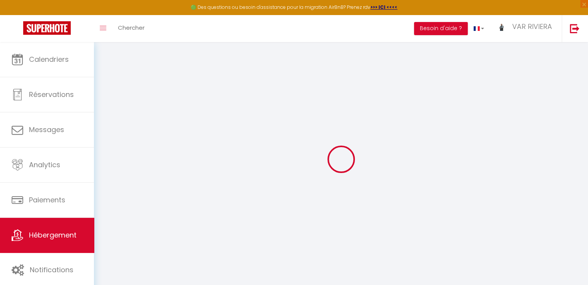
select select "houses"
select select "14"
select select "1"
select select "7"
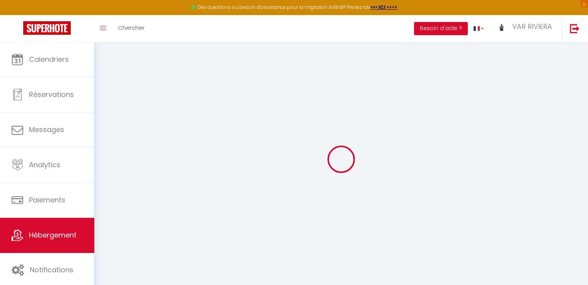
type input "800"
type input "400"
type input "5"
type input "500"
type input "1500"
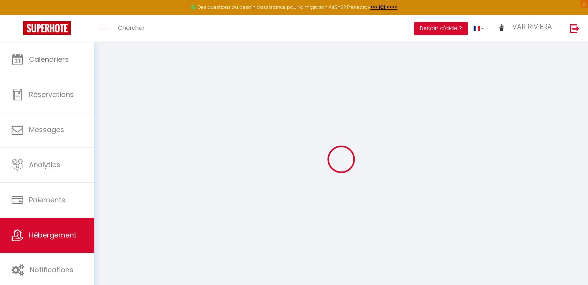
select select
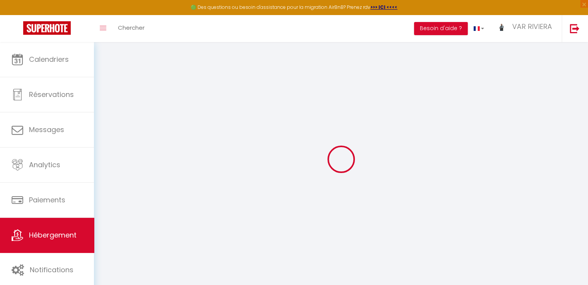
type input "100 Chemin de la Faou Nord"
type input "83510"
type input "LORGUES"
type input "varrivieraconciergerie@gmail.com"
select select
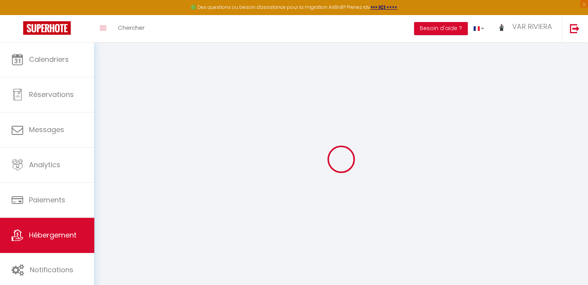
checkbox input "false"
radio input "true"
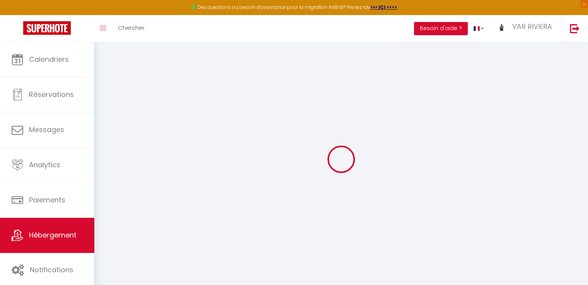
type input "250"
type input "0"
select select
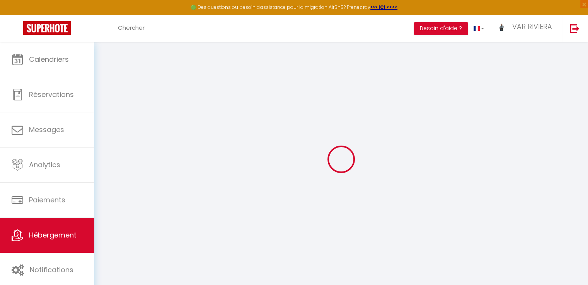
select select
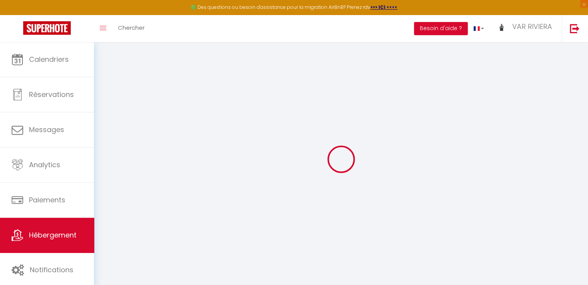
checkbox input "false"
select select
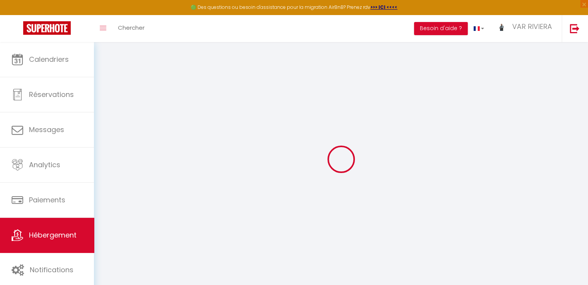
select select
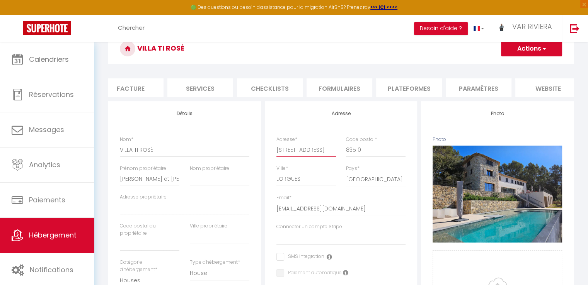
scroll to position [0, 15]
drag, startPoint x: 276, startPoint y: 155, endPoint x: 398, endPoint y: 155, distance: 121.7
click at [398, 155] on div "Adresse * 100 Chemin de la Faou Nord Code postal * 83510" at bounding box center [340, 150] width 139 height 29
drag, startPoint x: 367, startPoint y: 155, endPoint x: 340, endPoint y: 161, distance: 28.0
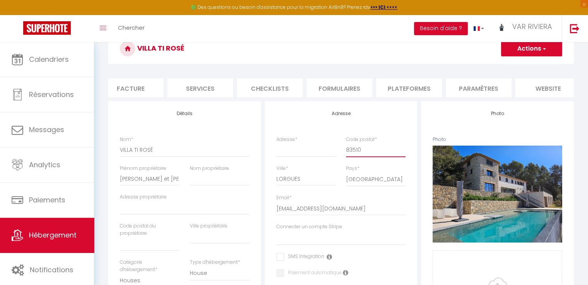
click at [339, 161] on div "Adresse * Code postal * 83510" at bounding box center [340, 150] width 139 height 29
click at [514, 50] on button "Actions" at bounding box center [531, 48] width 61 height 15
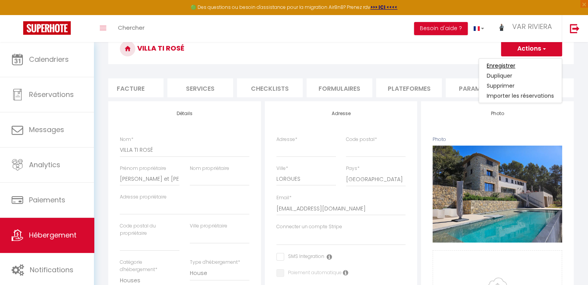
click at [513, 63] on input "Enregistrer" at bounding box center [500, 66] width 29 height 8
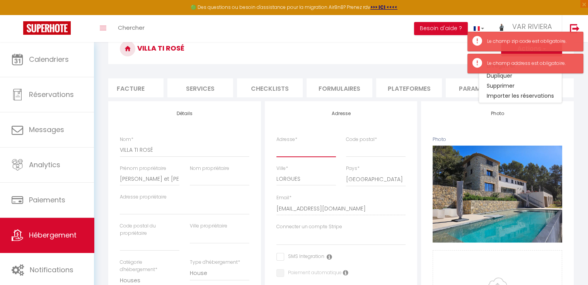
click at [301, 157] on input "Adresse *" at bounding box center [305, 150] width 59 height 14
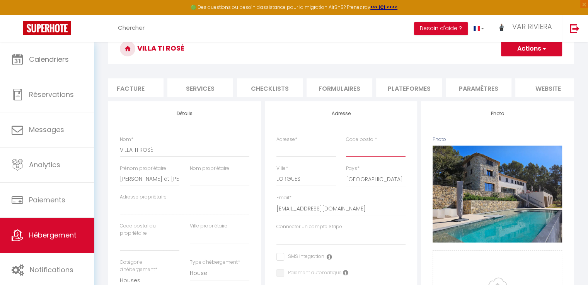
click at [379, 154] on input "Code postal *" at bounding box center [375, 150] width 59 height 14
click at [374, 157] on input "83" at bounding box center [375, 150] width 59 height 14
click at [284, 154] on input "Adresse *" at bounding box center [305, 150] width 59 height 14
click at [535, 47] on button "Actions" at bounding box center [531, 48] width 61 height 15
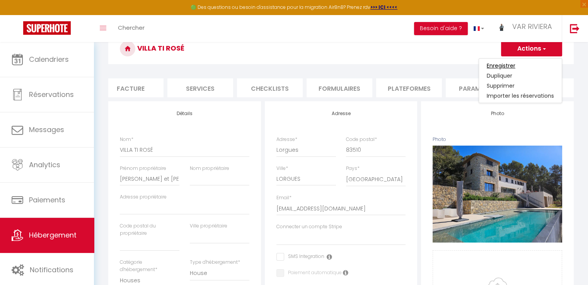
click at [509, 64] on input "Enregistrer" at bounding box center [500, 66] width 29 height 8
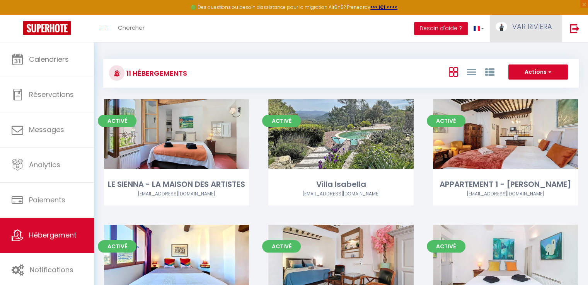
click at [528, 27] on span "VAR RIVIERA" at bounding box center [532, 27] width 40 height 10
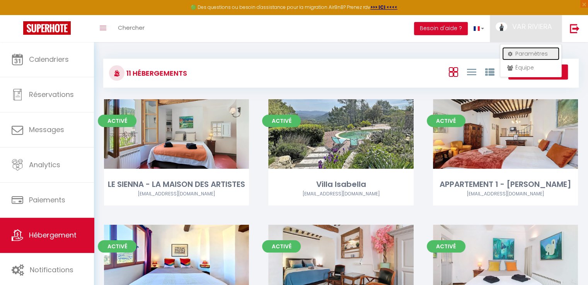
click at [526, 53] on link "Paramètres" at bounding box center [530, 53] width 57 height 13
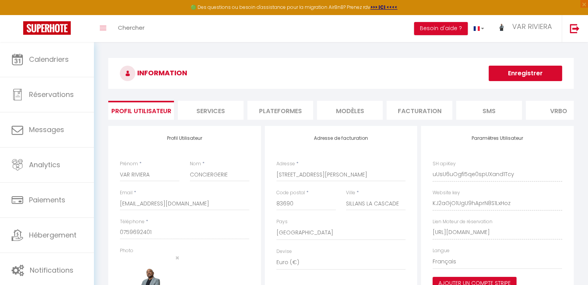
scroll to position [0, 88]
click at [587, 237] on html "🟢 Des questions ou besoin d'assistance pour la migration AirBnB? Prenez rdv >>>…" at bounding box center [294, 142] width 588 height 285
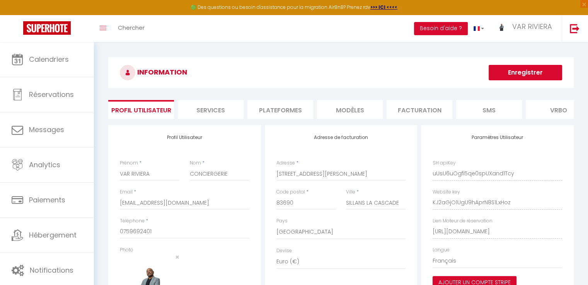
scroll to position [0, 0]
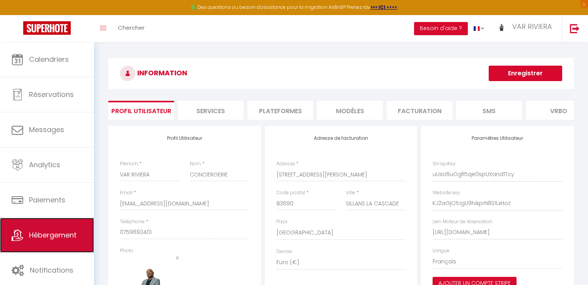
click at [57, 239] on span "Hébergement" at bounding box center [53, 235] width 48 height 10
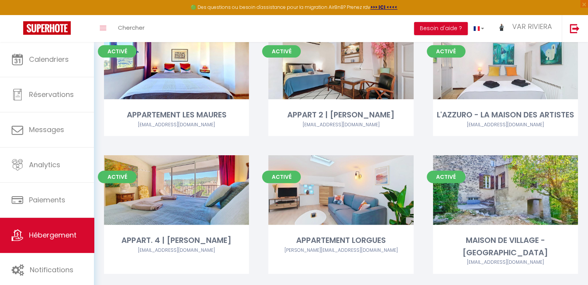
scroll to position [348, 0]
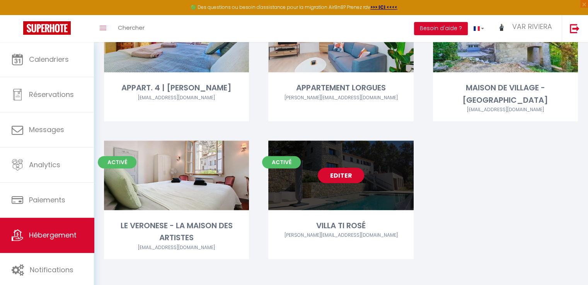
click at [345, 173] on link "Editer" at bounding box center [341, 175] width 46 height 15
click at [349, 173] on link "Editer" at bounding box center [341, 175] width 46 height 15
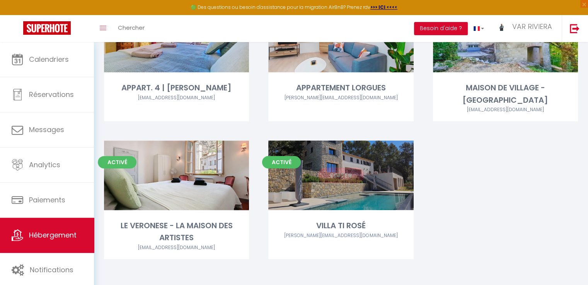
click at [349, 173] on link "Editer" at bounding box center [341, 175] width 46 height 15
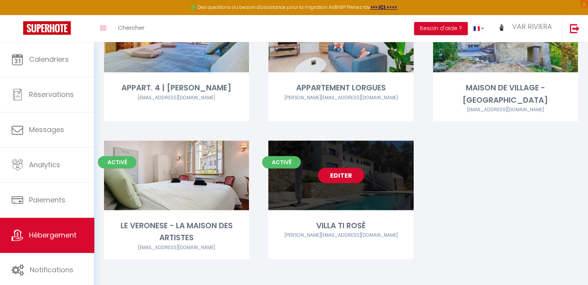
click at [352, 180] on link "Editer" at bounding box center [341, 175] width 46 height 15
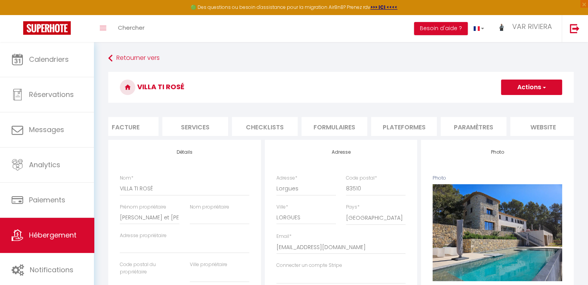
scroll to position [0, 212]
click at [495, 124] on li "website" at bounding box center [485, 126] width 66 height 19
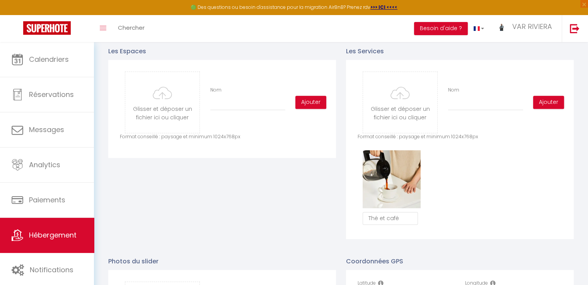
scroll to position [386, 0]
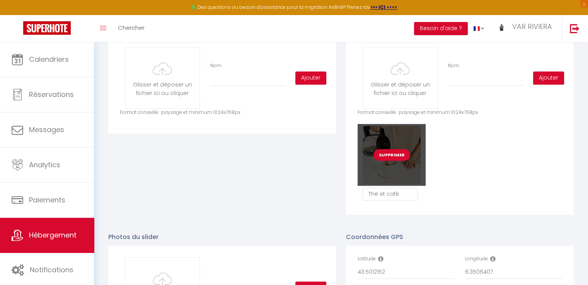
click at [389, 160] on button "Supprimer" at bounding box center [391, 155] width 37 height 12
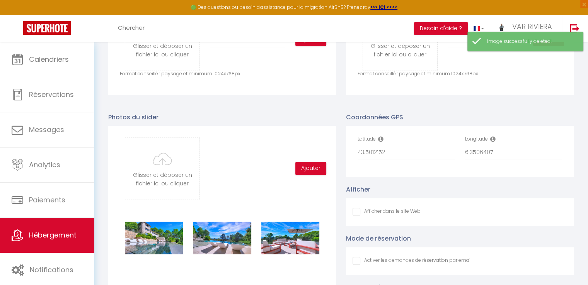
scroll to position [464, 0]
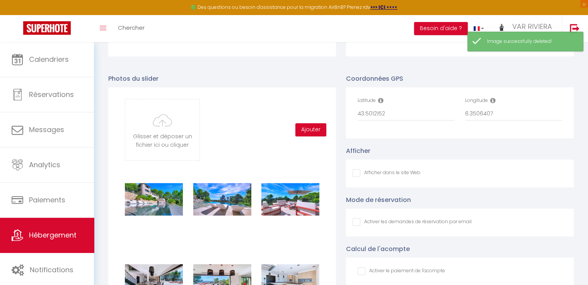
click at [356, 177] on input "Afficher dans le site Web" at bounding box center [386, 173] width 68 height 8
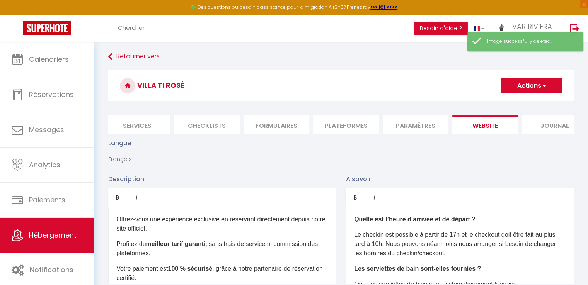
scroll to position [0, 0]
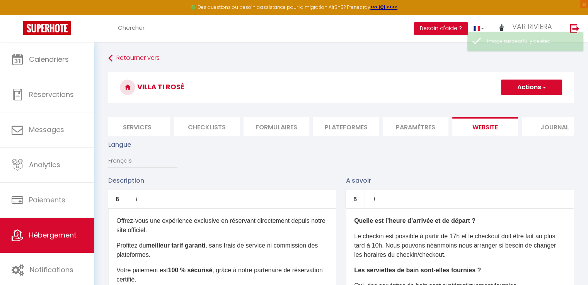
click at [533, 87] on button "Actions" at bounding box center [531, 87] width 61 height 15
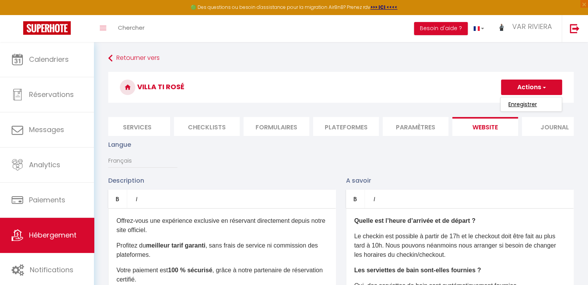
click at [529, 104] on input "Enregistrer" at bounding box center [522, 104] width 29 height 8
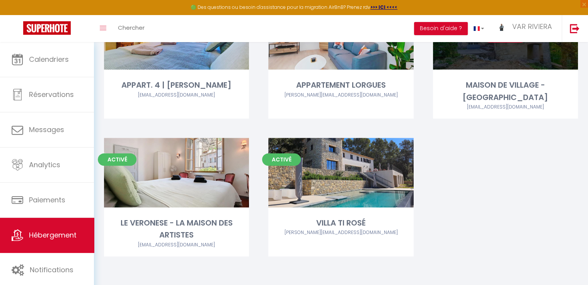
scroll to position [273, 0]
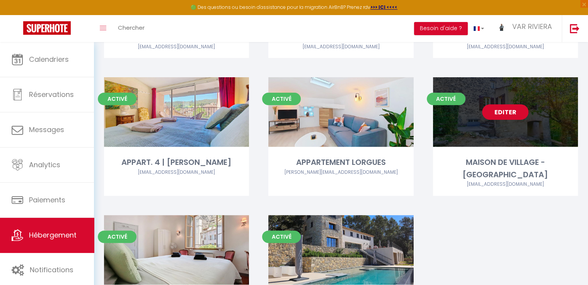
click at [518, 113] on link "Editer" at bounding box center [505, 111] width 46 height 15
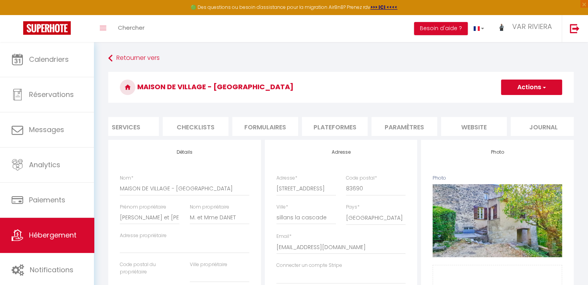
scroll to position [0, 224]
click at [411, 131] on li "Paramètres" at bounding box center [404, 126] width 66 height 19
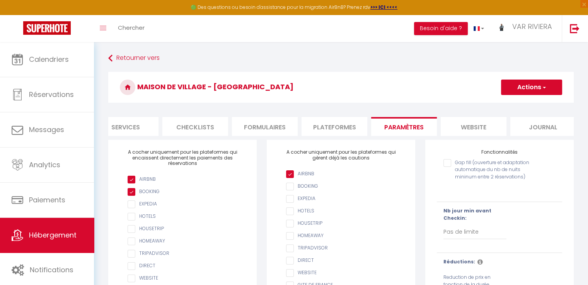
scroll to position [0, 230]
click at [466, 128] on li "website" at bounding box center [467, 126] width 66 height 19
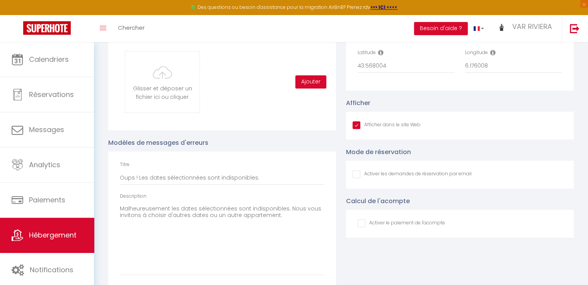
scroll to position [859, 0]
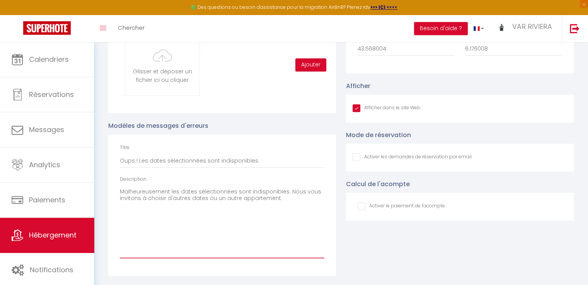
click at [156, 249] on textarea "Malheureusement les dates sélectionnées sont indisponibles. Nous vous invitons …" at bounding box center [222, 222] width 204 height 73
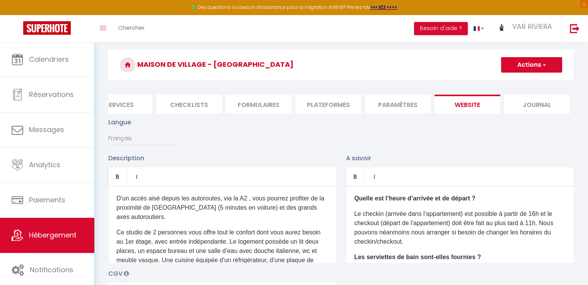
scroll to position [0, 0]
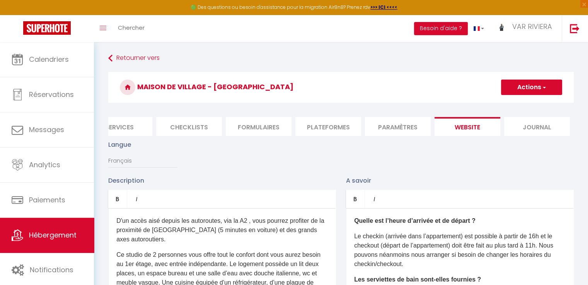
click at [386, 122] on li "Paramètres" at bounding box center [398, 126] width 66 height 19
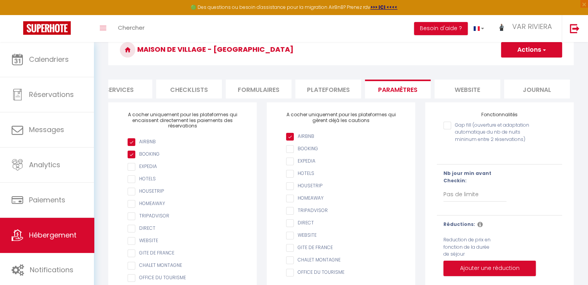
scroll to position [20, 0]
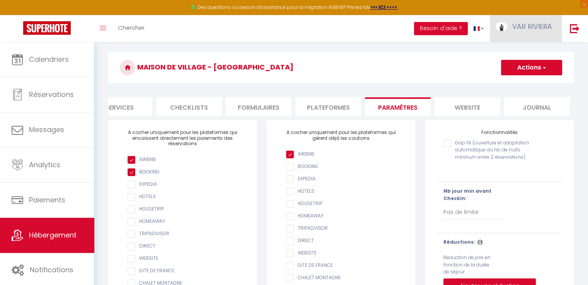
click at [529, 31] on link "VAR RIVIERA" at bounding box center [525, 28] width 72 height 27
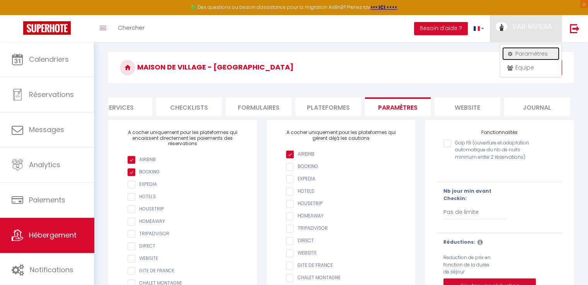
click at [530, 51] on link "Paramètres" at bounding box center [530, 53] width 57 height 13
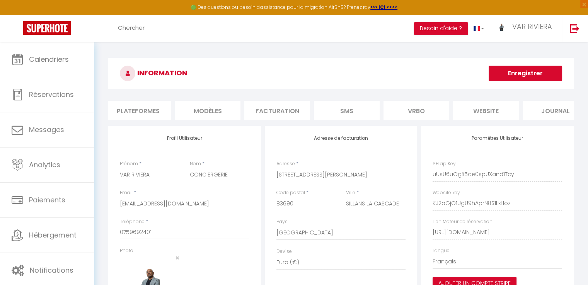
scroll to position [0, 149]
click at [488, 110] on li "website" at bounding box center [479, 110] width 66 height 19
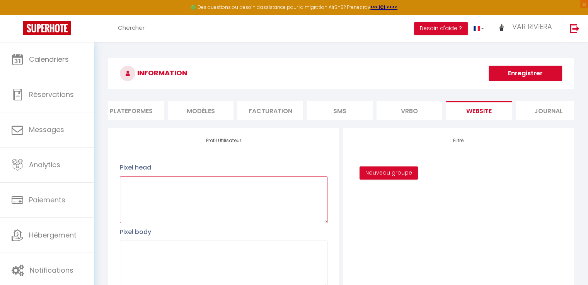
click at [129, 190] on textarea at bounding box center [223, 200] width 207 height 47
paste textarea "#external-booking .rentals-list .owner-city-address { font-family: arial; visib…"
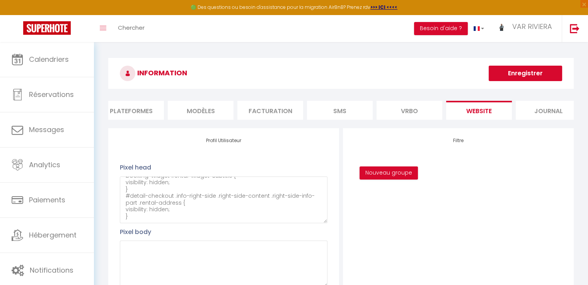
click at [540, 75] on button "Enregistrer" at bounding box center [524, 73] width 73 height 15
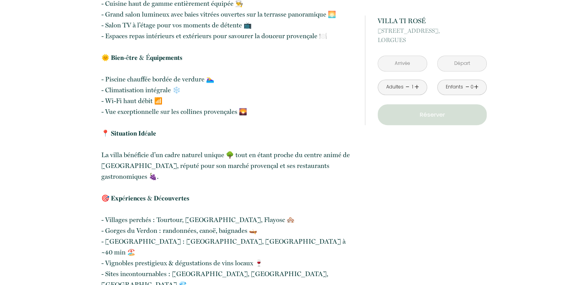
scroll to position [348, 0]
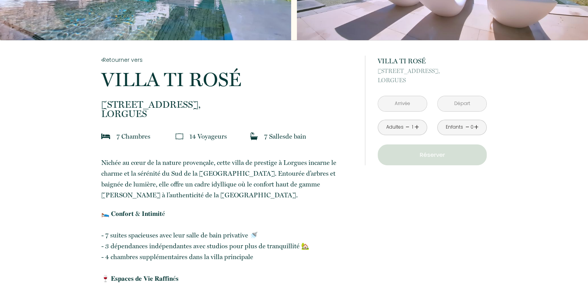
scroll to position [155, 0]
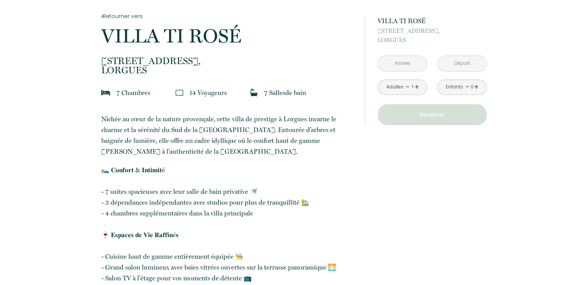
click at [411, 60] on input "text" at bounding box center [402, 63] width 49 height 15
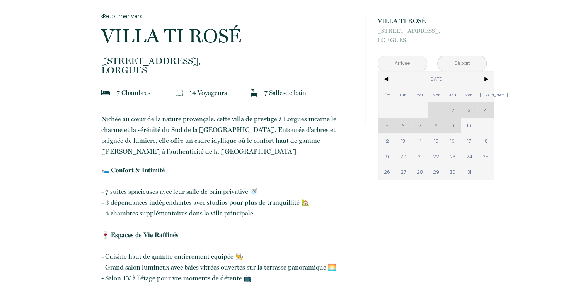
drag, startPoint x: 386, startPoint y: 139, endPoint x: 486, endPoint y: 140, distance: 99.3
click at [389, 139] on span "12" at bounding box center [386, 140] width 17 height 15
click at [486, 140] on div "à partir de 800 € VILLA TI ROSÉ [STREET_ADDRESS] < [DATE] > Dim Lun Mar Mer Jeu…" at bounding box center [426, 70] width 122 height 141
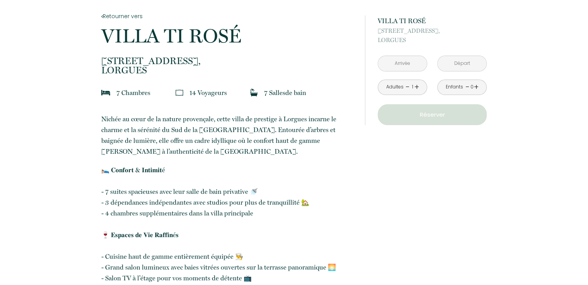
type input "Dim [DATE]"
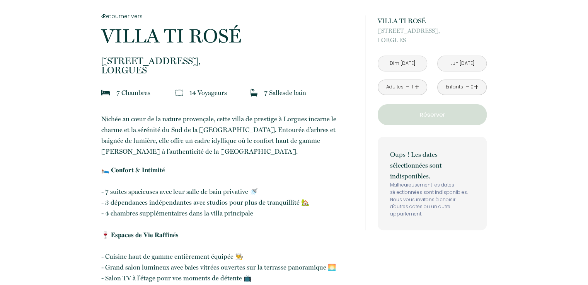
click at [411, 69] on input "Dim [DATE]" at bounding box center [402, 63] width 49 height 15
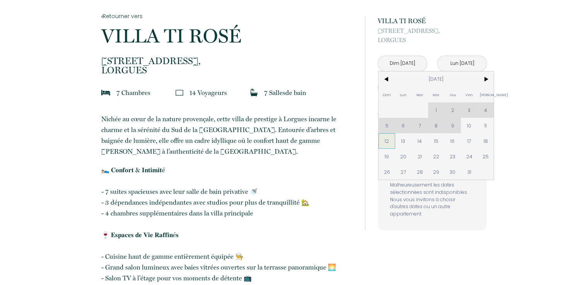
click at [383, 139] on span "12" at bounding box center [386, 140] width 17 height 15
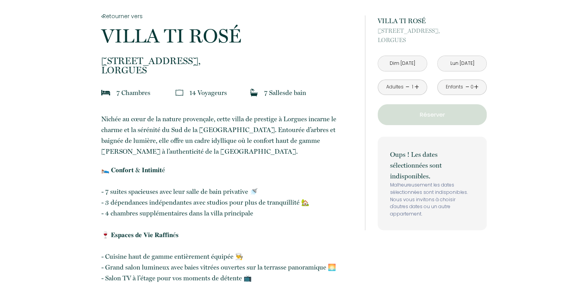
click at [388, 153] on div "Oups ! Les dates sélectionnées sont indisponibles. Malheureusement les dates sé…" at bounding box center [431, 183] width 109 height 93
click at [446, 70] on input "Lun [DATE]" at bounding box center [461, 63] width 49 height 15
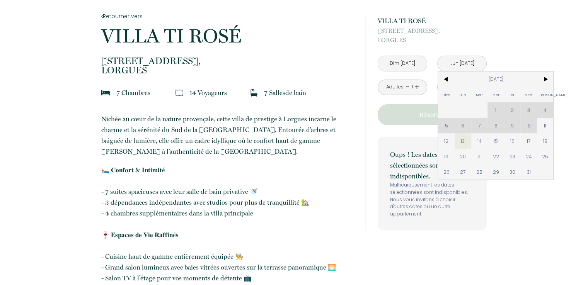
click at [450, 63] on input "Lun [DATE]" at bounding box center [461, 63] width 49 height 15
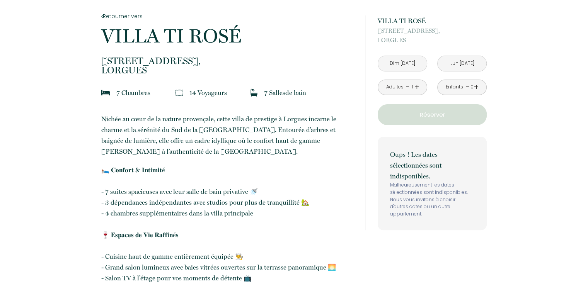
click at [454, 65] on input "Lun [DATE]" at bounding box center [461, 63] width 49 height 15
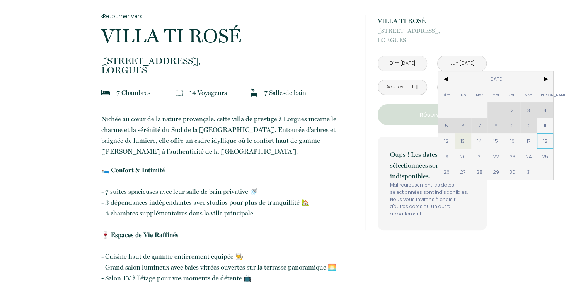
click at [546, 139] on span "18" at bounding box center [545, 140] width 17 height 15
type input "[PERSON_NAME] [DATE]"
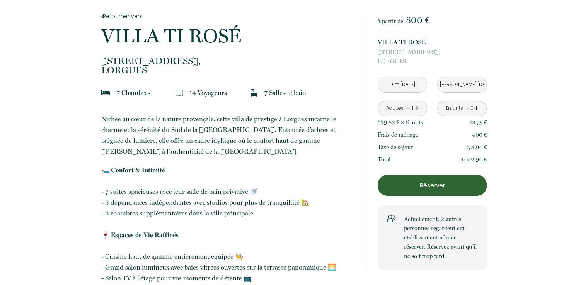
click at [451, 187] on p "Réserver" at bounding box center [432, 185] width 104 height 9
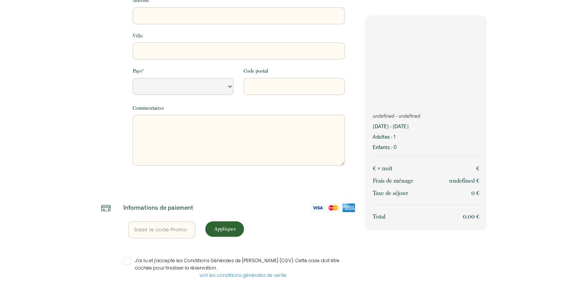
scroll to position [182, 0]
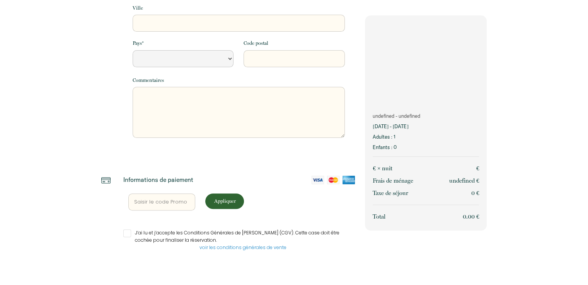
select select "Default select example"
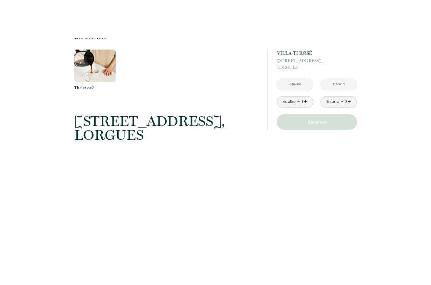
scroll to position [618, 0]
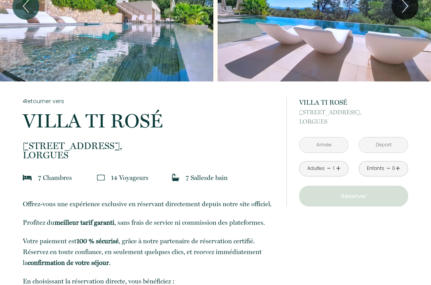
scroll to position [0, 0]
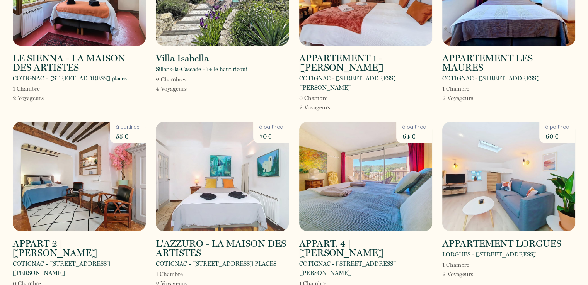
scroll to position [96, 0]
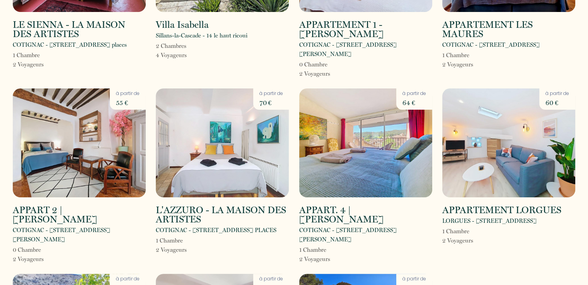
scroll to position [289, 0]
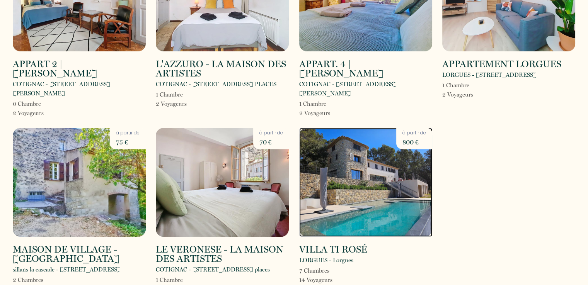
click at [366, 167] on img at bounding box center [365, 182] width 133 height 109
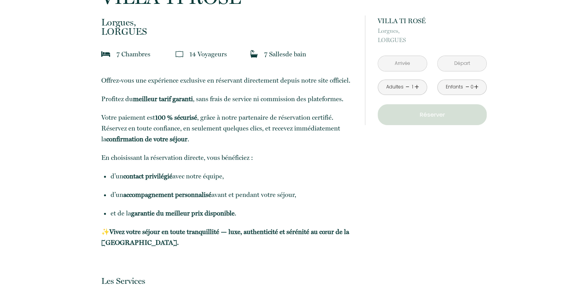
scroll to position [39, 0]
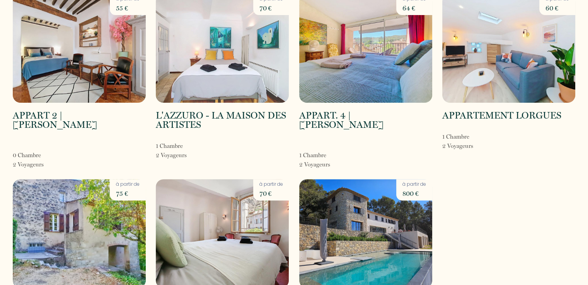
scroll to position [270, 0]
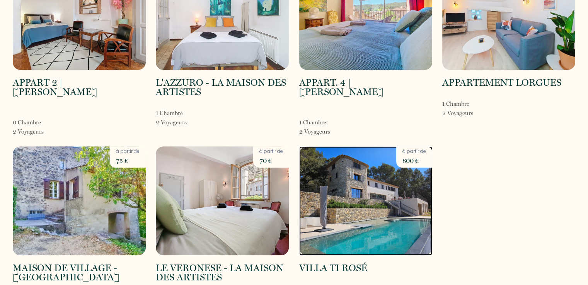
click at [382, 204] on img at bounding box center [365, 200] width 133 height 109
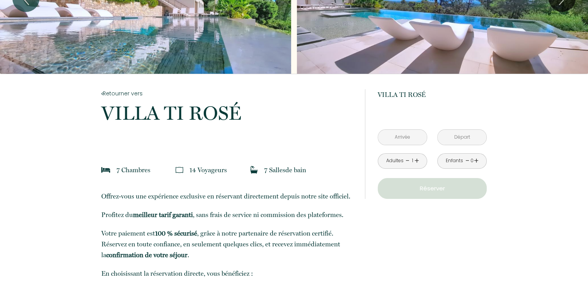
scroll to position [39, 0]
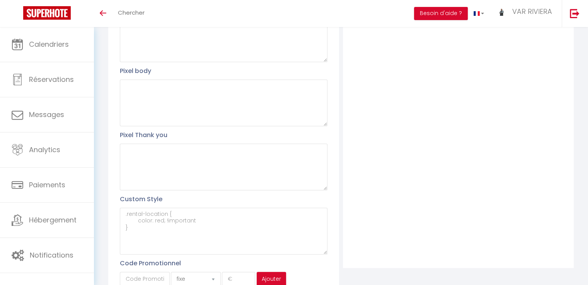
scroll to position [187, 0]
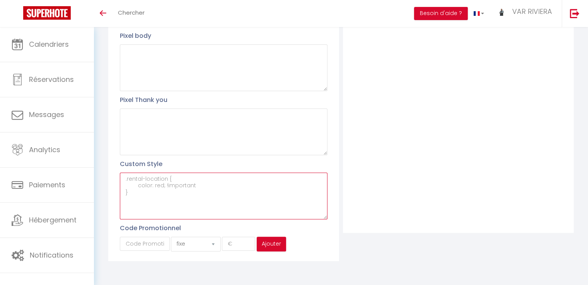
click at [128, 201] on textarea at bounding box center [223, 196] width 207 height 47
click at [136, 195] on textarea at bounding box center [223, 196] width 207 height 47
drag, startPoint x: 136, startPoint y: 194, endPoint x: 168, endPoint y: 192, distance: 32.2
click at [157, 194] on textarea at bounding box center [223, 196] width 207 height 47
drag, startPoint x: 192, startPoint y: 187, endPoint x: 184, endPoint y: 186, distance: 8.1
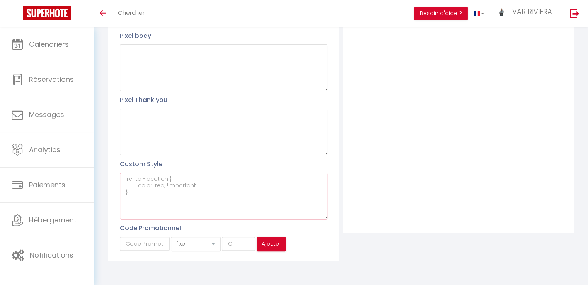
click at [192, 187] on textarea at bounding box center [223, 196] width 207 height 47
click at [206, 187] on textarea at bounding box center [223, 196] width 207 height 47
paste textarea "#external-booking .rentals-list .owner-city-address { font-family: arial; visib…"
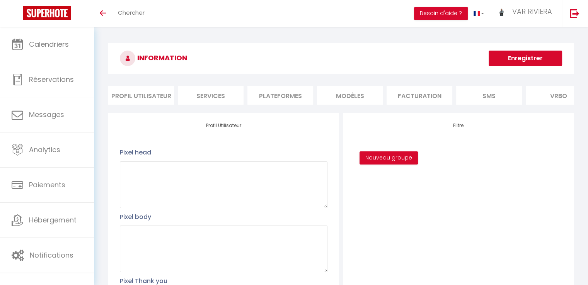
scroll to position [0, 0]
click at [523, 57] on button "Enregistrer" at bounding box center [524, 58] width 73 height 15
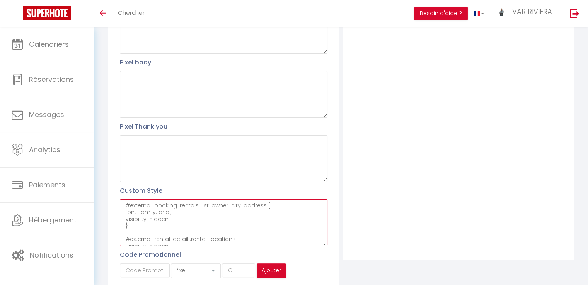
click at [125, 217] on textarea "#external-booking .rentals-list .owner-city-address { font-family: arial; visib…" at bounding box center [223, 222] width 207 height 47
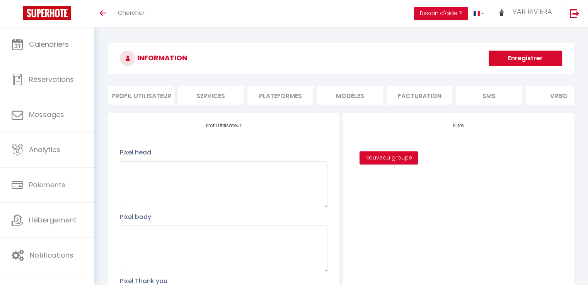
type textarea "#external-booking .rentals-list .owner-city-address { font-family: arial; visib…"
click at [525, 59] on button "Enregistrer" at bounding box center [524, 58] width 73 height 15
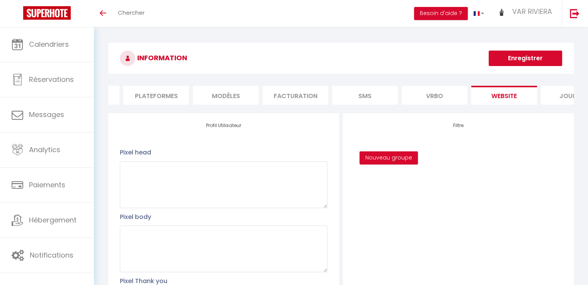
scroll to position [0, 161]
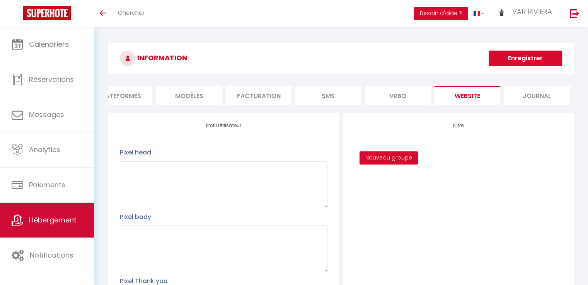
click at [49, 221] on span "Hébergement" at bounding box center [53, 220] width 48 height 10
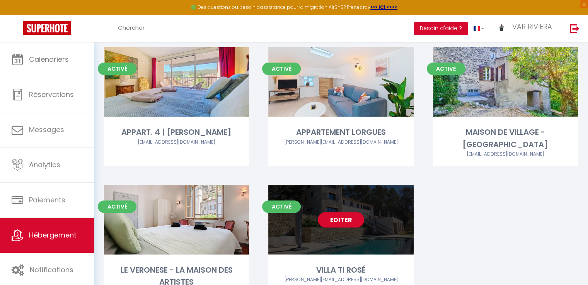
scroll to position [350, 0]
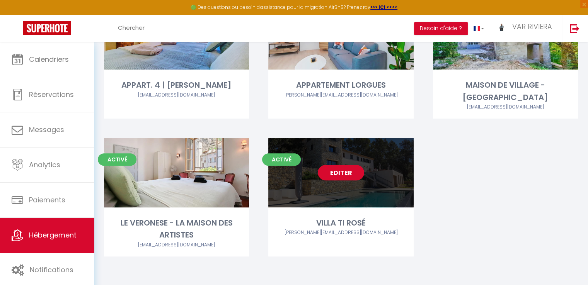
click at [342, 174] on link "Editer" at bounding box center [341, 172] width 46 height 15
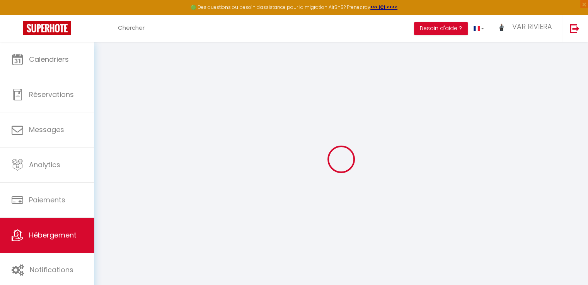
type input "Oups ! Les dates sélectionnées sont indisponibles."
type textarea "Malheureusement les dates sélectionnées sont indisponibles. Nous vous invitons …"
type input "43.5012152"
type input "6.3506407"
checkbox input "true"
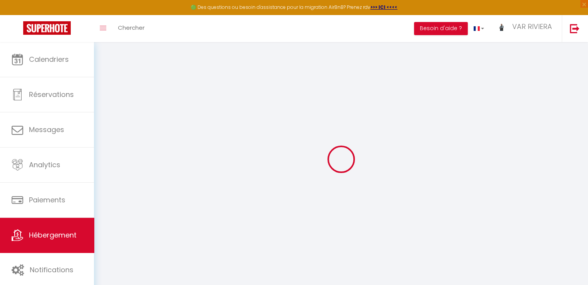
checkbox input "false"
select select "17:00"
select select "23:45"
select select "10:00"
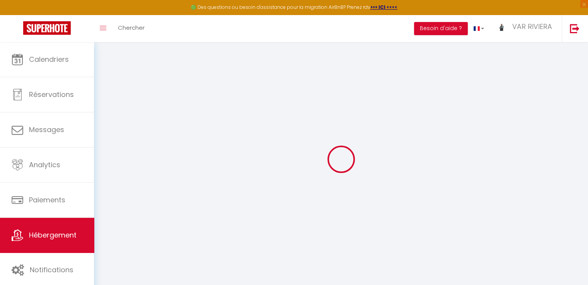
select select "60"
select select
checkbox input "false"
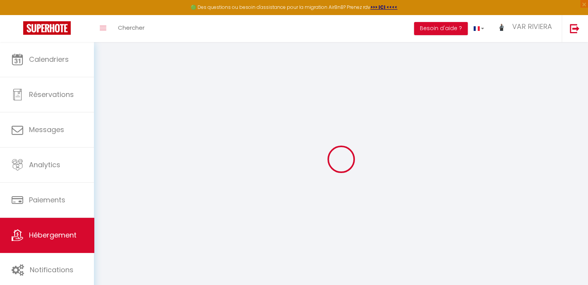
checkbox input "false"
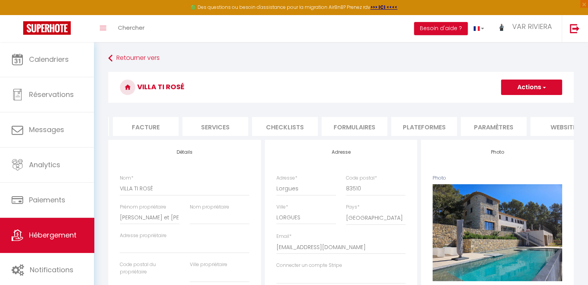
scroll to position [0, 230]
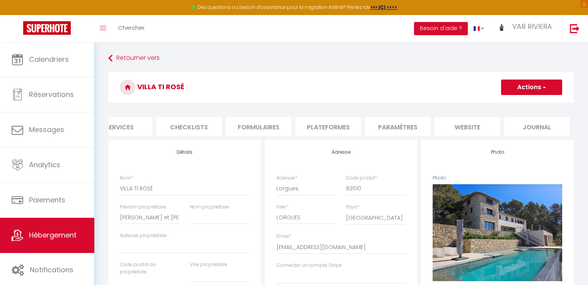
click at [468, 128] on li "website" at bounding box center [467, 126] width 66 height 19
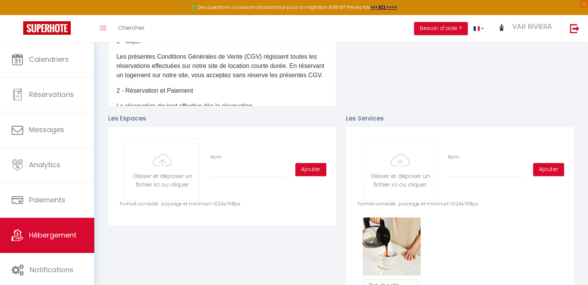
scroll to position [348, 0]
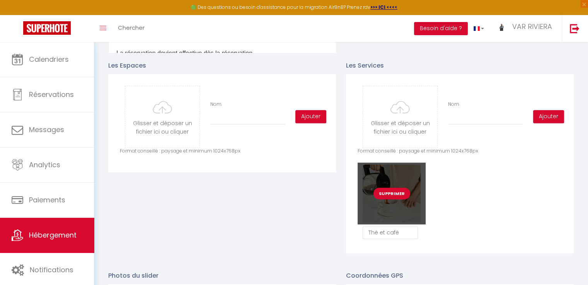
click at [397, 199] on button "Supprimer" at bounding box center [391, 194] width 37 height 12
checkbox input "true"
checkbox input "false"
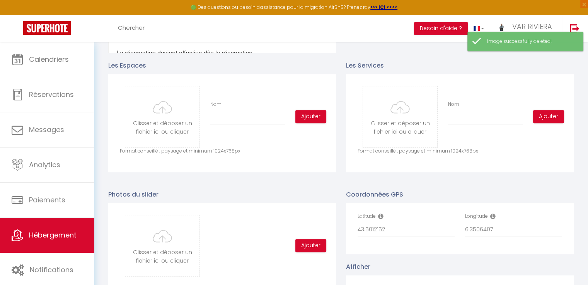
click at [445, 172] on div "Glisser et déposer un fichier ici ou cliquer Ooops, something wrong happened. R…" at bounding box center [460, 123] width 228 height 98
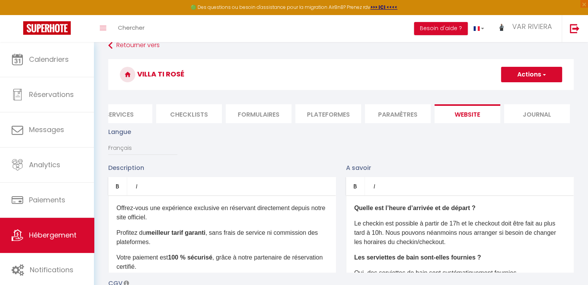
scroll to position [0, 0]
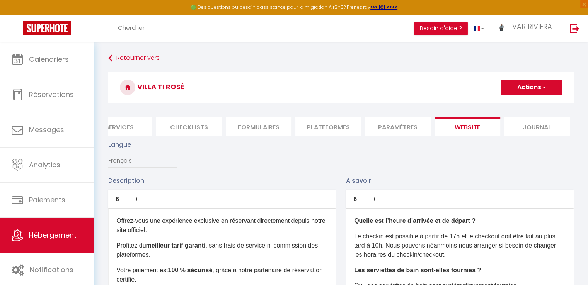
click at [540, 92] on button "Actions" at bounding box center [531, 87] width 61 height 15
click at [531, 107] on input "Enregistrer" at bounding box center [522, 104] width 29 height 8
checkbox input "true"
checkbox input "false"
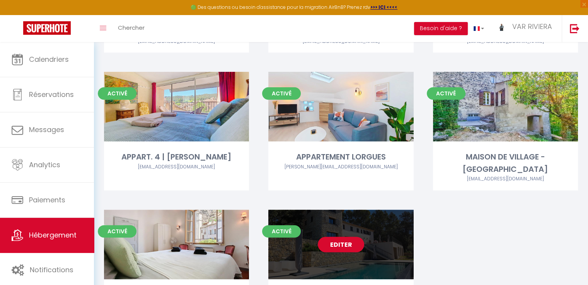
scroll to position [350, 0]
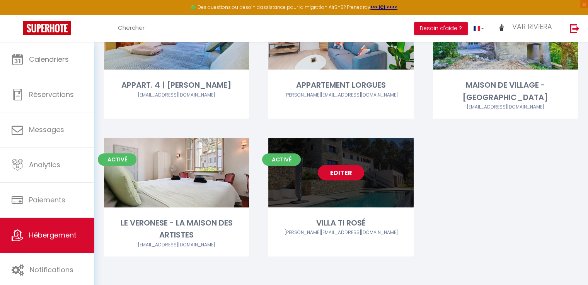
click at [333, 168] on link "Editer" at bounding box center [341, 172] width 46 height 15
click at [343, 173] on link "Editer" at bounding box center [341, 172] width 46 height 15
click at [343, 172] on link "Editer" at bounding box center [341, 172] width 46 height 15
click at [344, 173] on link "Editer" at bounding box center [341, 172] width 46 height 15
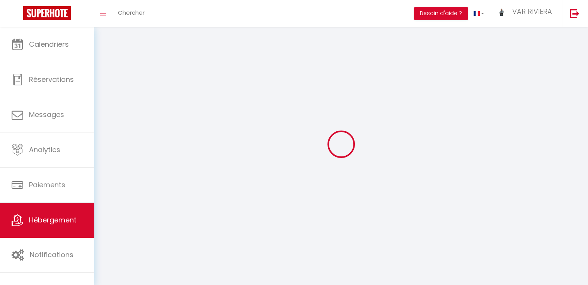
select select "1"
select select "28"
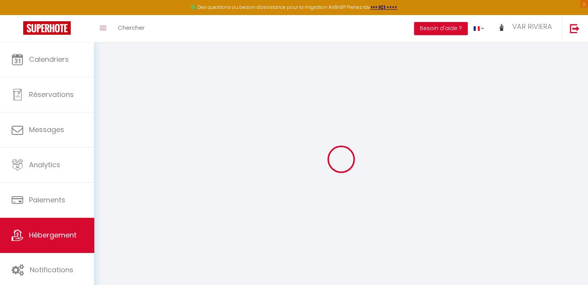
select select
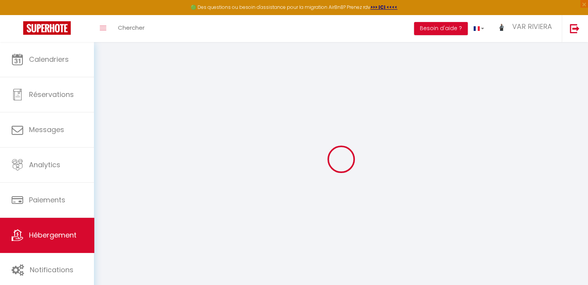
select select
checkbox input "false"
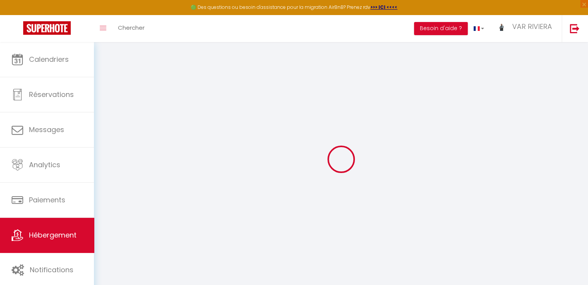
select select
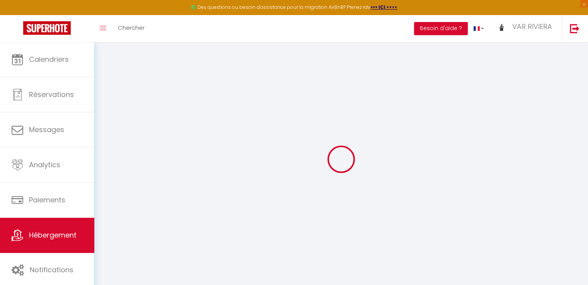
select select
checkbox input "false"
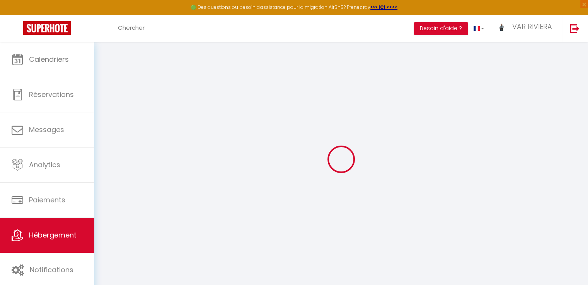
checkbox input "false"
select select
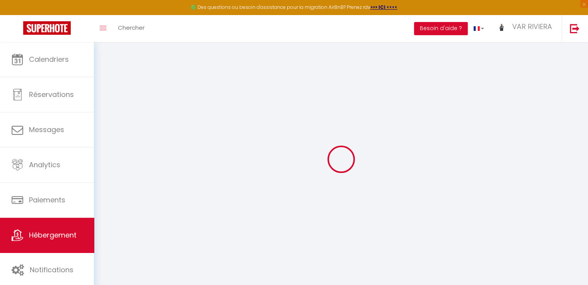
select select
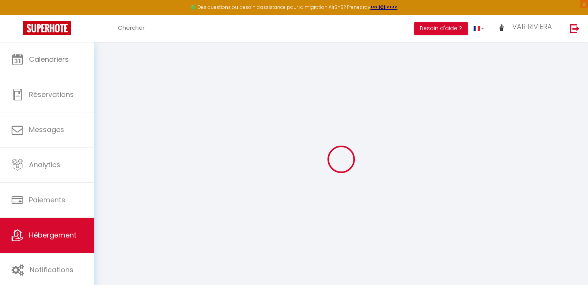
checkbox input "false"
select select
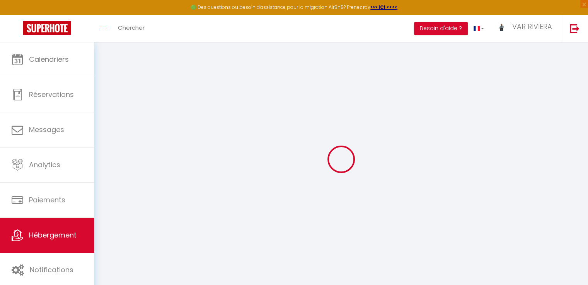
select select
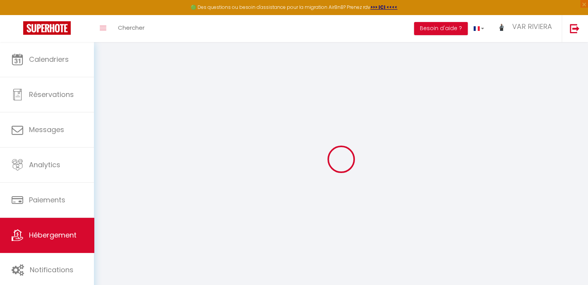
select select
checkbox input "false"
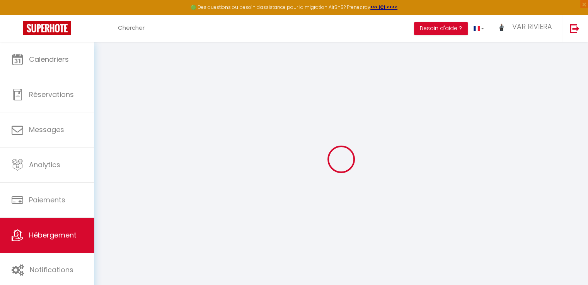
checkbox input "false"
select select
type input "VILLA TI ROSÉ"
type input "Claire et Eric"
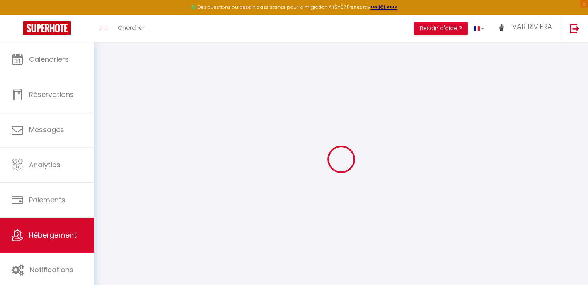
select select "houses"
select select "14"
select select "1"
select select "7"
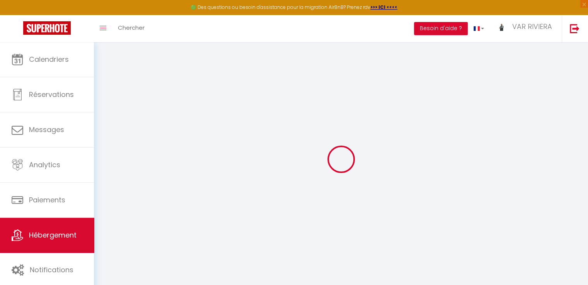
type input "800"
type input "400"
type input "5"
type input "500"
type input "1500"
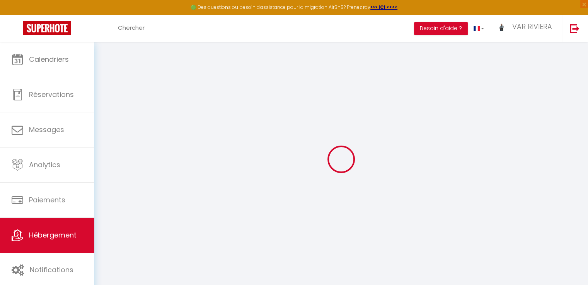
select select
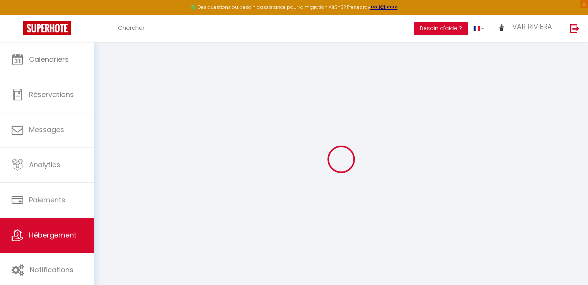
type input "Lorgues"
type input "83510"
type input "LORGUES"
type input "varrivieraconciergerie@gmail.com"
select select
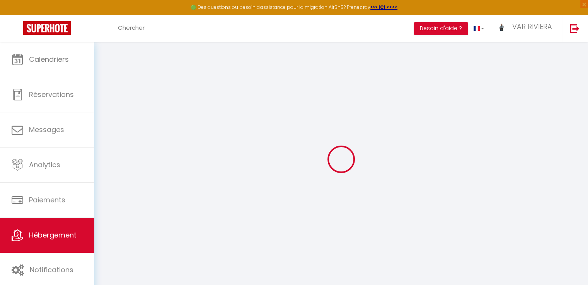
checkbox input "false"
radio input "true"
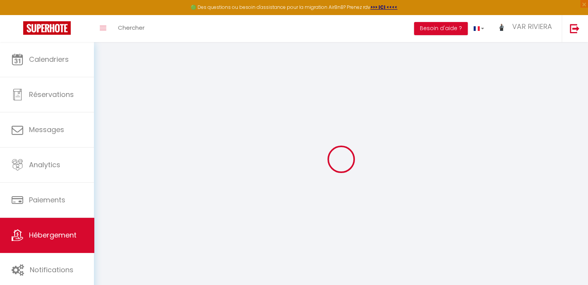
type input "250"
type input "0"
select select
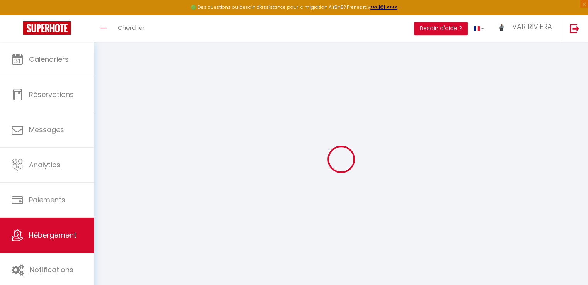
select select
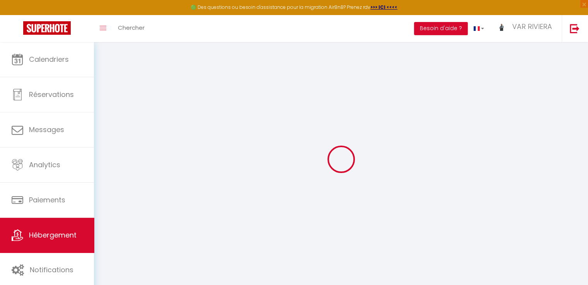
checkbox input "false"
select select
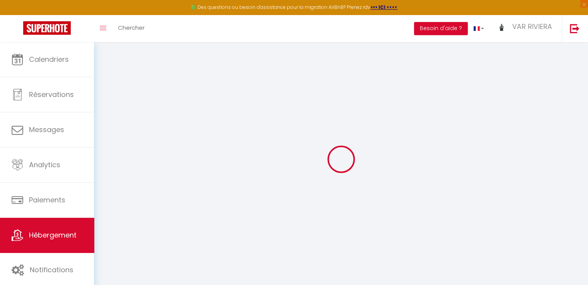
select select
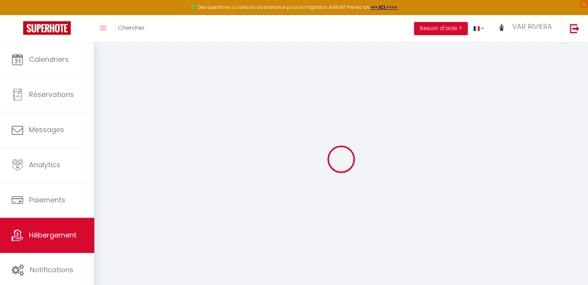
checkbox input "false"
select select
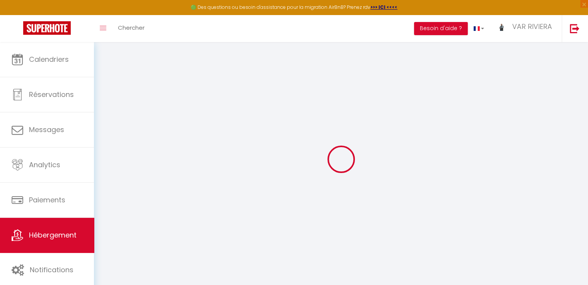
select select
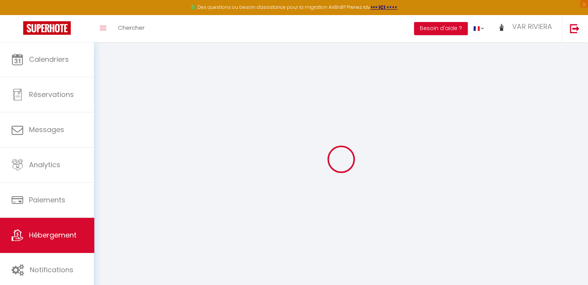
checkbox input "false"
select select
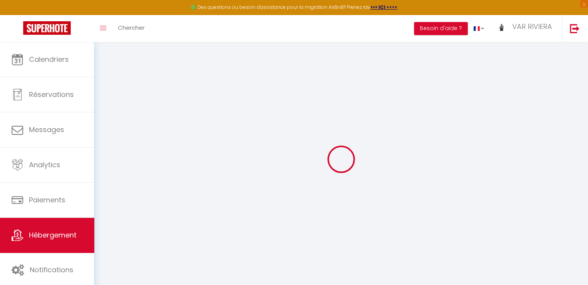
checkbox input "false"
select select "17:00"
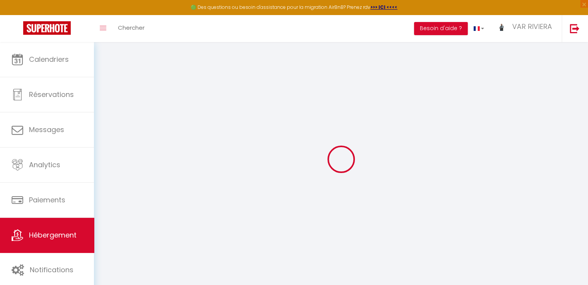
select select "23:45"
select select "10:00"
select select "60"
select select
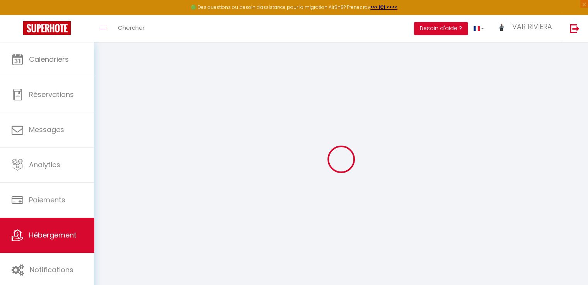
checkbox input "false"
select select
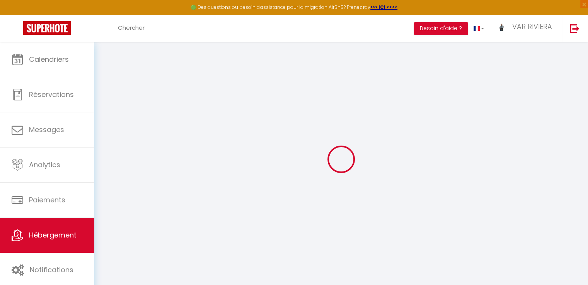
checkbox input "false"
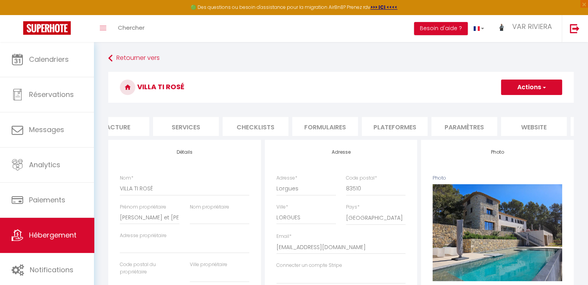
scroll to position [0, 230]
click at [482, 127] on li "website" at bounding box center [467, 126] width 66 height 19
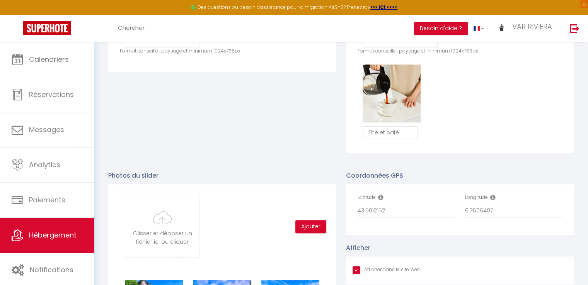
scroll to position [464, 0]
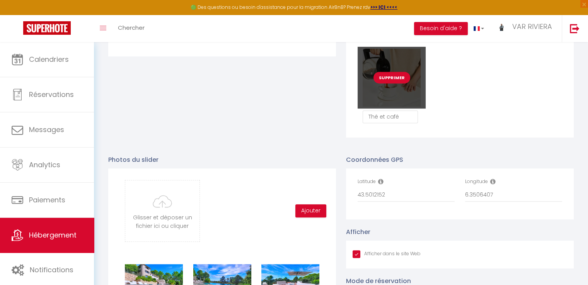
click at [386, 83] on button "Supprimer" at bounding box center [391, 78] width 37 height 12
checkbox input "true"
checkbox input "false"
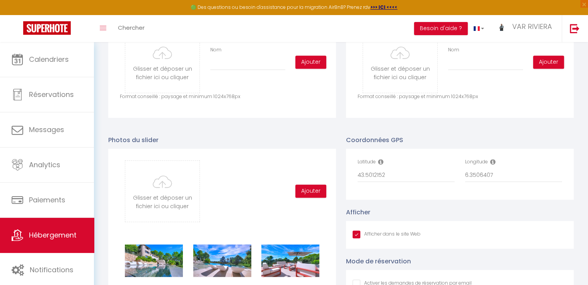
scroll to position [386, 0]
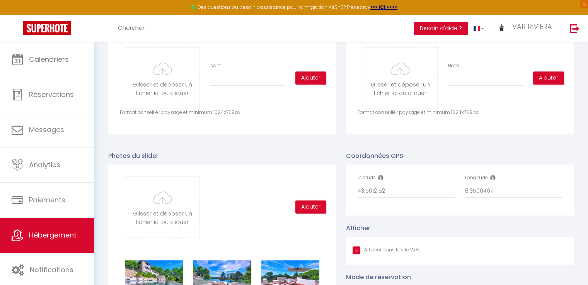
click at [296, 123] on div "Glisser et déposer un fichier ici ou cliquer Ooops, something wrong happened. R…" at bounding box center [222, 85] width 228 height 98
click at [429, 178] on div "Latitude 43.5012152 Longitude 6.3506407" at bounding box center [460, 190] width 228 height 51
click at [438, 198] on input "43.5012152" at bounding box center [405, 191] width 97 height 14
click at [433, 265] on div "Afficher dans le site Web" at bounding box center [460, 251] width 228 height 28
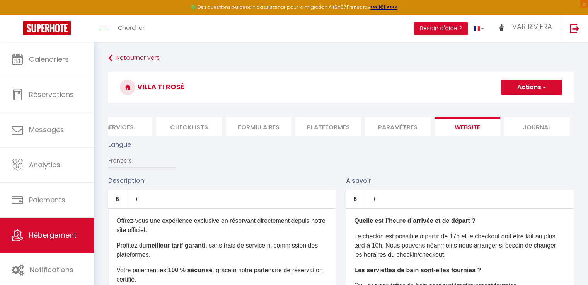
scroll to position [0, 0]
click at [530, 89] on button "Actions" at bounding box center [531, 87] width 61 height 15
click at [531, 105] on input "Enregistrer" at bounding box center [522, 104] width 29 height 8
checkbox input "true"
checkbox input "false"
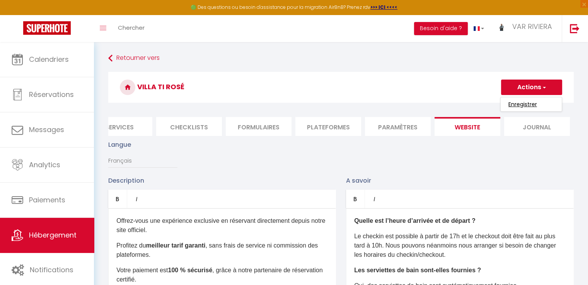
checkbox input "false"
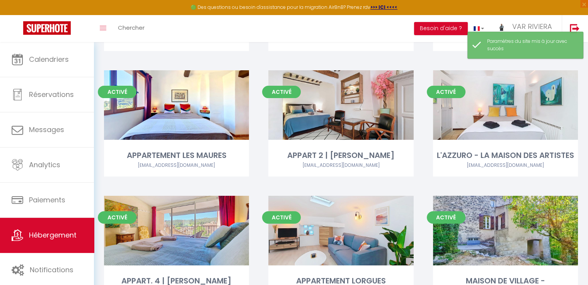
scroll to position [309, 0]
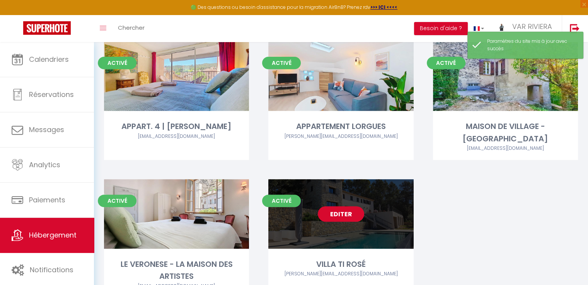
click at [349, 216] on link "Editer" at bounding box center [341, 213] width 46 height 15
click at [351, 215] on link "Editer" at bounding box center [341, 213] width 46 height 15
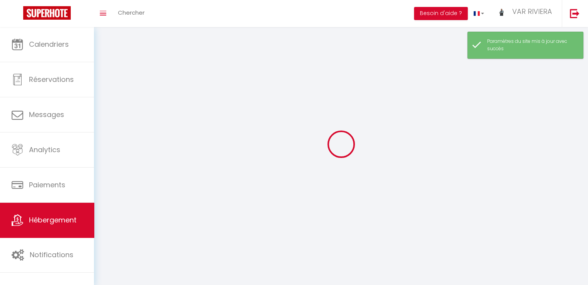
select select "1"
select select "28"
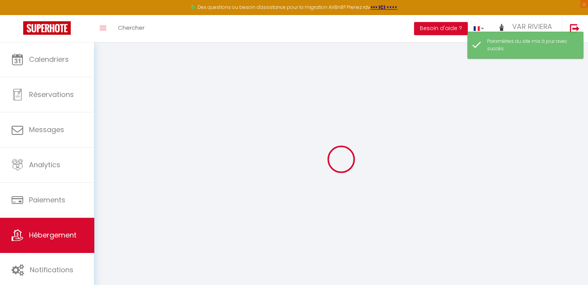
select select
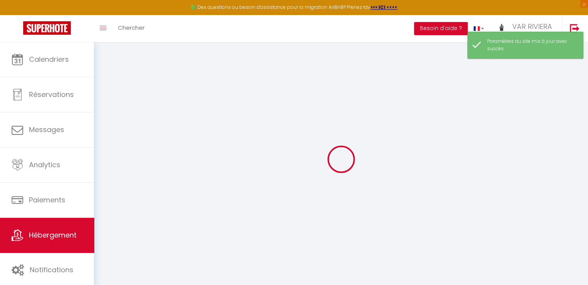
select select
checkbox input "false"
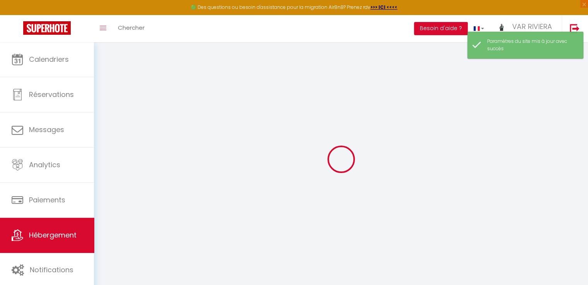
select select
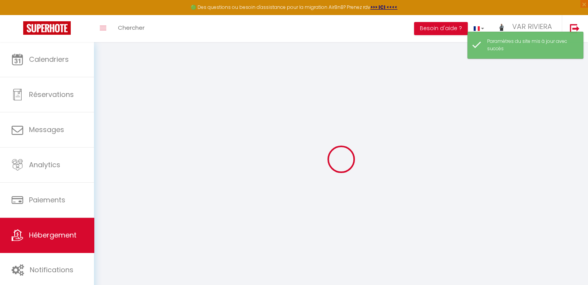
select select
checkbox input "false"
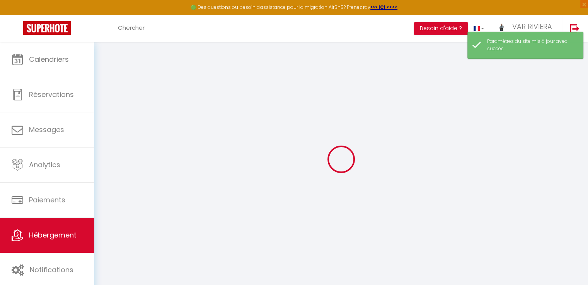
checkbox input "false"
select select
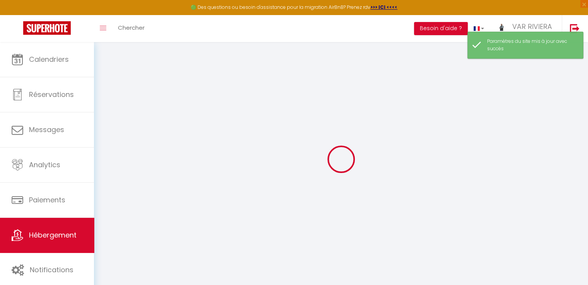
select select
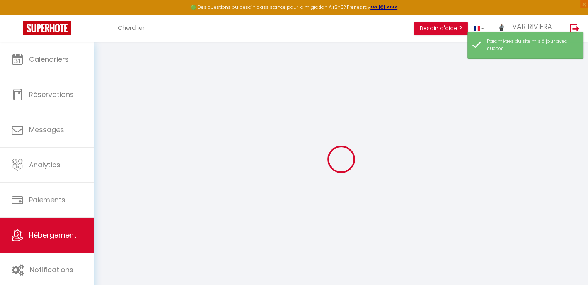
checkbox input "false"
select select
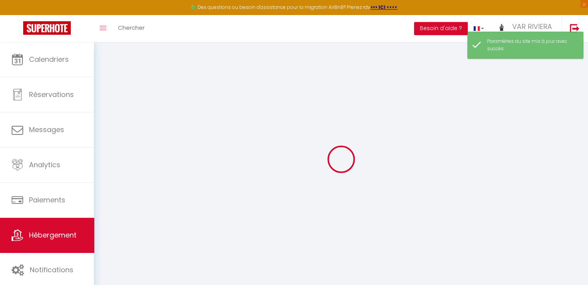
select select
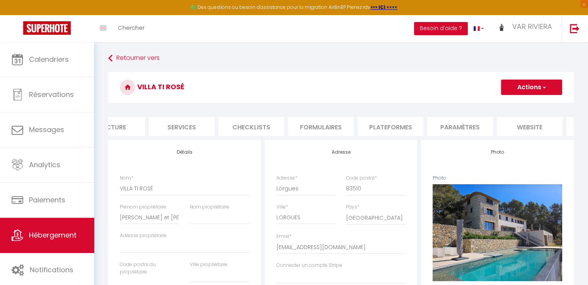
scroll to position [0, 170]
click at [524, 127] on li "website" at bounding box center [527, 126] width 66 height 19
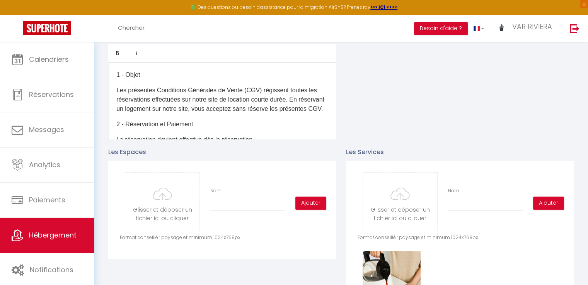
scroll to position [348, 0]
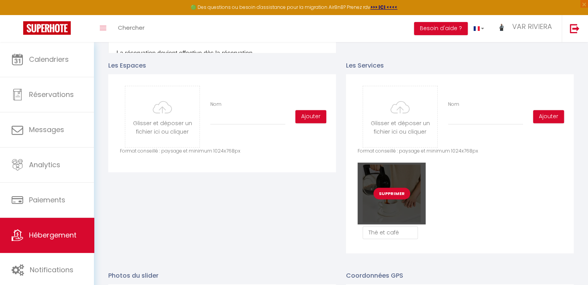
click at [393, 199] on button "Supprimer" at bounding box center [391, 194] width 37 height 12
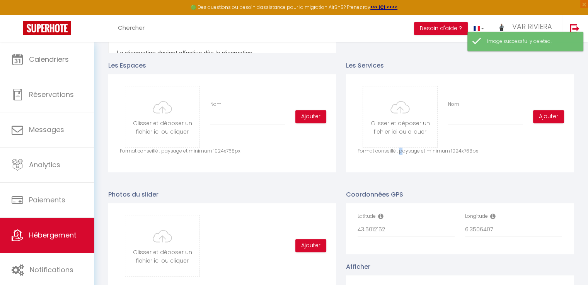
click at [400, 164] on div "Glisser et déposer un fichier ici ou cliquer Ooops, something wrong happened. R…" at bounding box center [460, 123] width 228 height 98
click at [398, 165] on div "Glisser et déposer un fichier ici ou cliquer Ooops, something wrong happened. R…" at bounding box center [460, 123] width 228 height 98
click at [376, 164] on div "Glisser et déposer un fichier ici ou cliquer Ooops, something wrong happened. R…" at bounding box center [460, 123] width 228 height 98
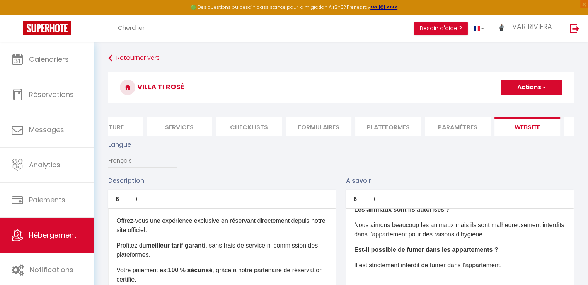
scroll to position [0, 209]
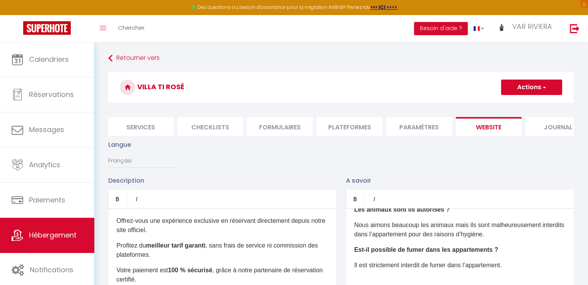
drag, startPoint x: 510, startPoint y: 142, endPoint x: 527, endPoint y: 142, distance: 17.0
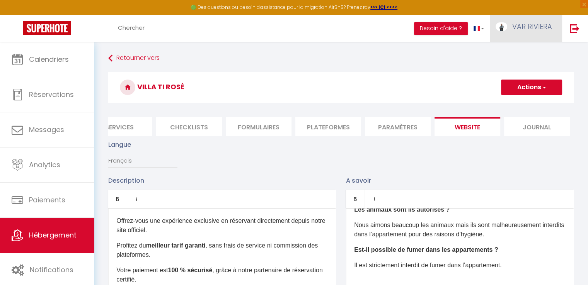
click at [530, 26] on span "VAR RIVIERA" at bounding box center [532, 27] width 40 height 10
click at [522, 53] on link "Paramètres" at bounding box center [530, 53] width 57 height 13
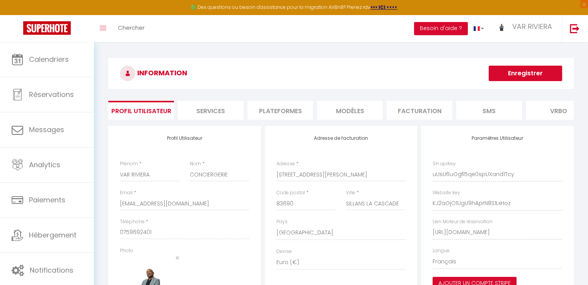
click at [581, 151] on div "INFORMATION Enregistrer Profil Utilisateur Services Plateformes MODÈLES Factura…" at bounding box center [341, 203] width 494 height 323
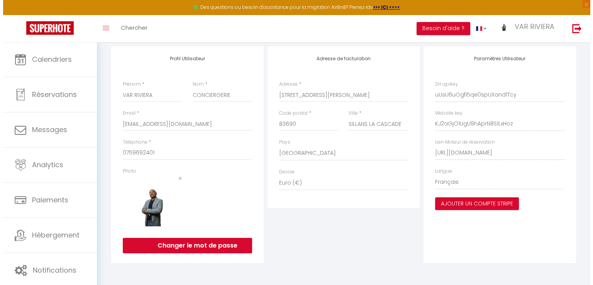
scroll to position [85, 0]
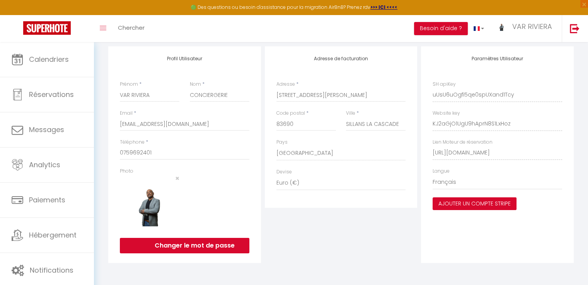
click at [476, 205] on button "Ajouter un compte Stripe" at bounding box center [474, 203] width 84 height 13
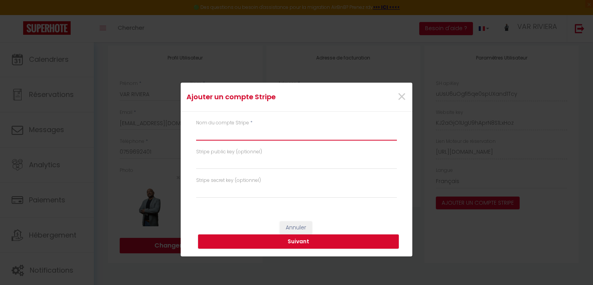
click at [263, 138] on input "text" at bounding box center [296, 134] width 201 height 14
click at [299, 241] on button "Suivant" at bounding box center [298, 242] width 201 height 15
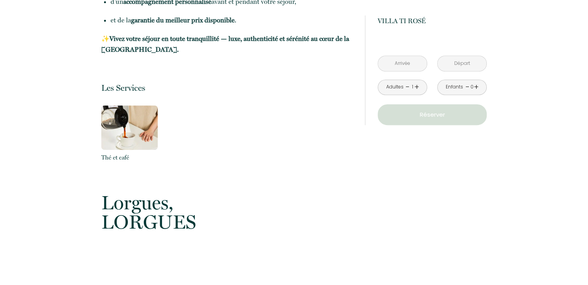
scroll to position [502, 0]
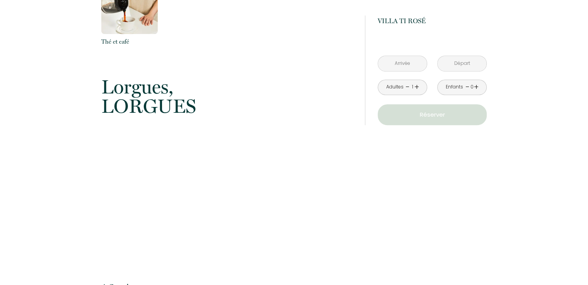
click at [185, 109] on p "Lorgues, LORGUES" at bounding box center [227, 96] width 253 height 39
click at [172, 83] on span "Lorgues," at bounding box center [227, 86] width 253 height 19
drag, startPoint x: 167, startPoint y: 90, endPoint x: 90, endPoint y: 87, distance: 77.3
click at [90, 87] on div "Retourner vers VILLA TI ROSÉ Lorgues, LORGUES 7 Chambre s 14 Voyageur s 7 Salle…" at bounding box center [294, 74] width 588 height 851
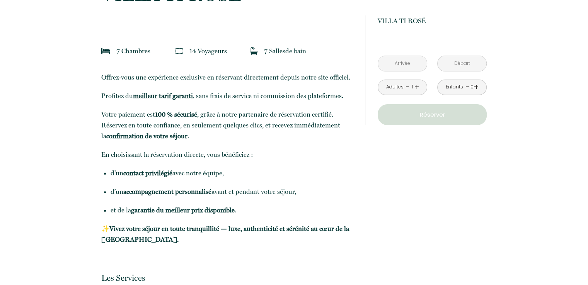
scroll to position [155, 0]
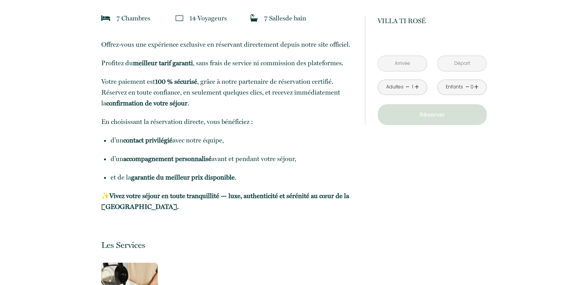
scroll to position [166, 0]
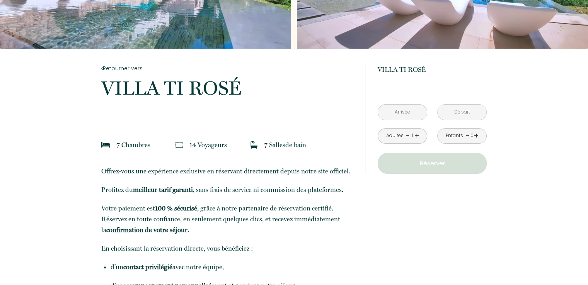
scroll to position [116, 0]
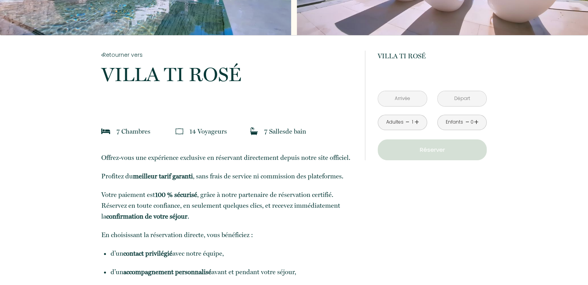
click at [408, 73] on div "à partir de 800 € [GEOGRAPHIC_DATA], [GEOGRAPHIC_DATA] < [DATE] > Dim Lun Mar M…" at bounding box center [431, 106] width 109 height 110
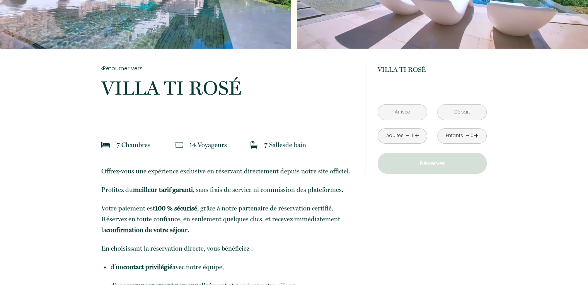
scroll to position [89, 0]
